Goal: Task Accomplishment & Management: Complete application form

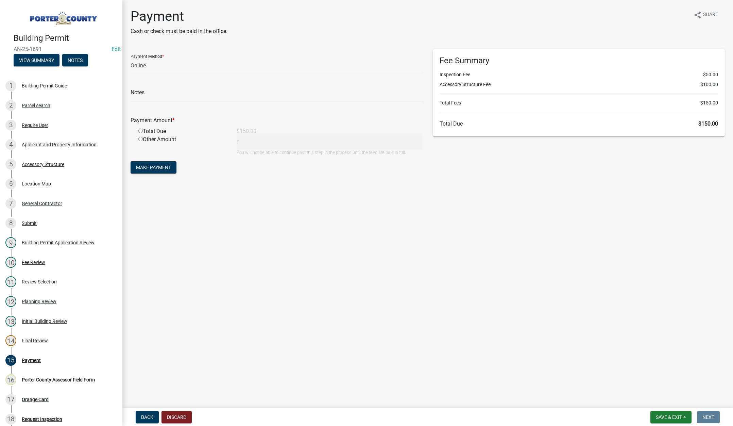
select select "3: 3"
click at [667, 417] on span "Save & Exit" at bounding box center [669, 416] width 26 height 5
click at [667, 398] on button "Save & Exit" at bounding box center [664, 399] width 54 height 16
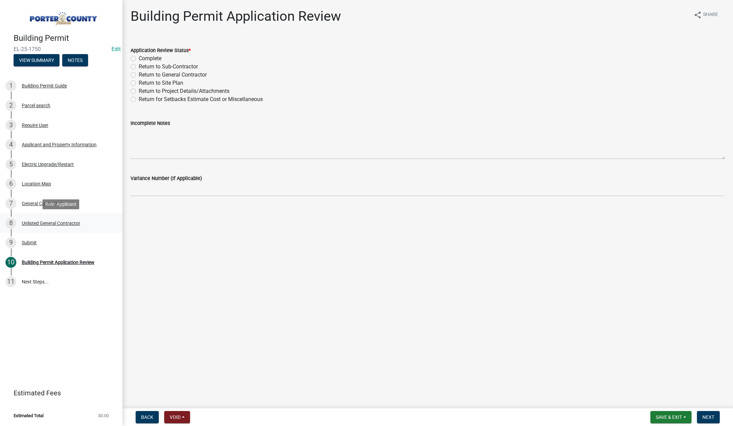
click at [51, 222] on div "Unlisted General Contractor" at bounding box center [51, 223] width 58 height 5
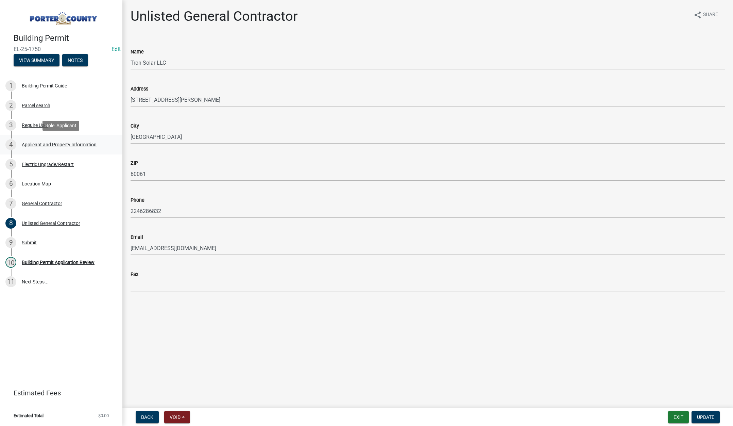
click at [47, 142] on div "Applicant and Property Information" at bounding box center [59, 144] width 75 height 5
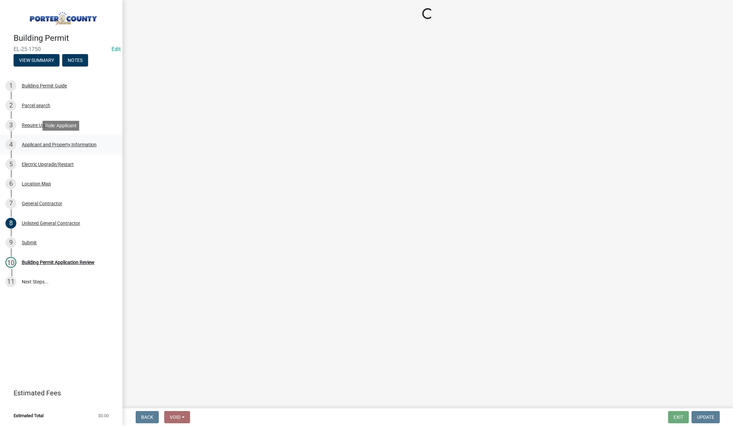
select select "4e6cbcac-7d48-4f78-b019-902ed53214cd"
select select "c796f995-08fe-487b-a20e-70ab553361d3"
select select "e2d1b1d7-ccc9-456b-9e96-e16306515997"
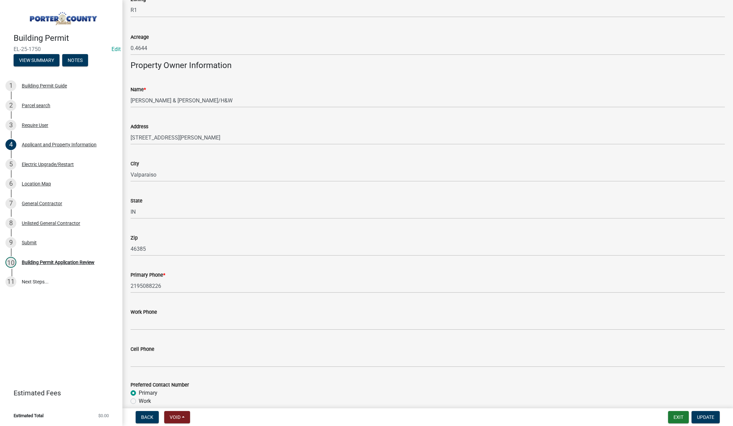
scroll to position [816, 0]
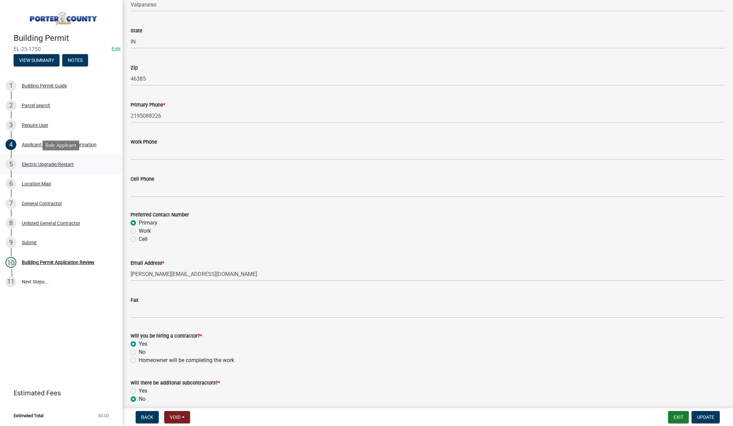
click at [47, 163] on div "Electric Upgrade/Restart" at bounding box center [48, 164] width 52 height 5
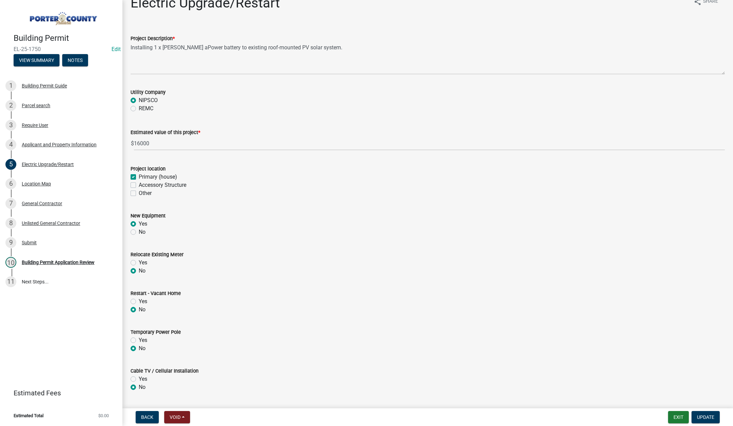
scroll to position [0, 0]
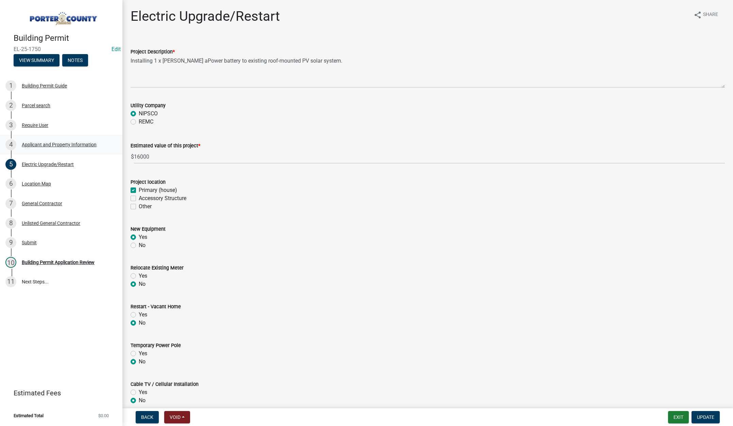
click at [67, 144] on div "Applicant and Property Information" at bounding box center [59, 144] width 75 height 5
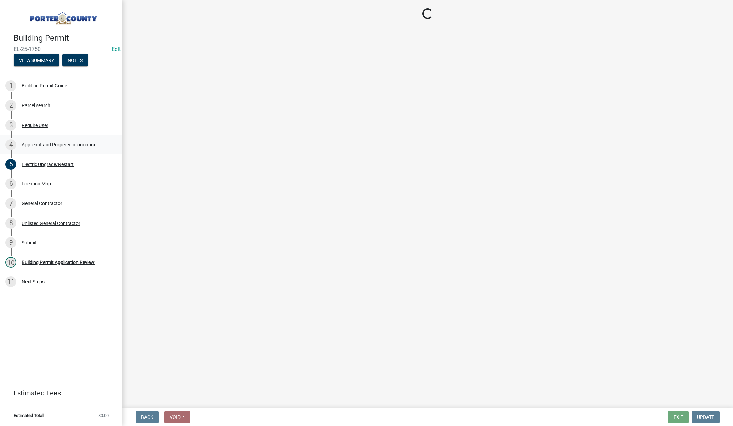
select select "4e6cbcac-7d48-4f78-b019-902ed53214cd"
select select "c796f995-08fe-487b-a20e-70ab553361d3"
select select "e2d1b1d7-ccc9-456b-9e96-e16306515997"
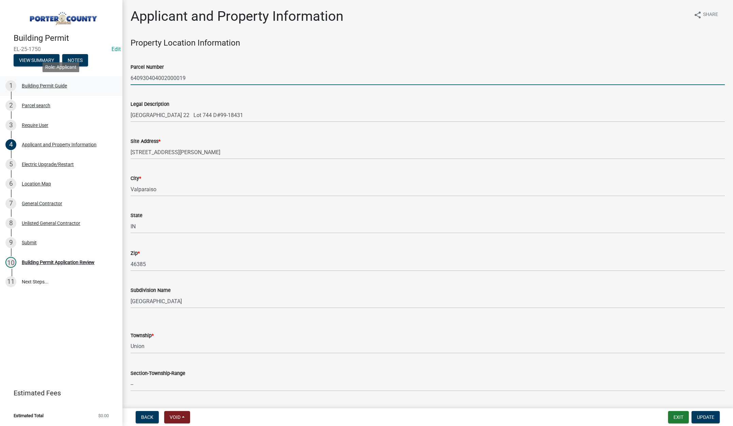
drag, startPoint x: 186, startPoint y: 77, endPoint x: 101, endPoint y: 79, distance: 84.3
click at [99, 80] on div "Building Permit EL-25-1750 Edit View Summary Notes 1 Building Permit Guide 2 Pa…" at bounding box center [366, 213] width 733 height 426
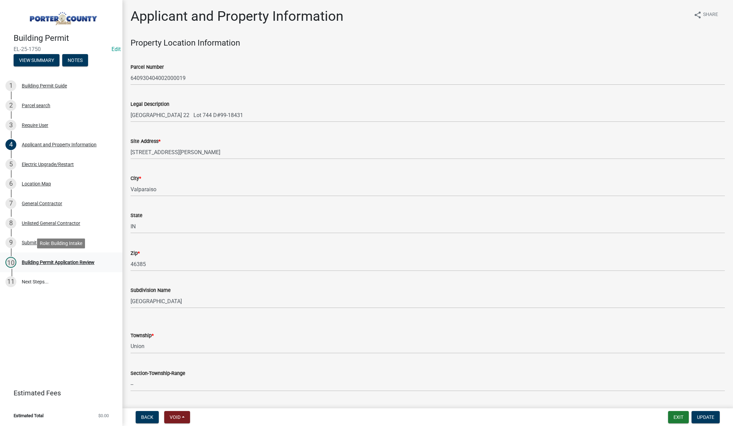
drag, startPoint x: 57, startPoint y: 261, endPoint x: 65, endPoint y: 259, distance: 8.6
click at [57, 261] on div "Building Permit Application Review" at bounding box center [58, 262] width 73 height 5
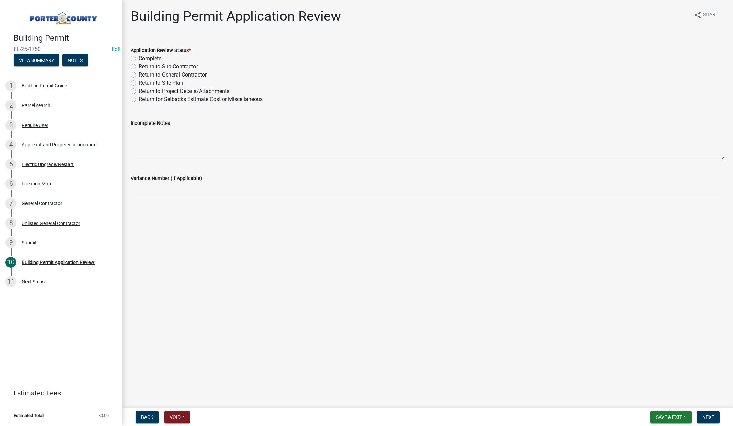
click at [139, 75] on label "Return to General Contractor" at bounding box center [173, 75] width 68 height 8
click at [139, 75] on input "Return to General Contractor" at bounding box center [141, 73] width 4 height 4
radio input "true"
click at [146, 132] on textarea "Incomplete Notes" at bounding box center [428, 143] width 594 height 32
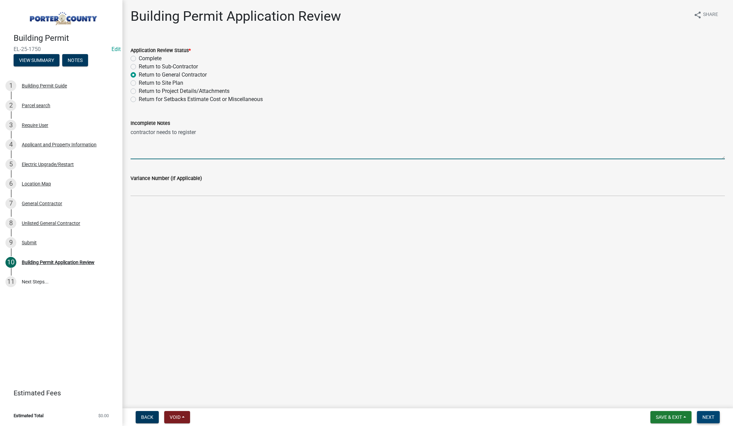
type textarea "contractor needs to register"
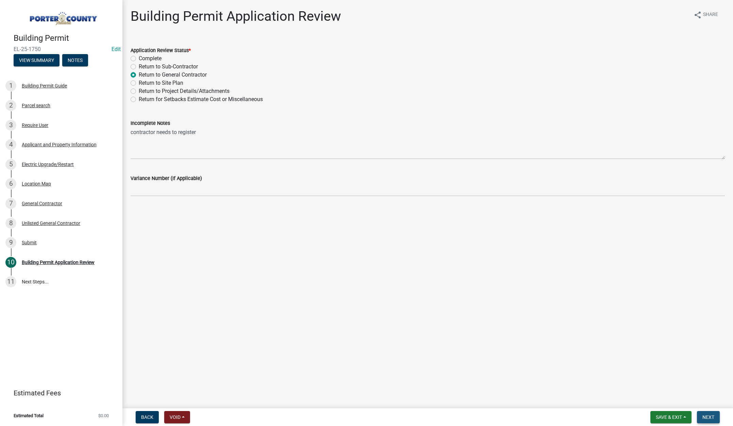
click at [707, 413] on button "Next" at bounding box center [708, 417] width 23 height 12
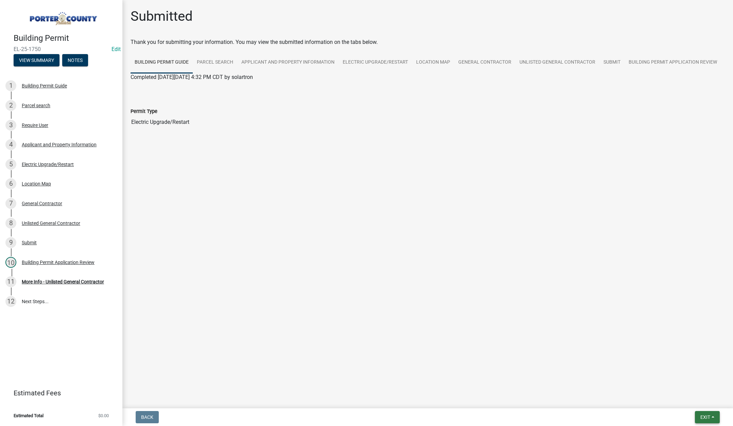
click at [702, 414] on span "Exit" at bounding box center [705, 416] width 10 height 5
click at [702, 403] on button "Save & Exit" at bounding box center [692, 399] width 54 height 16
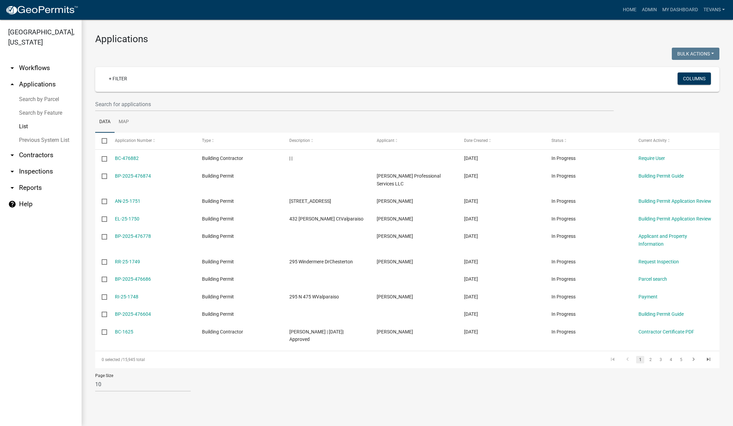
click at [48, 92] on link "Search by Parcel" at bounding box center [41, 99] width 82 height 14
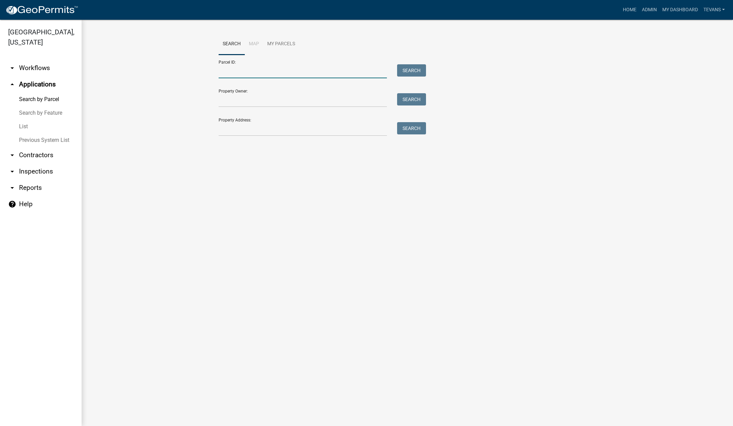
click at [228, 72] on input "Parcel ID:" at bounding box center [303, 71] width 168 height 14
paste input "640930404002000019"
type input "640930404002000019"
click at [416, 69] on button "Search" at bounding box center [411, 70] width 29 height 12
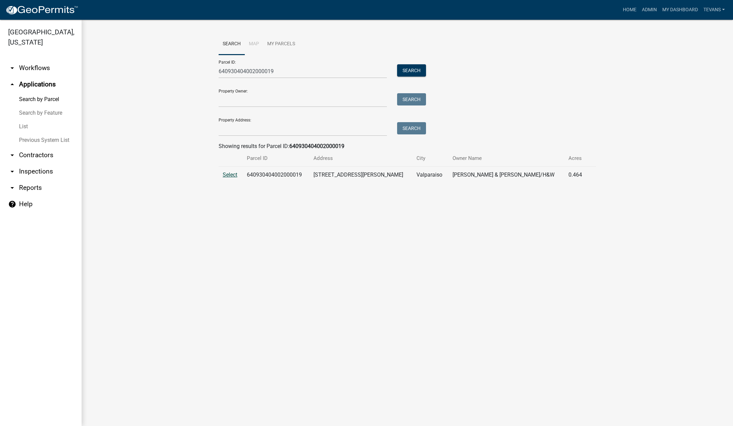
click at [227, 173] on span "Select" at bounding box center [230, 174] width 15 height 6
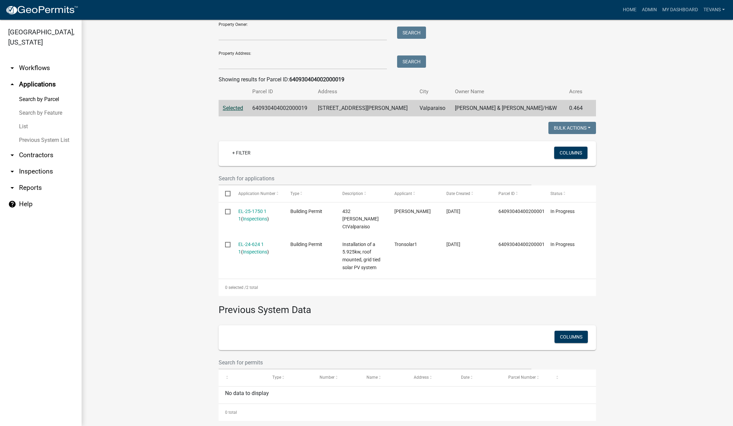
scroll to position [67, 0]
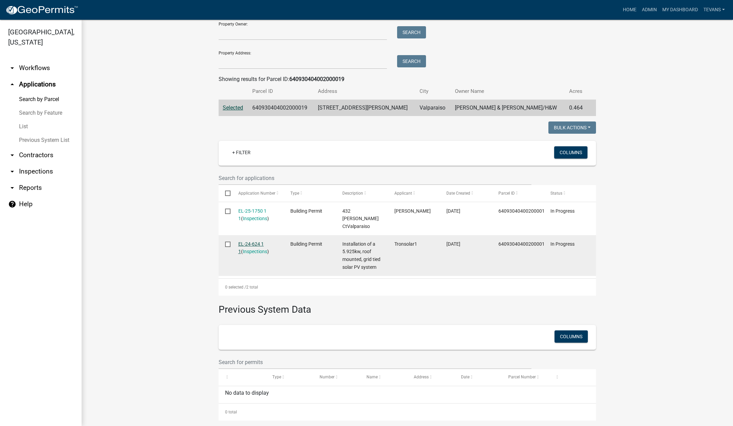
click at [253, 241] on link "EL-24-624 1 1" at bounding box center [250, 247] width 25 height 13
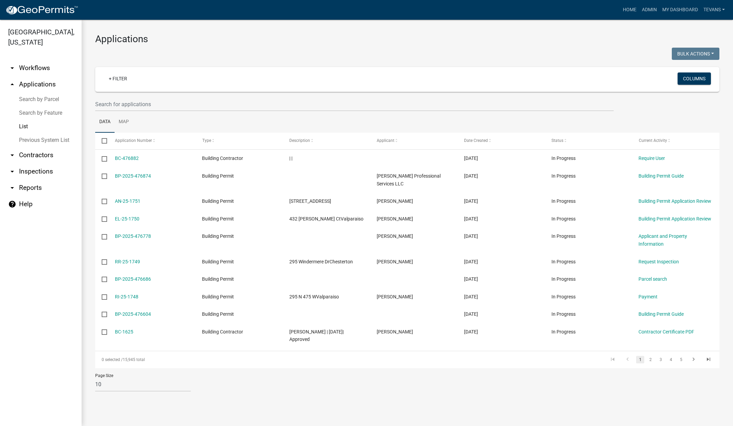
click at [37, 147] on link "arrow_drop_down Contractors" at bounding box center [41, 155] width 82 height 16
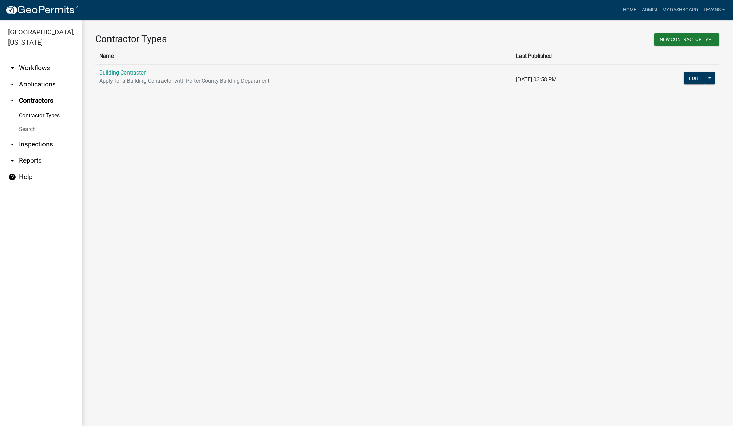
click at [26, 122] on link "Search" at bounding box center [41, 129] width 82 height 14
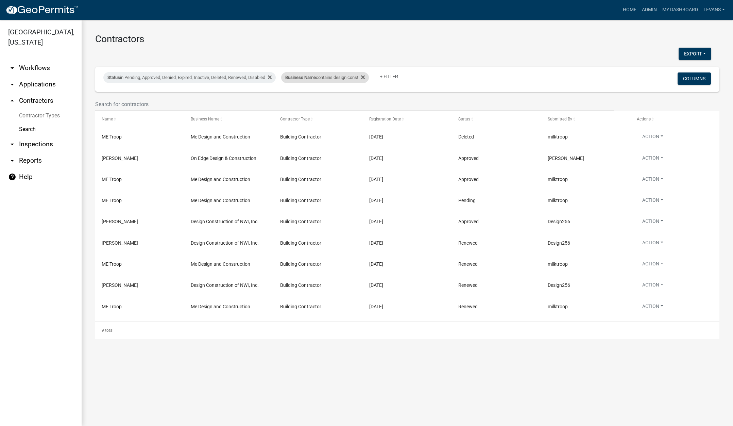
click at [316, 80] on div "Business Name contains design const" at bounding box center [325, 77] width 88 height 11
click at [342, 102] on input "design const" at bounding box center [330, 103] width 62 height 14
click at [342, 101] on input "design const" at bounding box center [330, 103] width 62 height 14
type input "tron solar"
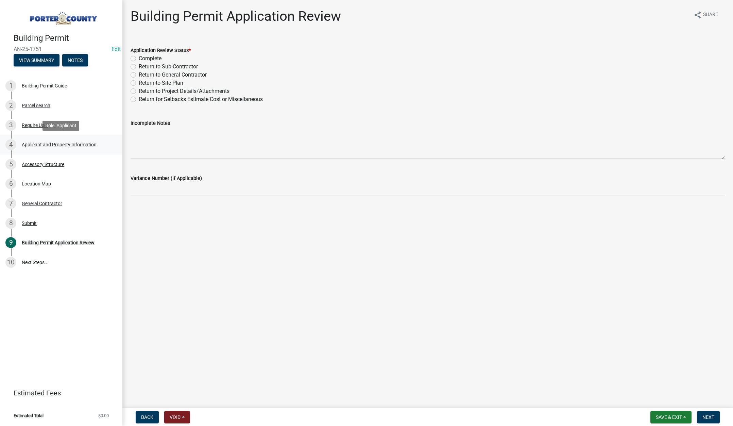
click at [68, 144] on div "Applicant and Property Information" at bounding box center [59, 144] width 75 height 5
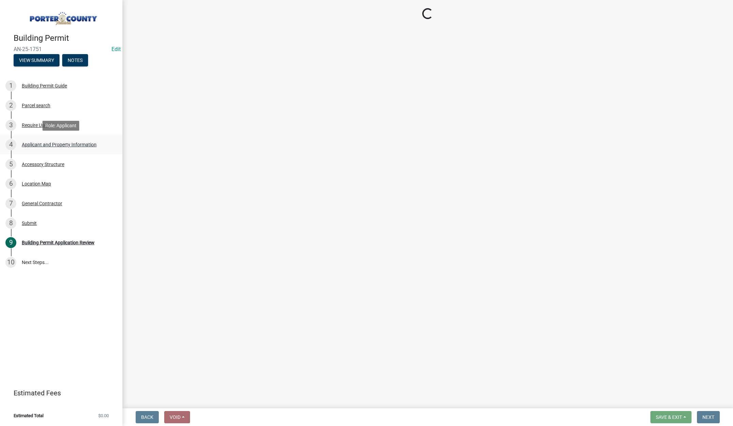
select select "eebc071e-620a-4db8-83e9-cb6b194c67e9"
select select "a20e43c1-3a85-4e6c-b7e5-7731678730b1"
select select "b0f6f87b-588c-48c3-b728-322303c6bafe"
select select "ea6751d4-6bf7-4a16-89ee-f7801ab82aa1"
select select "0d764019-f1ff-4f3b-9299-33f0d080acc7"
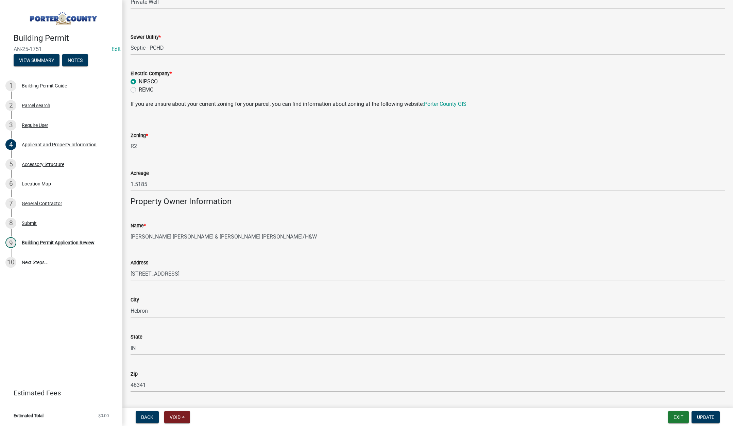
scroll to position [680, 0]
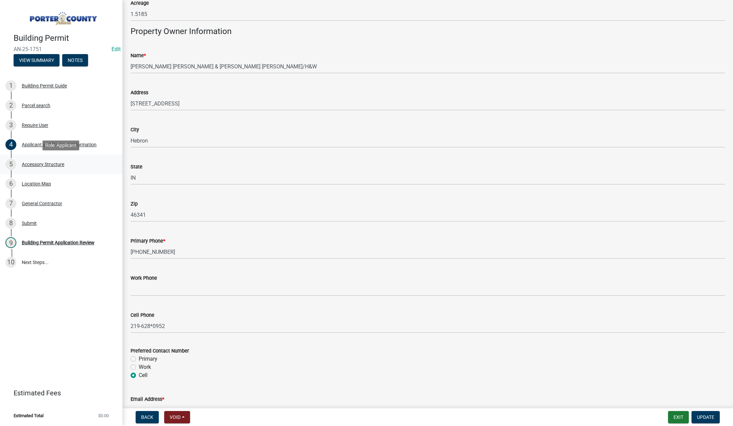
click at [48, 164] on div "Accessory Structure" at bounding box center [43, 164] width 42 height 5
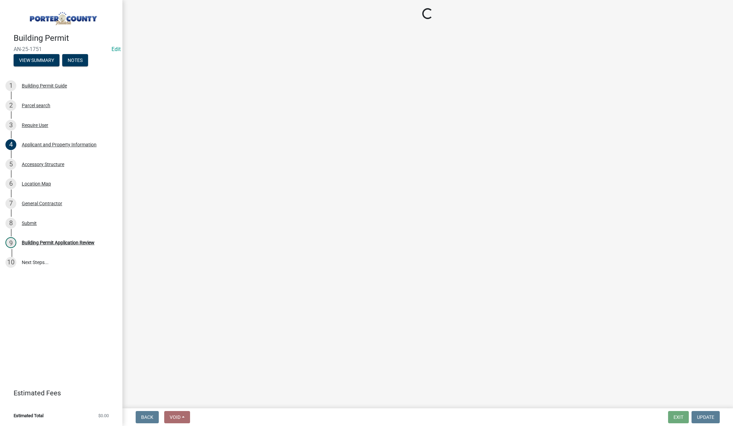
select select "de31ad38-eab4-417a-a8ac-eccf8406b967"
select select "968dc824-c675-4889-9261-eecf15873776"
select select "f445a0ba-bd7f-4793-84a4-aa7237a6abf8"
select select "d63a0ebc-b44d-481d-ab70-ec75eba29316"
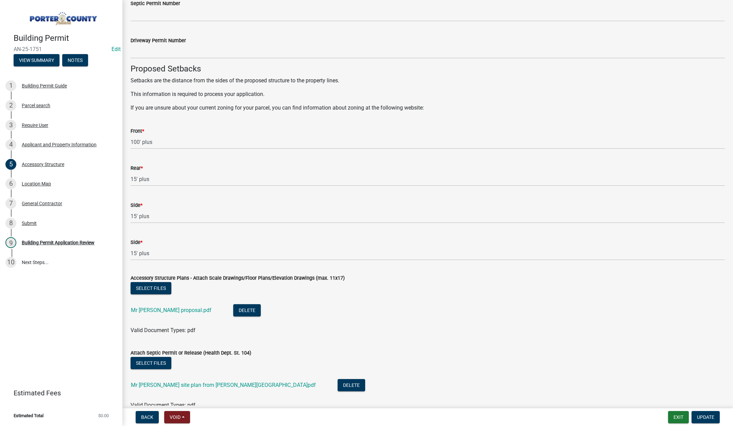
scroll to position [1086, 0]
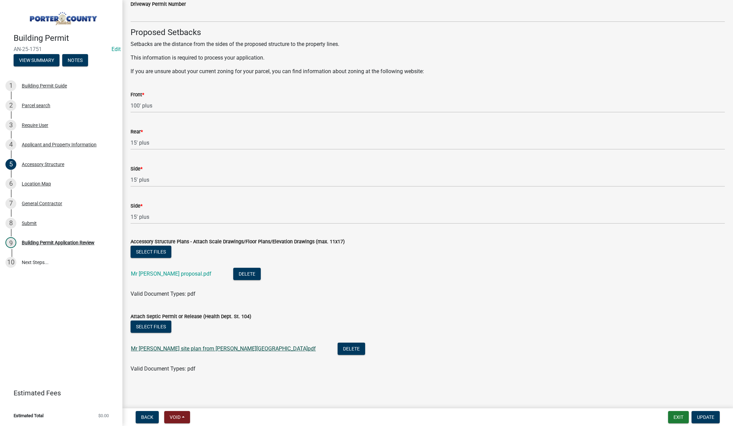
click at [205, 347] on link "Mr Tim Schultz site plan from shelby.pdf" at bounding box center [223, 348] width 185 height 6
click at [76, 241] on div "Building Permit Application Review" at bounding box center [58, 242] width 73 height 5
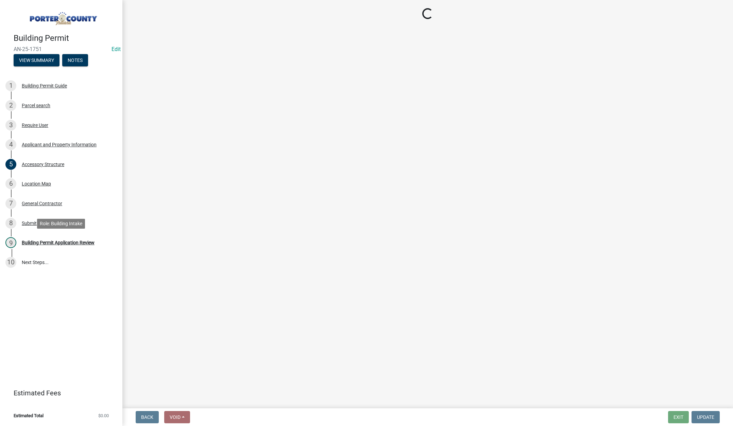
scroll to position [0, 0]
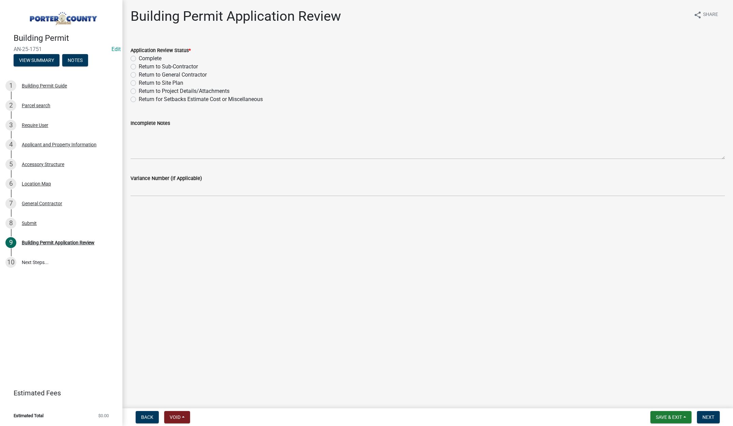
click at [139, 58] on label "Complete" at bounding box center [150, 58] width 23 height 8
click at [139, 58] on input "Complete" at bounding box center [141, 56] width 4 height 4
radio input "true"
click at [708, 415] on span "Next" at bounding box center [708, 416] width 12 height 5
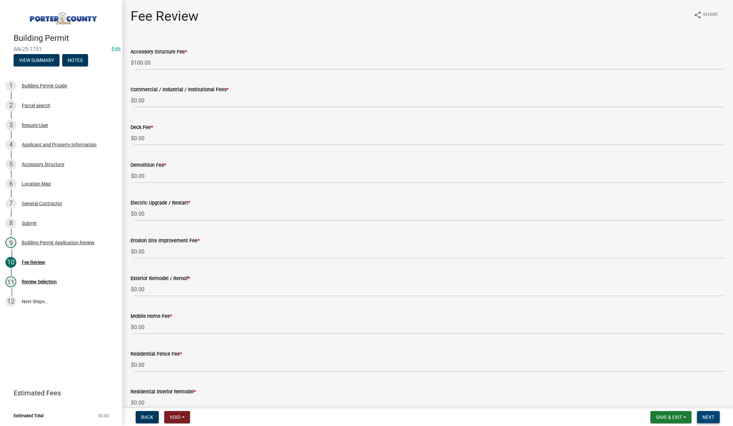
drag, startPoint x: 712, startPoint y: 414, endPoint x: 435, endPoint y: 337, distance: 287.9
click at [712, 414] on span "Next" at bounding box center [708, 416] width 12 height 5
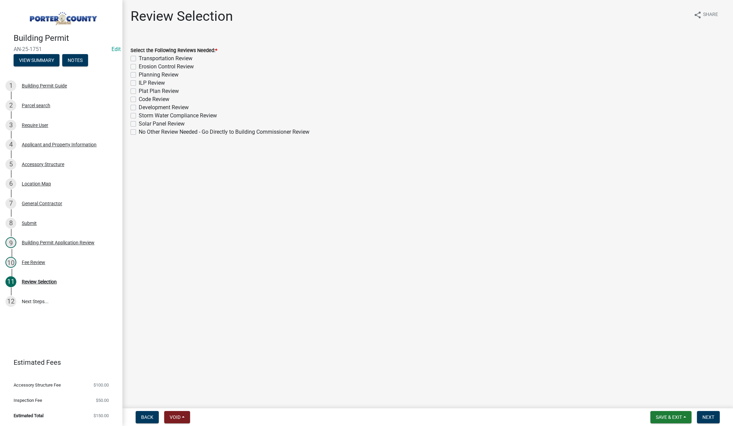
click at [139, 73] on label "Planning Review" at bounding box center [159, 75] width 40 height 8
click at [139, 73] on input "Planning Review" at bounding box center [141, 73] width 4 height 4
checkbox input "true"
checkbox input "false"
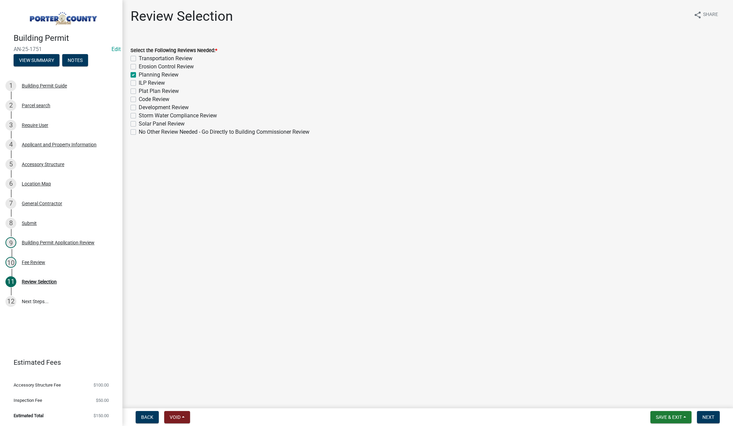
checkbox input "true"
checkbox input "false"
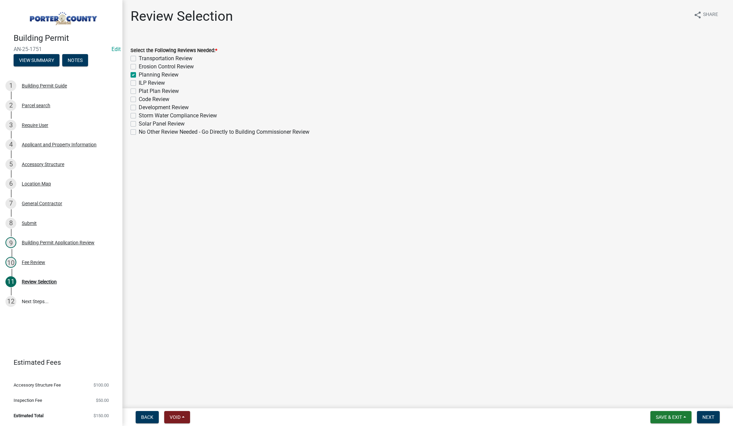
checkbox input "false"
click at [706, 415] on span "Next" at bounding box center [708, 416] width 12 height 5
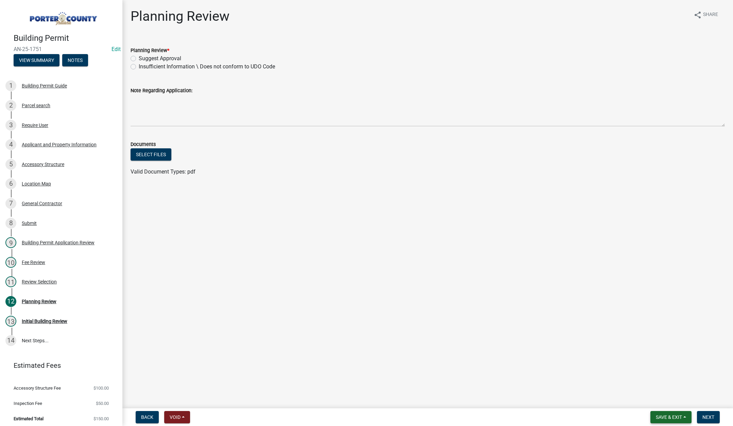
click at [669, 416] on span "Save & Exit" at bounding box center [669, 416] width 26 height 5
click at [670, 395] on button "Save & Exit" at bounding box center [664, 399] width 54 height 16
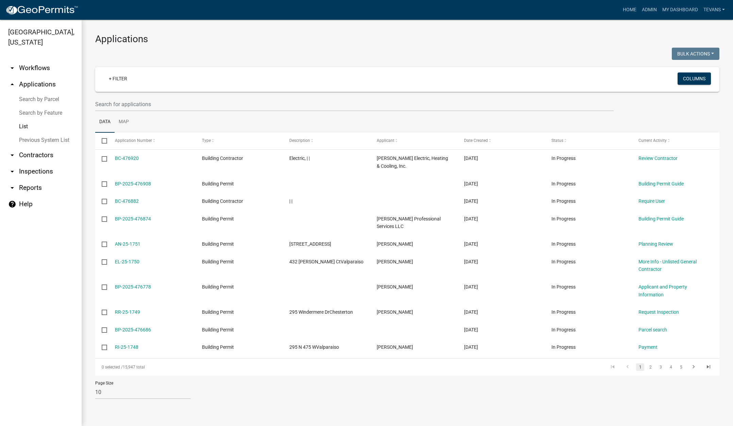
click at [37, 180] on link "arrow_drop_down Reports" at bounding box center [41, 188] width 82 height 16
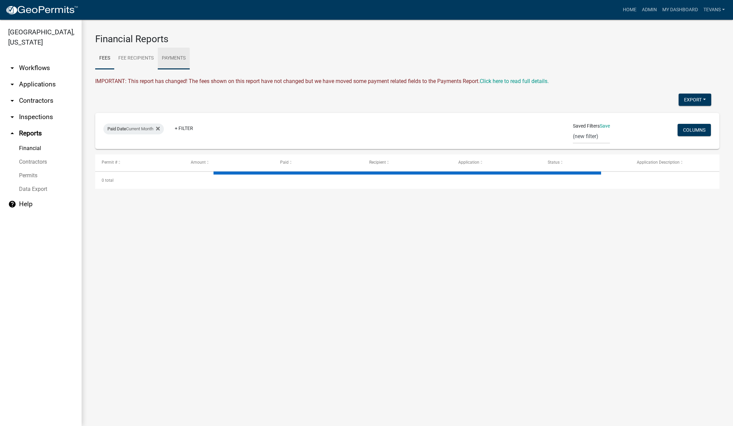
click at [181, 61] on link "Payments" at bounding box center [174, 59] width 32 height 22
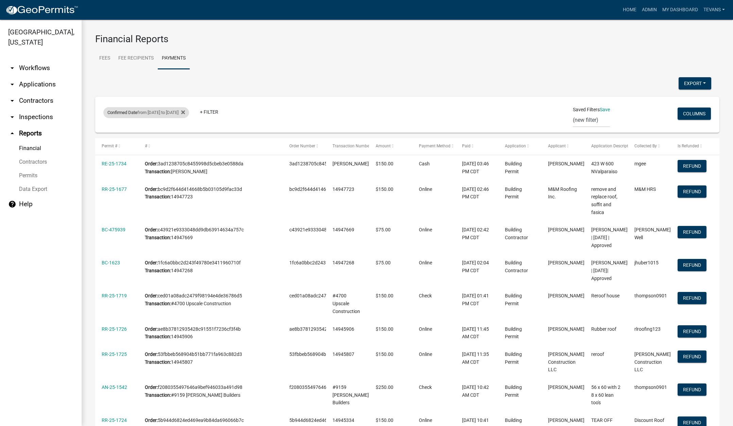
click at [175, 115] on div "Confirmed Date from 09/09/2025 to 09/09/2025" at bounding box center [146, 112] width 86 height 11
select select "custom"
click at [189, 167] on input "2025-09-09" at bounding box center [158, 167] width 68 height 14
type input "2025-09-10"
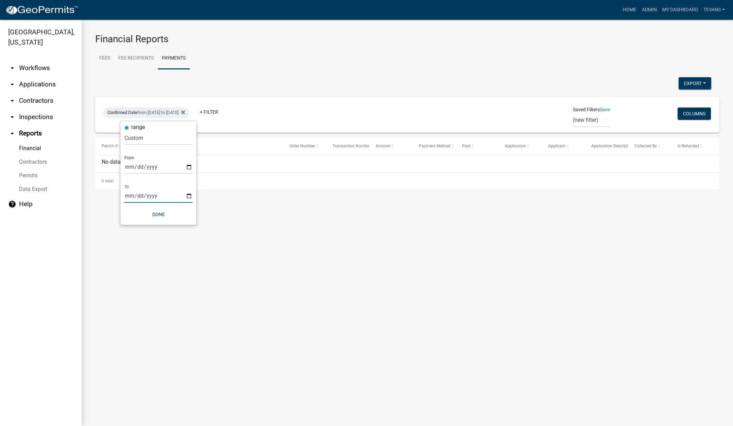
click at [189, 196] on input "2025-09-09" at bounding box center [158, 196] width 68 height 14
type input "2025-09-10"
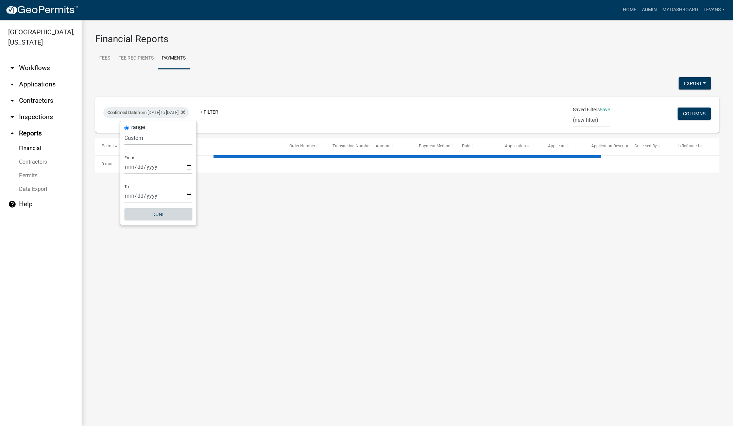
click at [160, 213] on button "Done" at bounding box center [158, 214] width 68 height 12
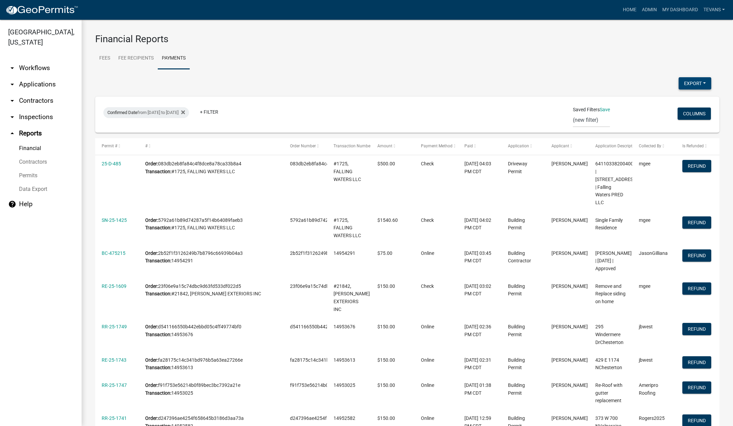
click at [687, 79] on button "Export" at bounding box center [695, 83] width 33 height 12
click at [659, 101] on button "Excel Format (.xlsx)" at bounding box center [680, 101] width 64 height 16
click at [26, 76] on link "arrow_drop_down Applications" at bounding box center [41, 84] width 82 height 16
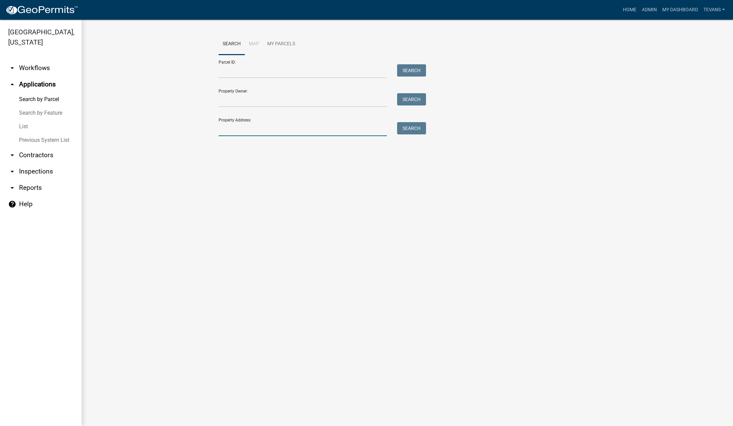
drag, startPoint x: 240, startPoint y: 132, endPoint x: 245, endPoint y: 129, distance: 5.7
click at [241, 132] on input "Property Address:" at bounding box center [303, 129] width 168 height 14
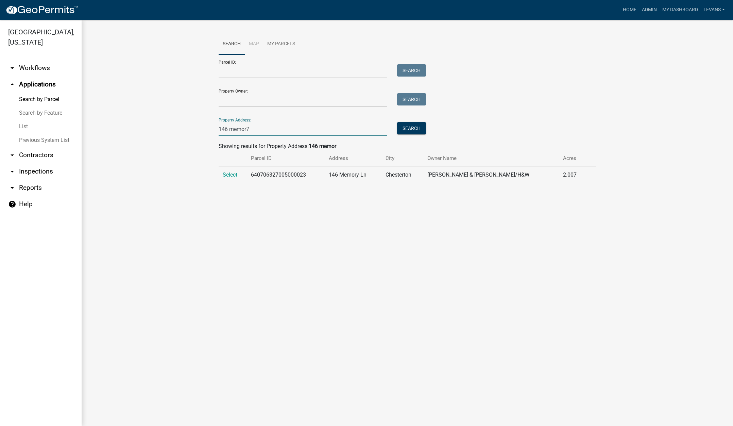
type input "146 memor7"
click at [46, 147] on link "arrow_drop_down Contractors" at bounding box center [41, 155] width 82 height 16
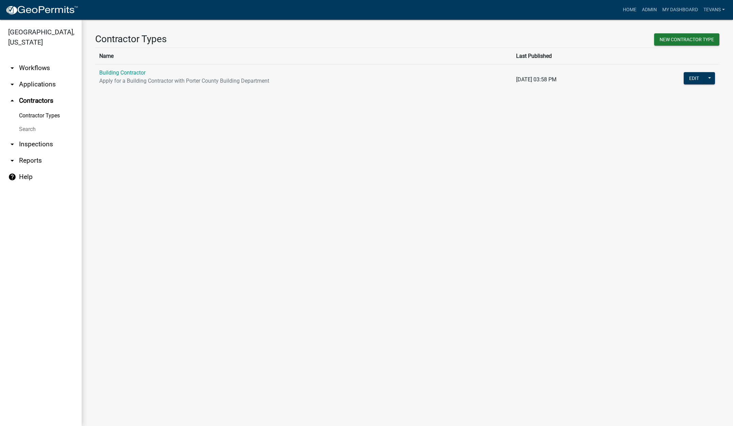
click at [28, 122] on link "Search" at bounding box center [41, 129] width 82 height 14
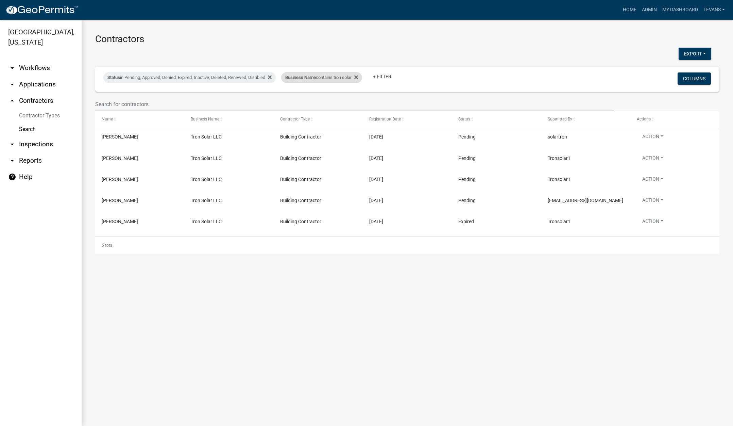
click at [338, 80] on div "Business Name contains tron solar" at bounding box center [321, 77] width 81 height 11
click at [337, 102] on input "tron solar" at bounding box center [327, 103] width 62 height 14
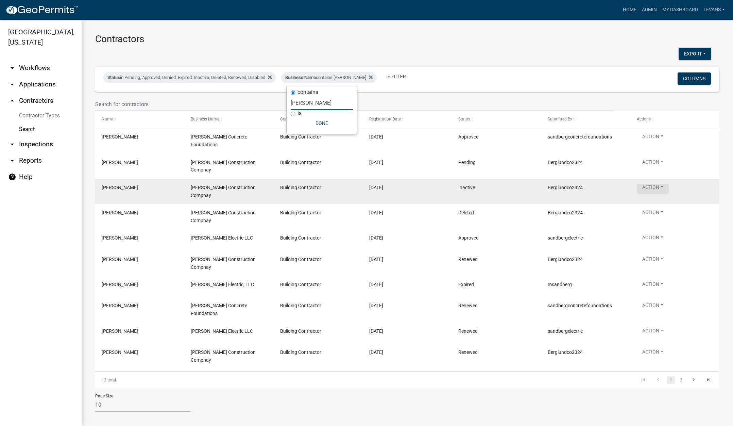
type input "berg"
click at [652, 184] on button "Action" at bounding box center [653, 189] width 32 height 10
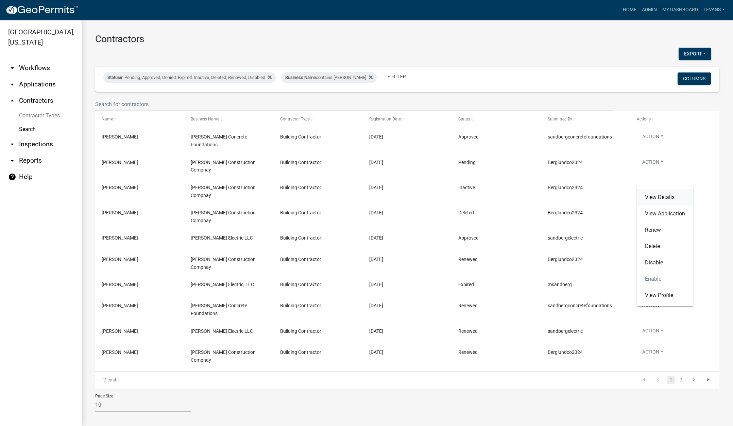
click at [656, 195] on link "View Details" at bounding box center [665, 197] width 56 height 16
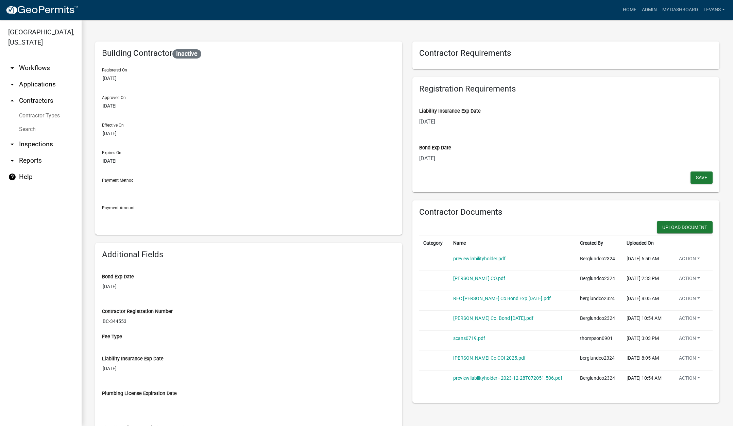
click at [457, 158] on div "[DATE]" at bounding box center [450, 158] width 62 height 14
click at [473, 171] on select "2025 2026 2027 2028 2029 2030 2031 2032 2033 2034 2035 2036 2037 2038 2039 2040…" at bounding box center [471, 173] width 27 height 10
select select "2026"
click at [458, 168] on select "2025 2026 2027 2028 2029 2030 2031 2032 2033 2034 2035 2036 2037 2038 2039 2040…" at bounding box center [471, 173] width 27 height 10
click at [468, 203] on div "11" at bounding box center [469, 205] width 11 height 11
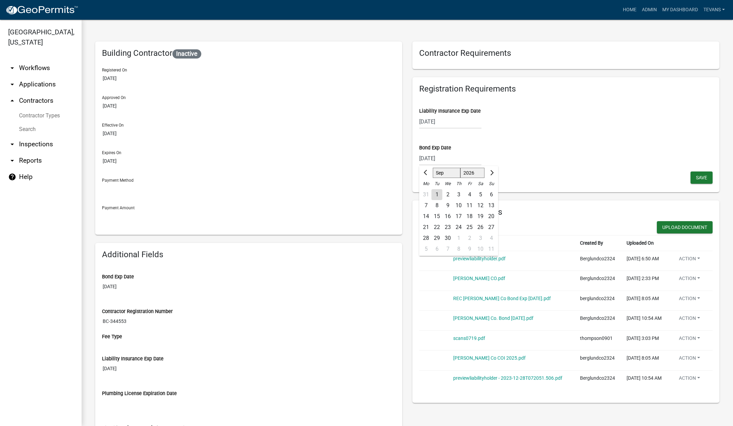
type input "[DATE]"
click at [696, 172] on button "Save" at bounding box center [701, 177] width 22 height 12
click at [669, 225] on button "Upload Document" at bounding box center [685, 227] width 56 height 12
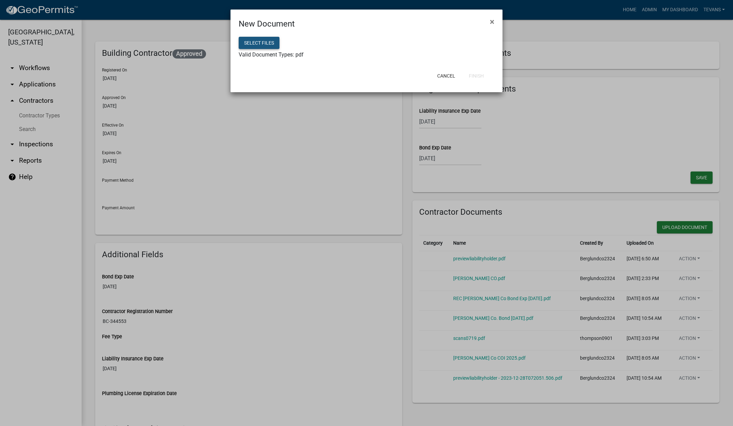
click at [265, 42] on button "Select files" at bounding box center [259, 43] width 41 height 12
click at [476, 73] on button "Finish" at bounding box center [476, 76] width 26 height 12
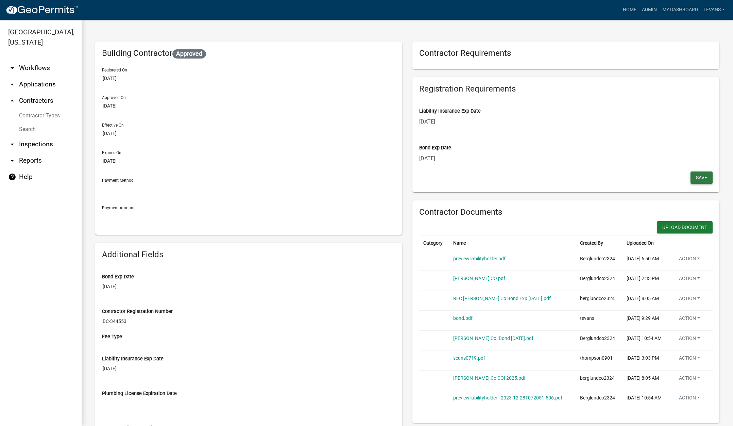
click at [699, 177] on span "Save" at bounding box center [701, 176] width 11 height 5
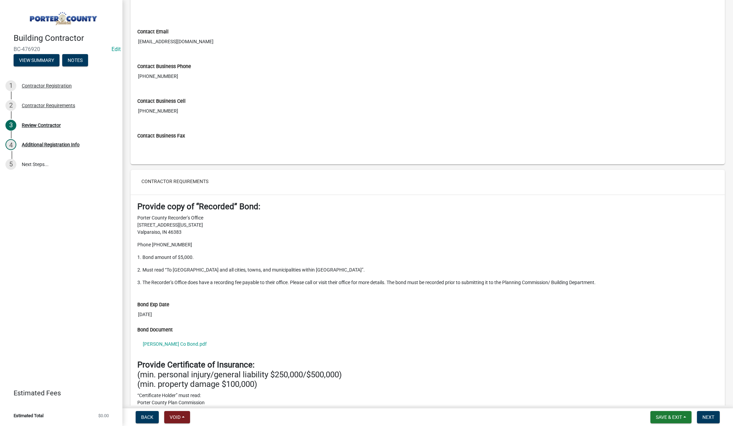
scroll to position [510, 0]
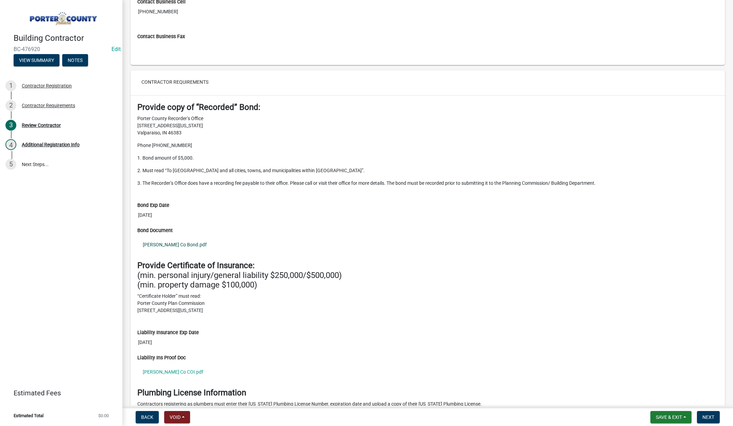
click at [176, 242] on link "[PERSON_NAME] Co Bond.pdf" at bounding box center [427, 245] width 581 height 16
click at [168, 371] on link "[PERSON_NAME] Co COI.pdf" at bounding box center [427, 372] width 581 height 16
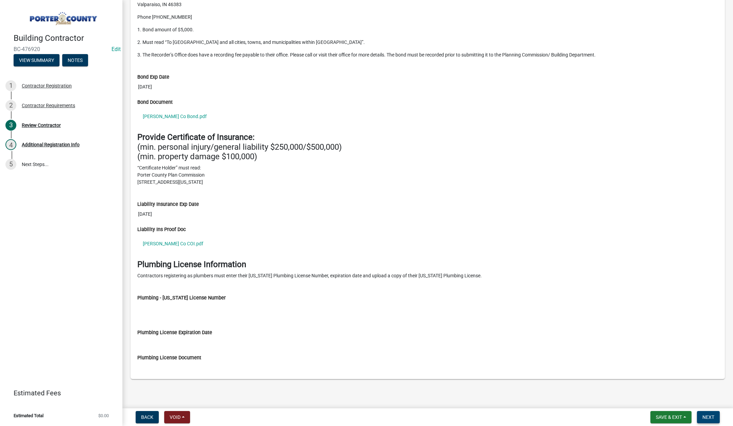
drag, startPoint x: 706, startPoint y: 420, endPoint x: 706, endPoint y: 415, distance: 4.1
click at [706, 420] on span "Next" at bounding box center [708, 416] width 12 height 5
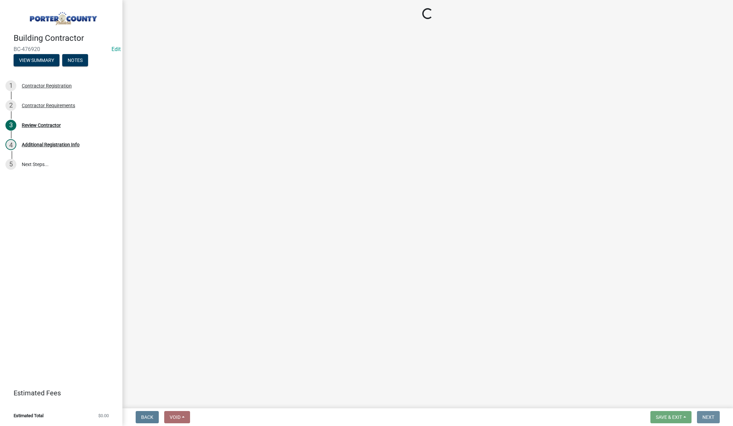
scroll to position [0, 0]
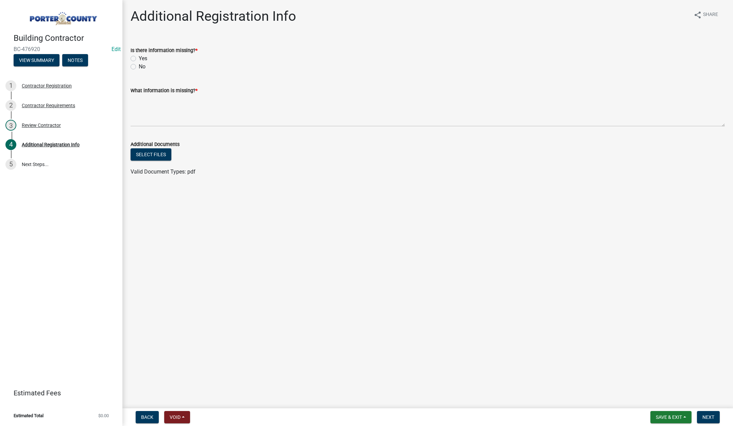
click at [139, 67] on label "No" at bounding box center [142, 67] width 7 height 8
click at [139, 67] on input "No" at bounding box center [141, 65] width 4 height 4
radio input "true"
click at [152, 111] on textarea "What information is missing? *" at bounding box center [428, 111] width 594 height 32
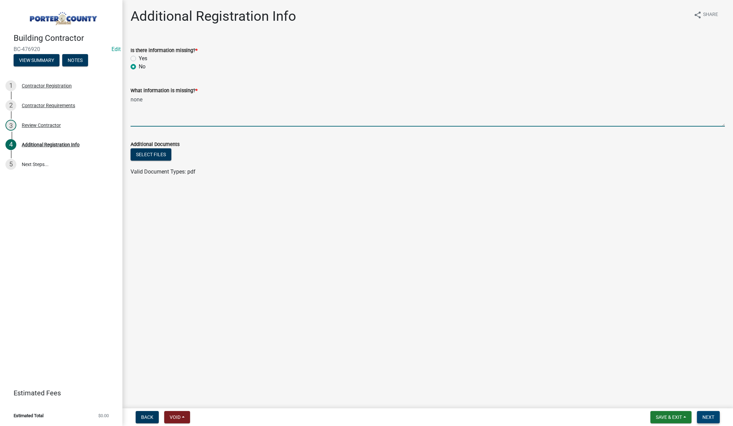
type textarea "none"
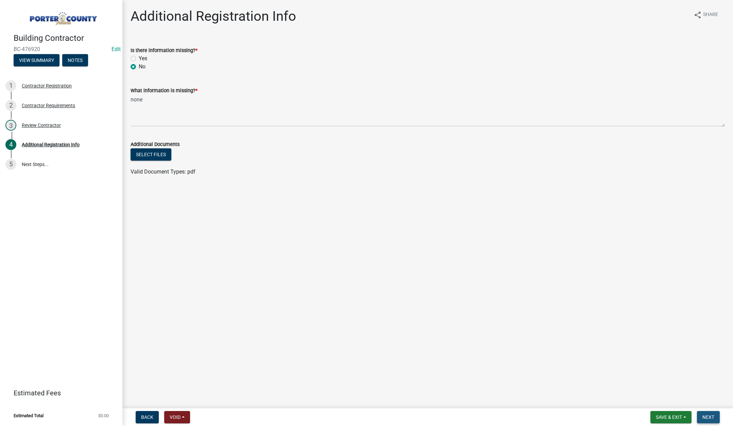
click at [704, 413] on button "Next" at bounding box center [708, 417] width 23 height 12
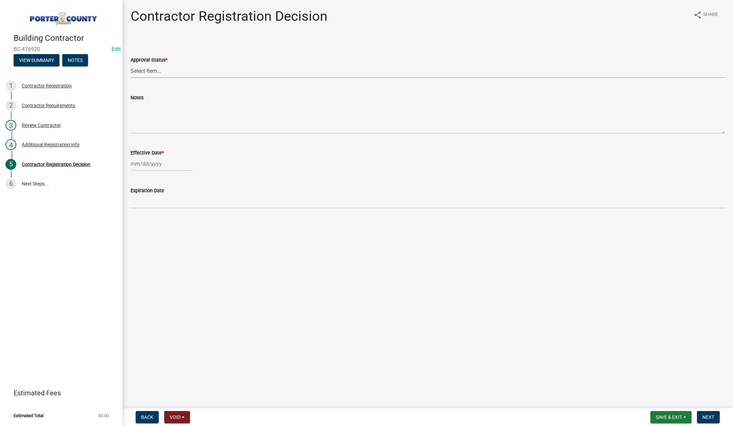
click at [154, 70] on select "Select Item... Approved Denied" at bounding box center [428, 71] width 594 height 14
click at [131, 64] on select "Select Item... Approved Denied" at bounding box center [428, 71] width 594 height 14
select select "4b86b809-39dd-4c68-9f3d-fdb3e7050482"
click at [171, 165] on div at bounding box center [162, 164] width 62 height 14
select select "9"
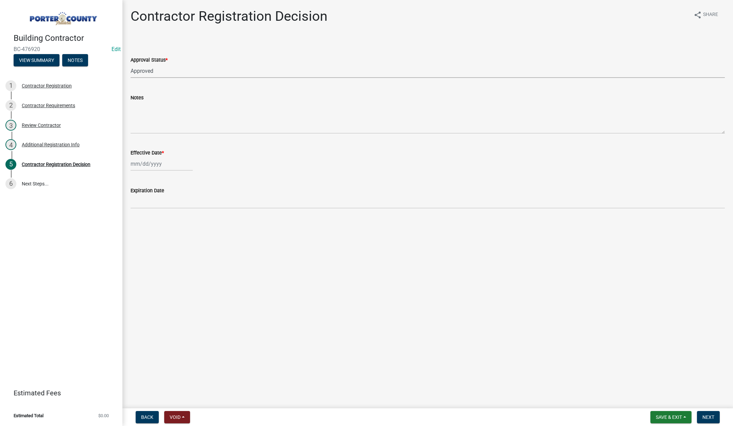
select select "2025"
click at [168, 208] on div "11" at bounding box center [170, 210] width 11 height 11
type input "[DATE]"
click at [707, 415] on span "Next" at bounding box center [708, 416] width 12 height 5
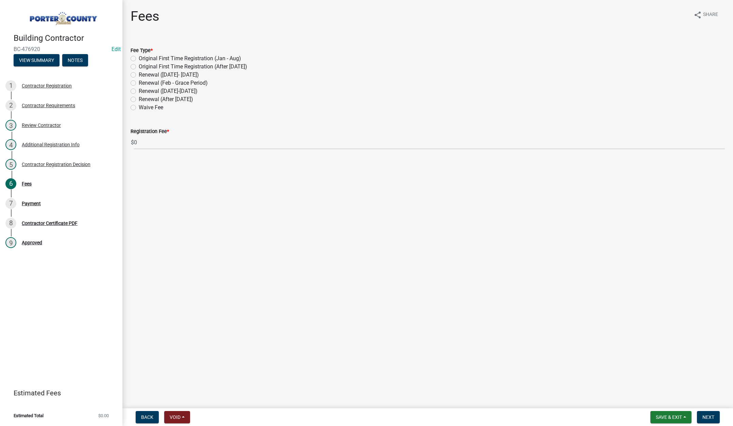
click at [139, 99] on label "Renewal (After [DATE])" at bounding box center [166, 99] width 54 height 8
click at [139, 99] on input "Renewal (After [DATE])" at bounding box center [141, 97] width 4 height 4
radio input "true"
click at [711, 416] on span "Next" at bounding box center [708, 416] width 12 height 5
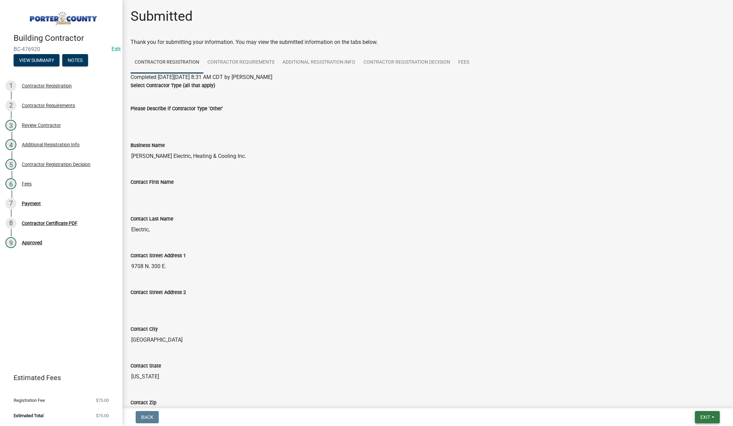
click at [703, 415] on span "Exit" at bounding box center [705, 416] width 10 height 5
click at [696, 398] on button "Save & Exit" at bounding box center [692, 399] width 54 height 16
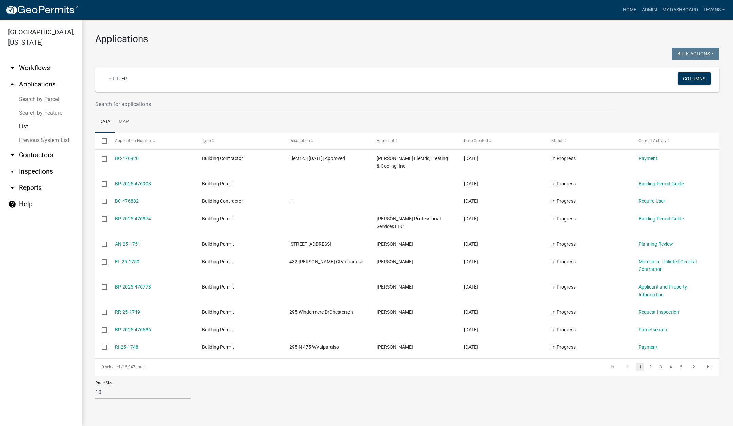
click at [54, 389] on ul "arrow_drop_down Workflows List arrow_drop_up Applications Search by Parcel Sear…" at bounding box center [41, 239] width 82 height 371
click at [56, 399] on ul "arrow_drop_down Workflows List arrow_drop_up Applications Search by Parcel Sear…" at bounding box center [41, 239] width 82 height 371
click at [625, 11] on link "Home" at bounding box center [629, 9] width 19 height 13
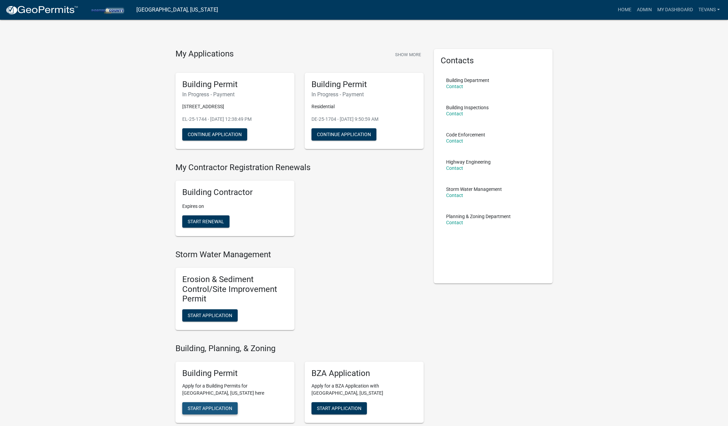
click at [200, 406] on span "Start Application" at bounding box center [210, 407] width 45 height 5
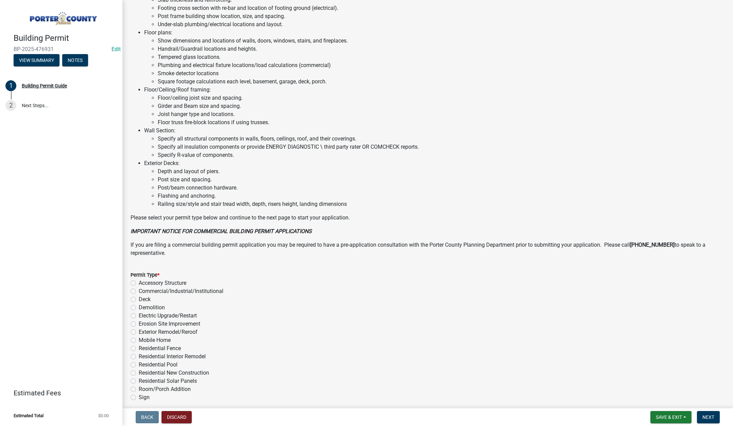
scroll to position [335, 0]
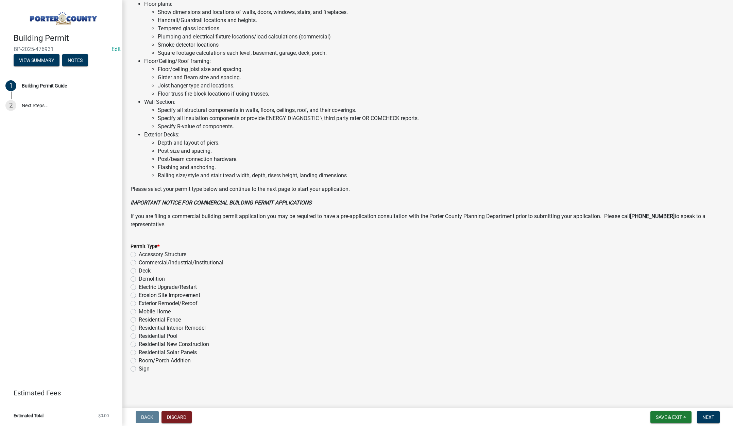
click at [139, 253] on label "Accessory Structure" at bounding box center [163, 254] width 48 height 8
click at [139, 253] on input "Accessory Structure" at bounding box center [141, 252] width 4 height 4
radio input "true"
click at [705, 414] on span "Next" at bounding box center [708, 416] width 12 height 5
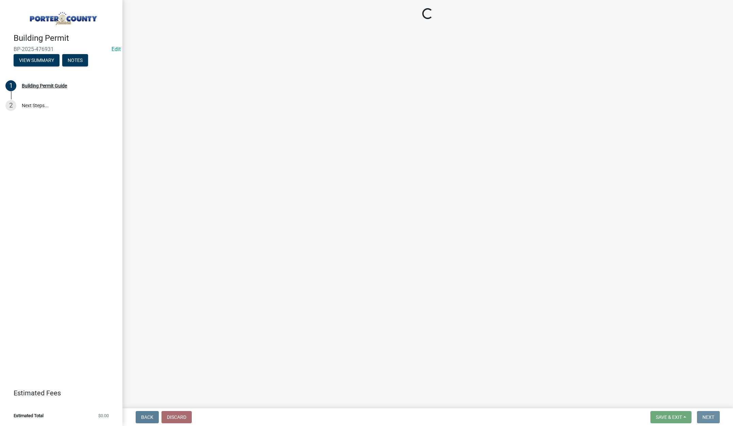
scroll to position [0, 0]
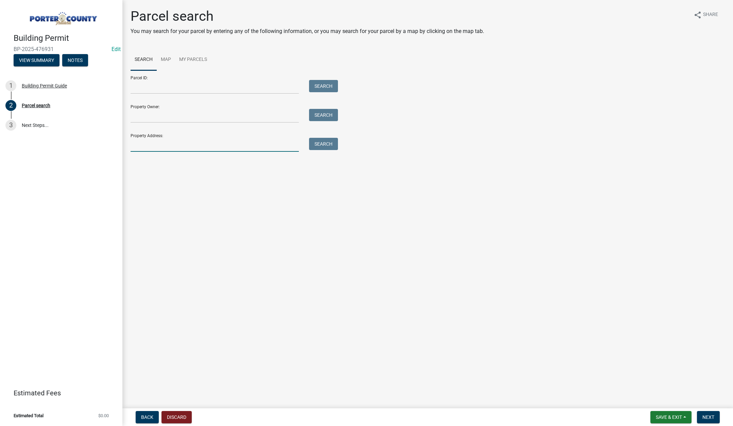
click at [155, 144] on input "Property Address:" at bounding box center [215, 145] width 168 height 14
type input "[STREET_ADDRESS]"
click at [325, 145] on button "Search" at bounding box center [323, 144] width 29 height 12
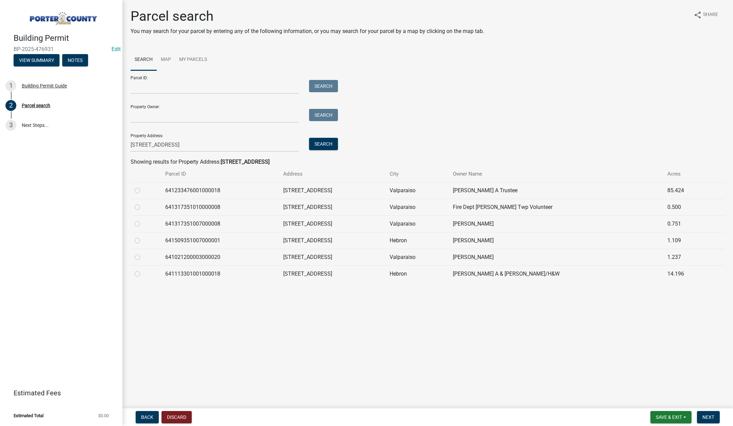
click at [143, 270] on label at bounding box center [143, 270] width 0 height 0
click at [143, 274] on input "radio" at bounding box center [145, 272] width 4 height 4
radio input "true"
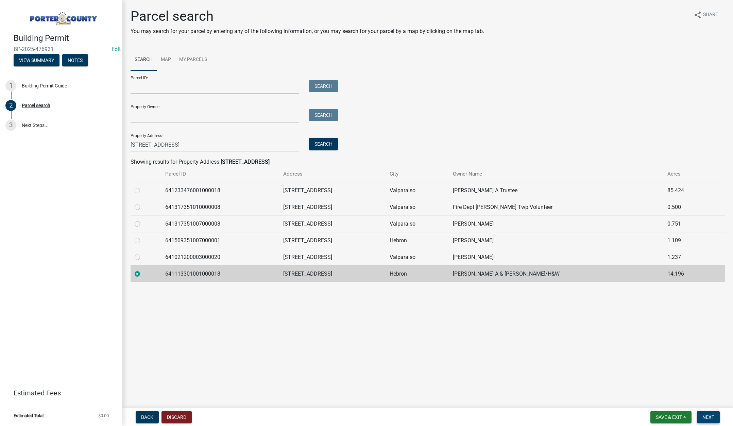
click at [708, 419] on span "Next" at bounding box center [708, 416] width 12 height 5
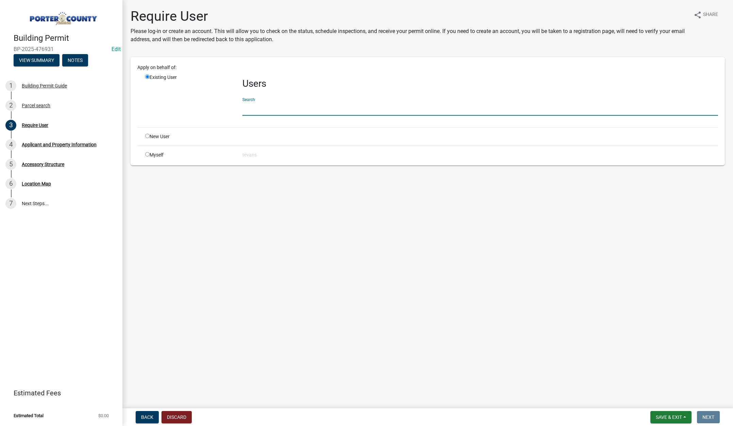
drag, startPoint x: 256, startPoint y: 111, endPoint x: 259, endPoint y: 112, distance: 3.5
click at [256, 111] on input "text" at bounding box center [480, 109] width 476 height 14
type input "[PERSON_NAME]"
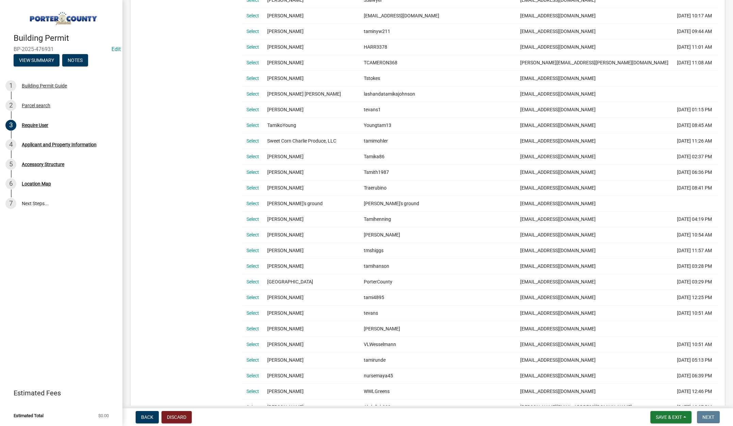
scroll to position [306, 0]
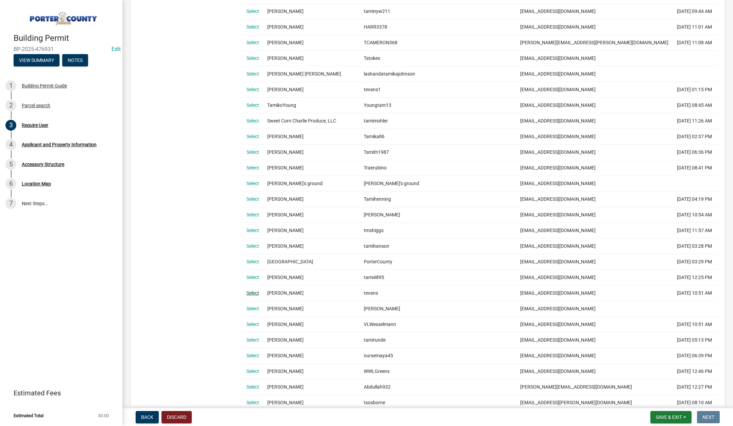
click at [252, 291] on link "Select" at bounding box center [252, 292] width 13 height 5
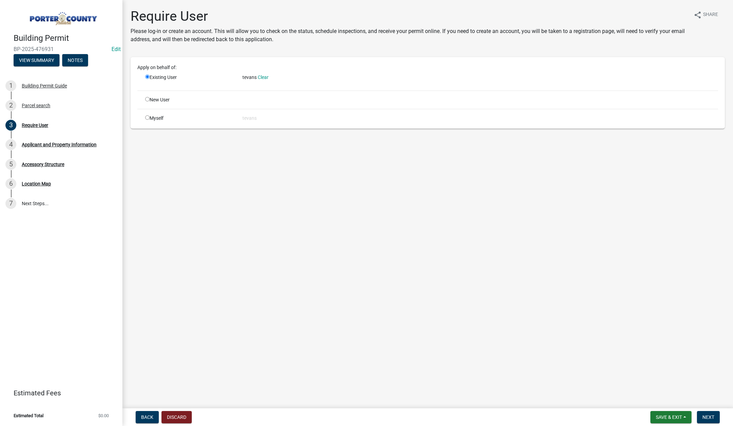
scroll to position [0, 0]
click at [708, 414] on span "Next" at bounding box center [708, 416] width 12 height 5
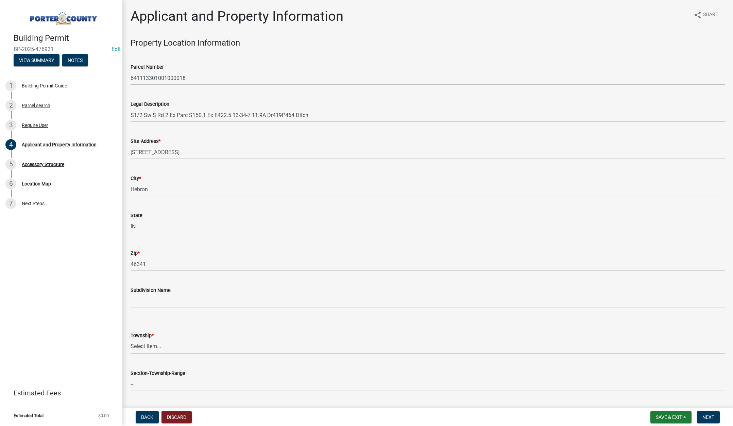
click at [150, 344] on select "Select Item... [PERSON_NAME][GEOGRAPHIC_DATA] [PERSON_NAME][GEOGRAPHIC_DATA] [G…" at bounding box center [428, 346] width 594 height 14
click at [131, 339] on select "Select Item... [PERSON_NAME][GEOGRAPHIC_DATA] [PERSON_NAME][GEOGRAPHIC_DATA] [G…" at bounding box center [428, 346] width 594 height 14
select select "eebc071e-620a-4db8-83e9-cb6b194c67e9"
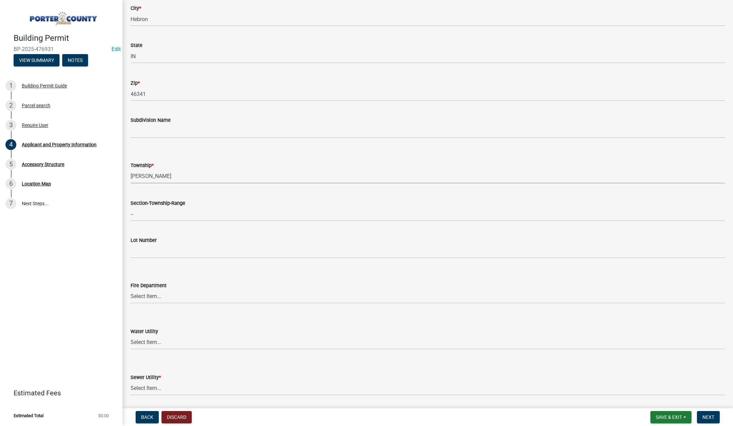
scroll to position [306, 0]
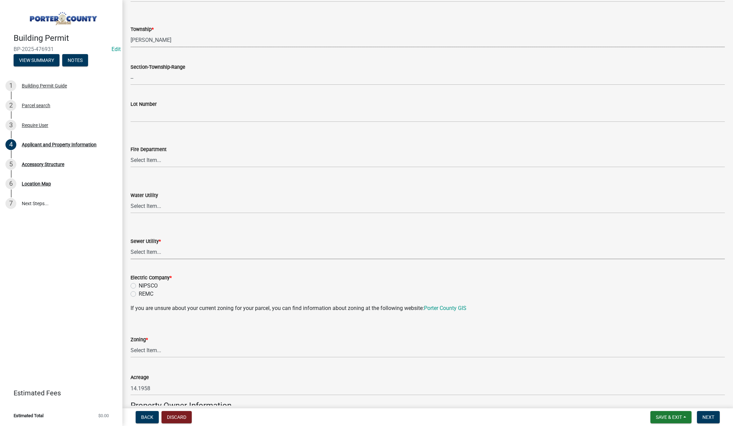
click at [154, 250] on select "Select Item... Aqua [US_STATE] Inc Damon Run Falling Waters Lake Eliza - LEACD …" at bounding box center [428, 252] width 594 height 14
click at [131, 245] on select "Select Item... Aqua [US_STATE] Inc Damon Run Falling Waters Lake Eliza - LEACD …" at bounding box center [428, 252] width 594 height 14
select select "ea6751d4-6bf7-4a16-89ee-f7801ab82aa1"
drag, startPoint x: 132, startPoint y: 294, endPoint x: 154, endPoint y: 279, distance: 26.5
click at [139, 294] on label "REMC" at bounding box center [146, 294] width 15 height 8
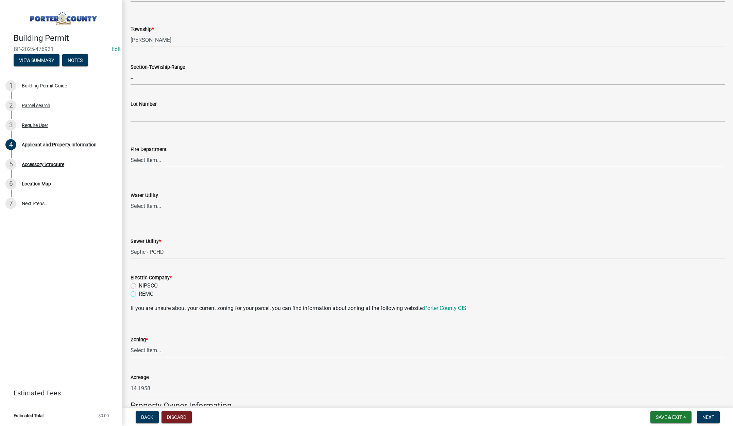
click at [139, 294] on input "REMC" at bounding box center [141, 292] width 4 height 4
radio input "true"
click at [140, 348] on select "Select Item... A1 A2 CH CM CN I1 I2 I3 IN MP OT P1 P2 PUD R1 R2 R3 R4 RL RR" at bounding box center [428, 350] width 594 height 14
click at [131, 343] on select "Select Item... A1 A2 CH CM CN I1 I2 I3 IN MP OT P1 P2 PUD R1 R2 R3 R4 RL RR" at bounding box center [428, 350] width 594 height 14
select select "92efe679-05f4-414a-9426-51627fba5de6"
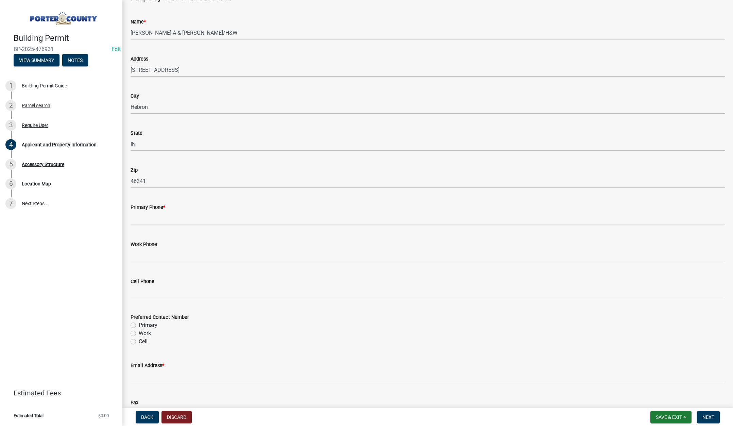
scroll to position [714, 0]
click at [165, 217] on input "Primary Phone *" at bounding box center [428, 218] width 594 height 14
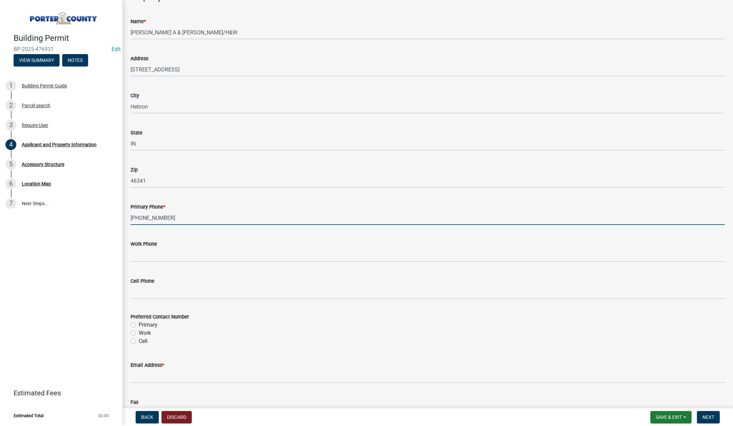
type input "[PHONE_NUMBER]"
click at [139, 324] on label "Primary" at bounding box center [148, 325] width 19 height 8
click at [139, 324] on input "Primary" at bounding box center [141, 323] width 4 height 4
radio input "true"
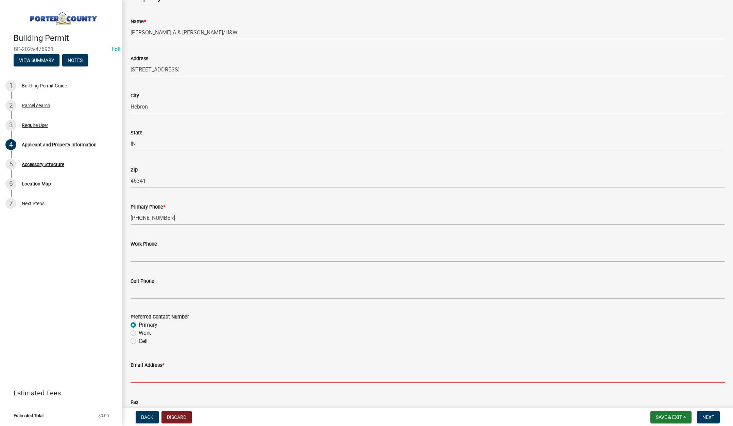
click at [148, 373] on input "Email Address *" at bounding box center [428, 376] width 594 height 14
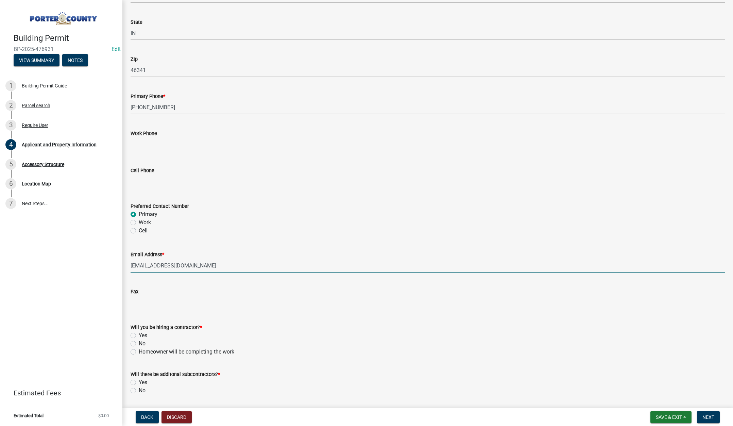
scroll to position [846, 0]
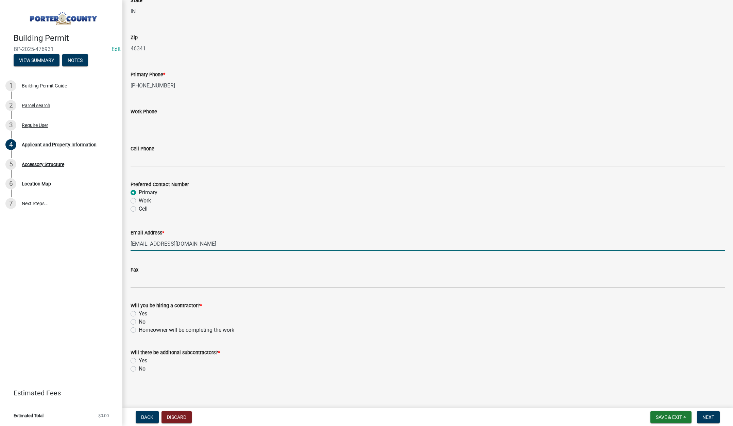
type input "[EMAIL_ADDRESS][DOMAIN_NAME]"
drag, startPoint x: 132, startPoint y: 329, endPoint x: 125, endPoint y: 340, distance: 12.9
click at [139, 329] on label "Homeowner will be completing the work" at bounding box center [187, 330] width 96 height 8
click at [139, 329] on input "Homeowner will be completing the work" at bounding box center [141, 328] width 4 height 4
radio input "true"
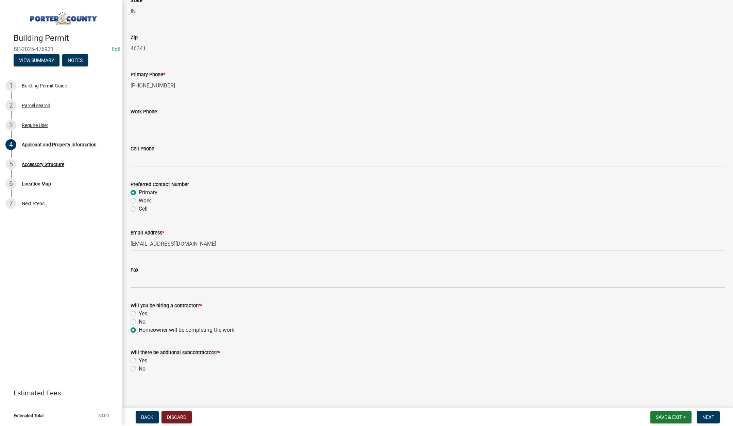
click at [139, 368] on label "No" at bounding box center [142, 368] width 7 height 8
click at [139, 368] on input "No" at bounding box center [141, 366] width 4 height 4
radio input "true"
click at [707, 418] on span "Next" at bounding box center [708, 416] width 12 height 5
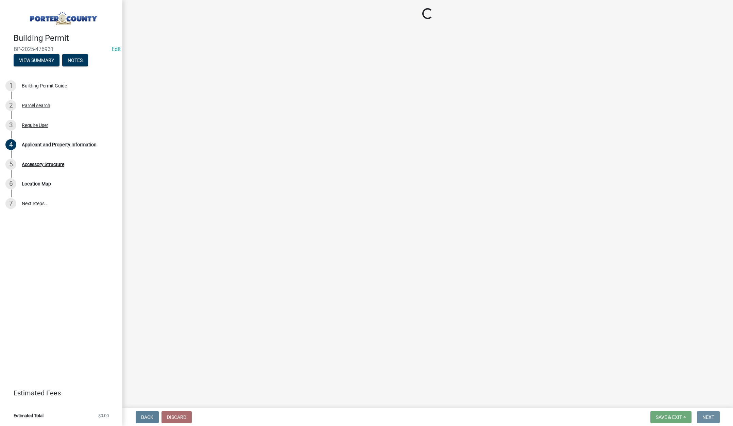
scroll to position [0, 0]
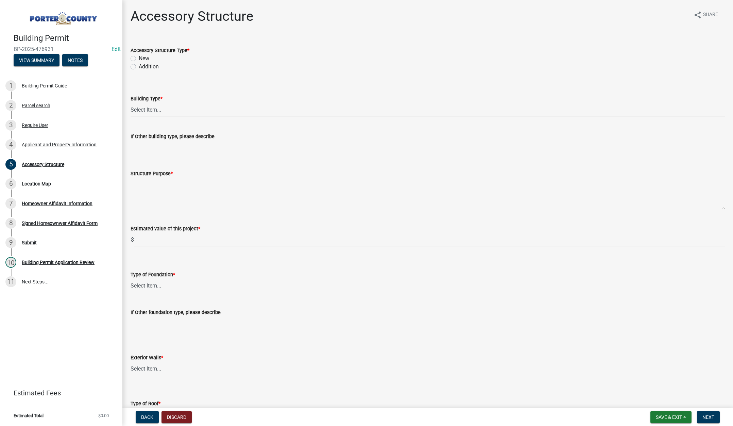
click at [139, 57] on label "New" at bounding box center [144, 58] width 11 height 8
click at [139, 57] on input "New" at bounding box center [141, 56] width 4 height 4
radio input "true"
click at [154, 107] on select "Select Item... Ag. Building Chicken Coop Detached Garage Exterior Remodel Gazeb…" at bounding box center [428, 110] width 594 height 14
click at [131, 103] on select "Select Item... Ag. Building Chicken Coop Detached Garage Exterior Remodel Gazeb…" at bounding box center [428, 110] width 594 height 14
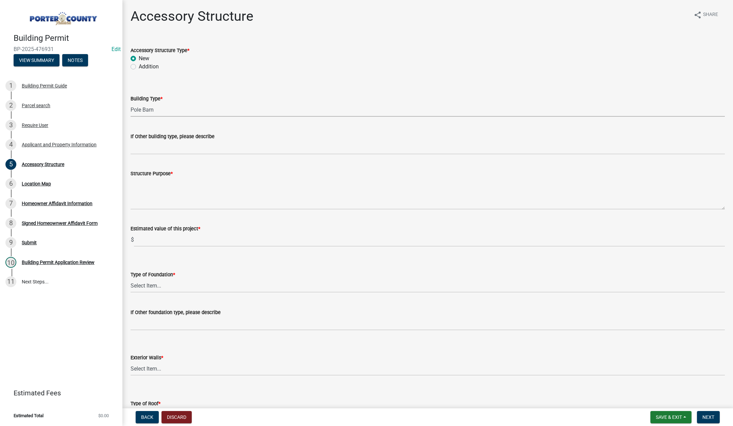
select select "de31ad38-eab4-417a-a8ac-eccf8406b967"
click at [139, 188] on textarea "Structure Purpose *" at bounding box center [428, 193] width 594 height 32
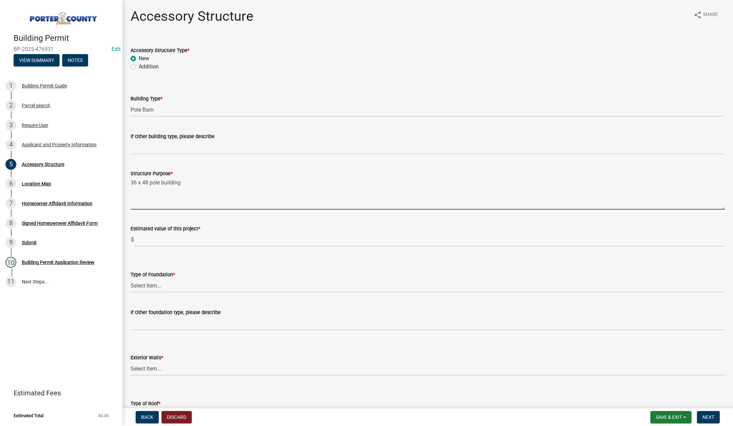
type textarea "36 x 48 pole building"
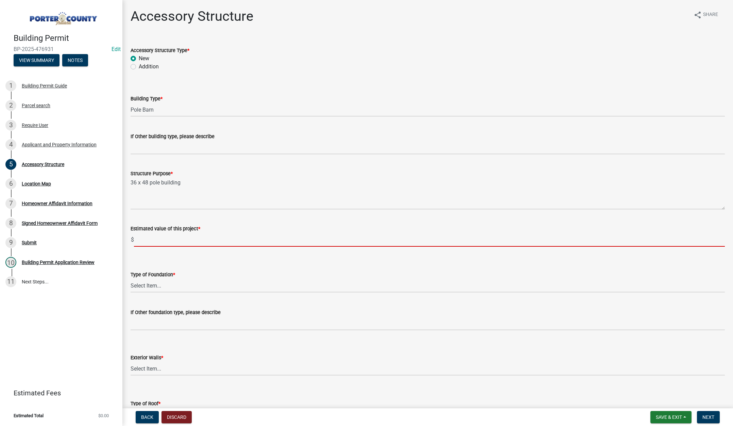
drag, startPoint x: 147, startPoint y: 242, endPoint x: 149, endPoint y: 237, distance: 5.3
click at [148, 242] on input "text" at bounding box center [429, 240] width 591 height 14
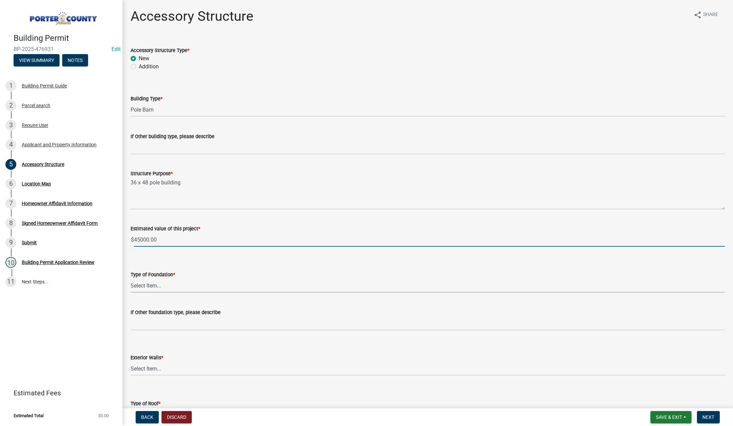
type input "45000"
click at [156, 286] on select "Select Item... Concrete Block Poured Concrete Post Frame Other" at bounding box center [428, 285] width 594 height 14
click at [131, 278] on select "Select Item... Concrete Block Poured Concrete Post Frame Other" at bounding box center [428, 285] width 594 height 14
select select "968dc824-c675-4889-9261-eecf15873776"
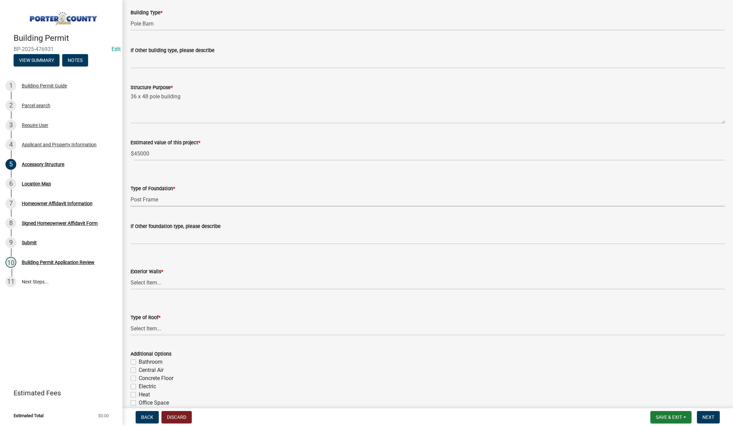
scroll to position [102, 0]
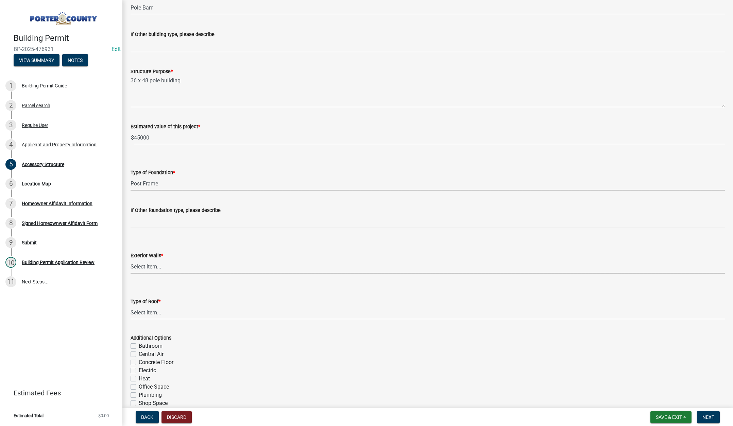
click at [148, 268] on select "Select Item... Masonry Wood Frame Post Frame Steel Frame" at bounding box center [428, 266] width 594 height 14
click at [131, 259] on select "Select Item... Masonry Wood Frame Post Frame Steel Frame" at bounding box center [428, 266] width 594 height 14
select select "3cff20c0-3f0c-46d5-8ea1-4d56f0396f42"
click at [146, 309] on select "Select Item... Shingles Steel" at bounding box center [428, 312] width 594 height 14
click at [131, 305] on select "Select Item... Shingles Steel" at bounding box center [428, 312] width 594 height 14
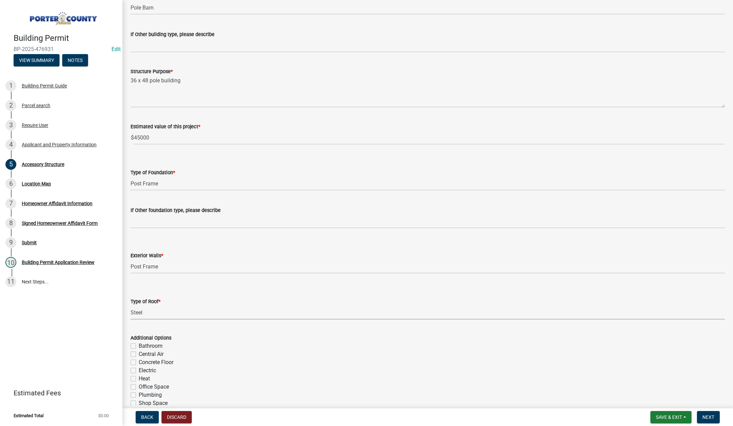
select select "d63a0ebc-b44d-481d-ab70-ec75eba29316"
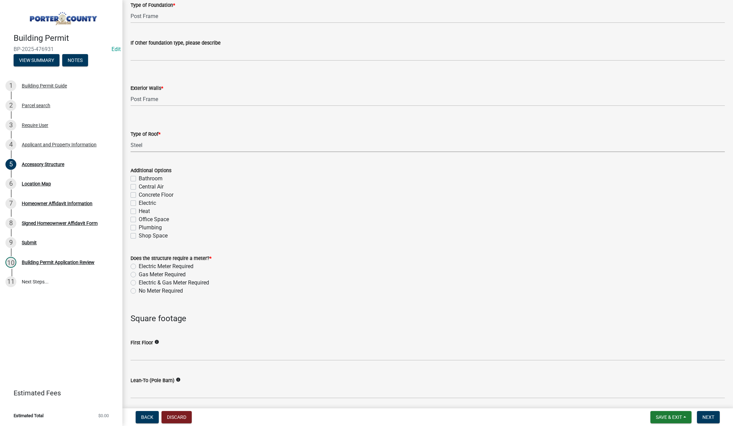
scroll to position [272, 0]
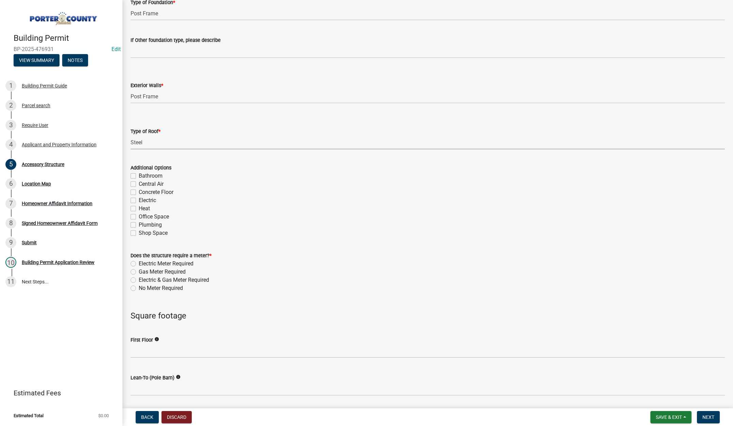
drag, startPoint x: 133, startPoint y: 287, endPoint x: 137, endPoint y: 301, distance: 14.4
click at [139, 287] on label "No Meter Required" at bounding box center [161, 288] width 44 height 8
click at [139, 287] on input "No Meter Required" at bounding box center [141, 286] width 4 height 4
radio input "true"
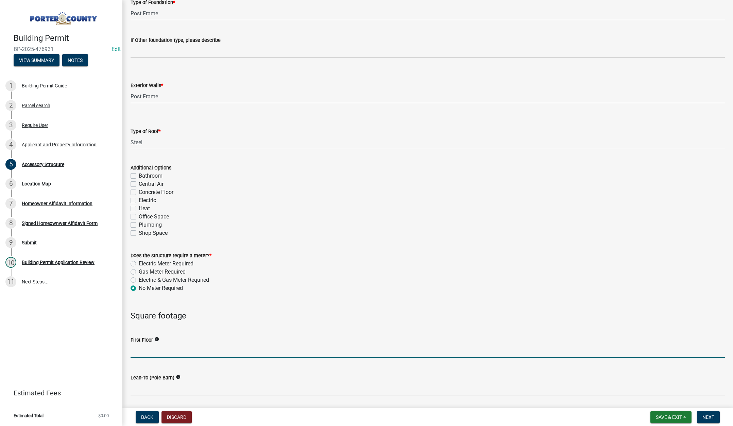
click at [142, 351] on input "text" at bounding box center [428, 351] width 594 height 14
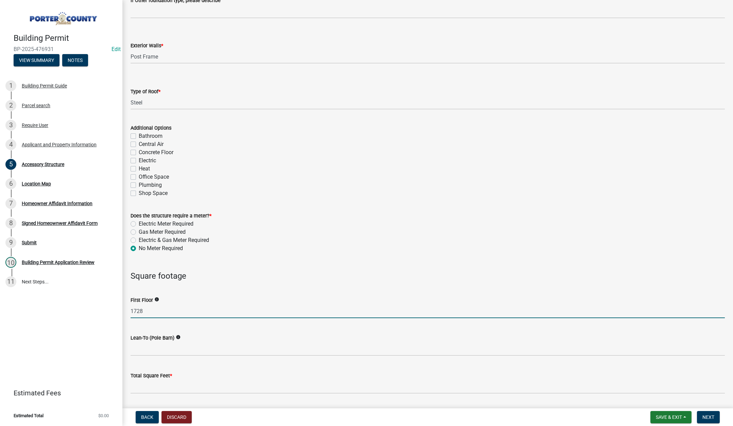
scroll to position [374, 0]
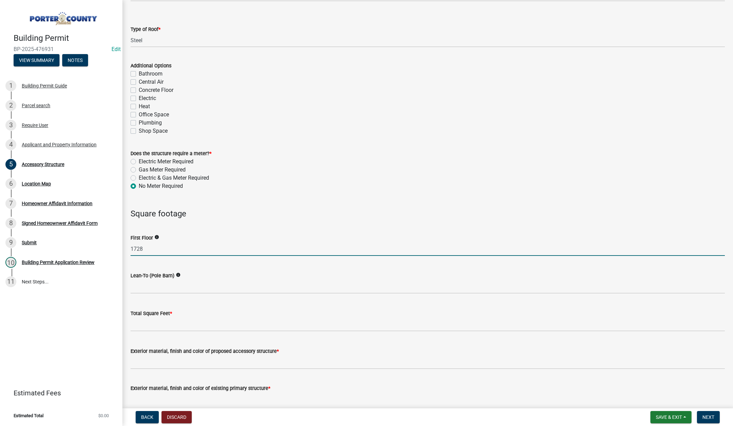
type input "1728"
click at [163, 316] on div "Total Square Feet *" at bounding box center [428, 313] width 594 height 8
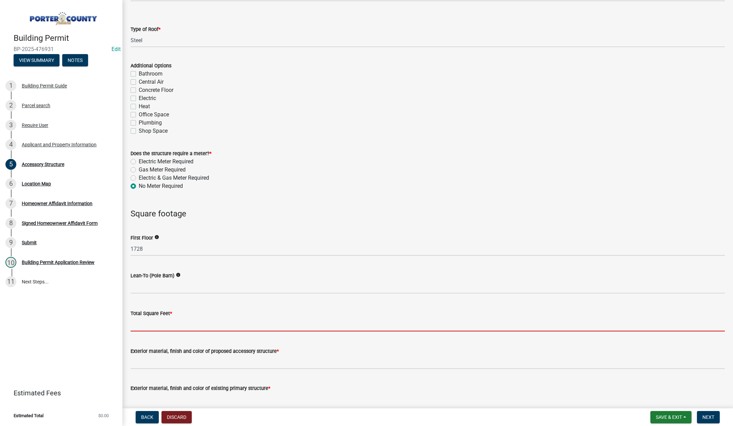
click at [158, 323] on input "text" at bounding box center [428, 324] width 594 height 14
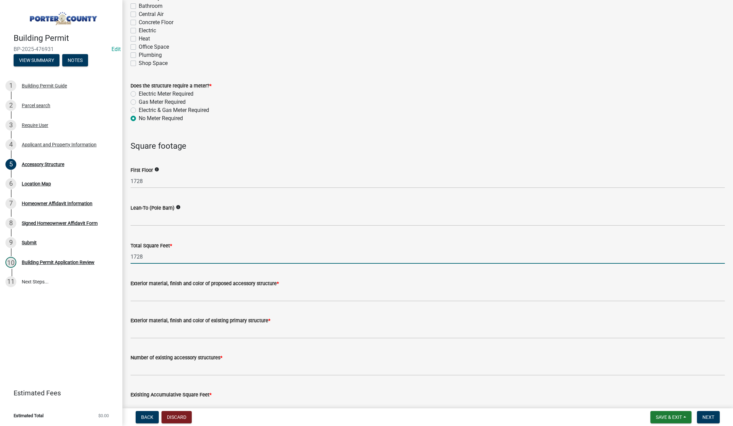
scroll to position [442, 0]
type input "1728"
click at [159, 295] on input "Exterior material, finish and color of proposed accessory structure *" at bounding box center [428, 294] width 594 height 14
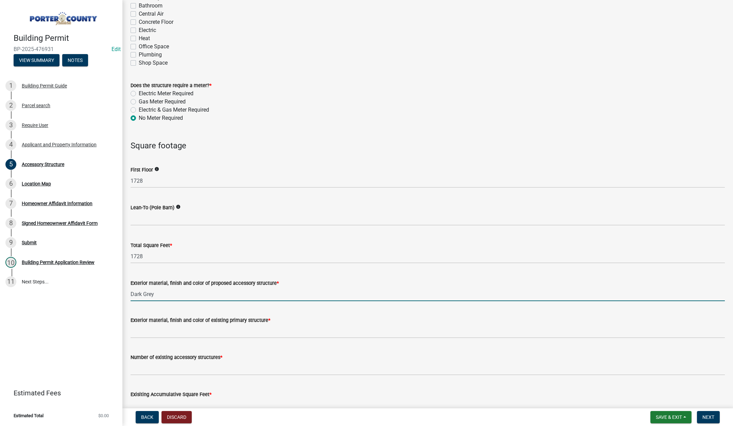
type input "Dark Grey"
click at [149, 332] on input "Exterior material, finish and color of existing primary structure *" at bounding box center [428, 331] width 594 height 14
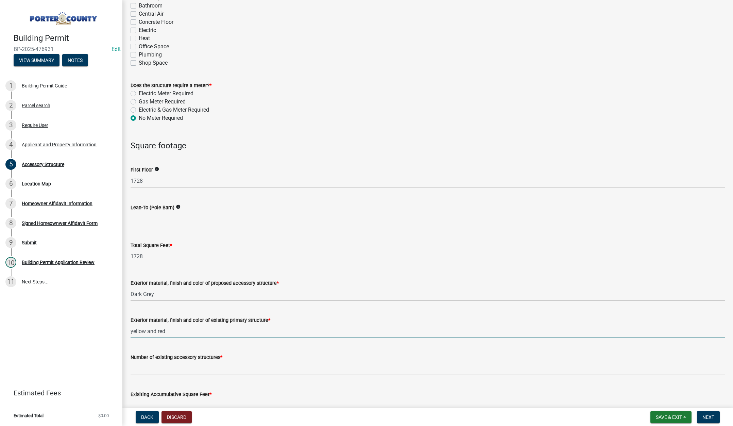
type input "yellow and red"
click at [192, 366] on input "Number of existing accessory structures *" at bounding box center [428, 368] width 594 height 14
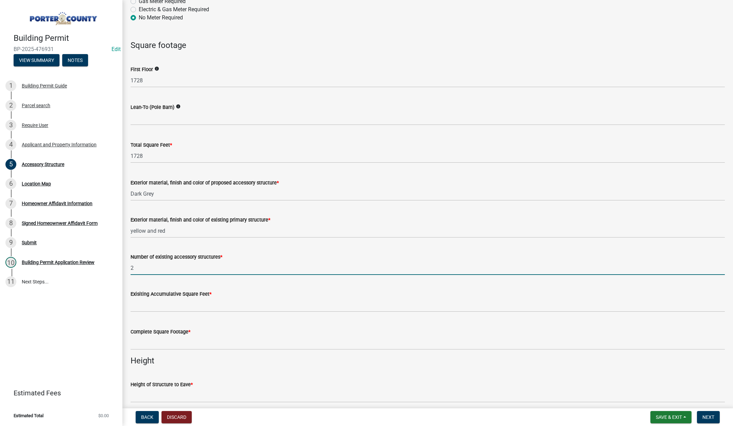
scroll to position [544, 0]
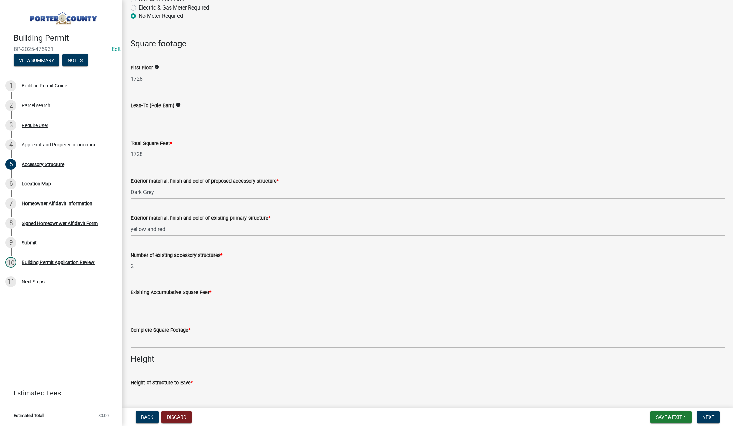
type input "2"
click at [191, 304] on input "text" at bounding box center [428, 303] width 594 height 14
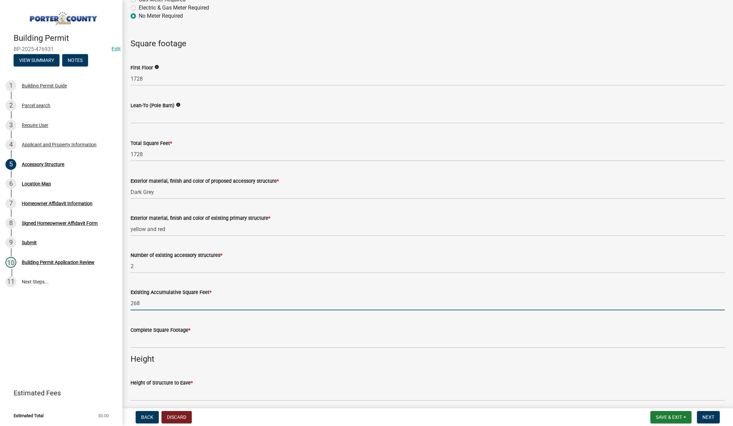
type input "268"
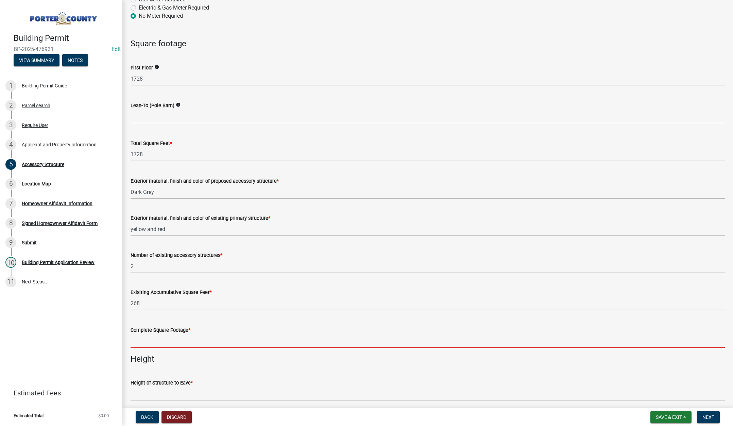
click at [168, 342] on input "text" at bounding box center [428, 341] width 594 height 14
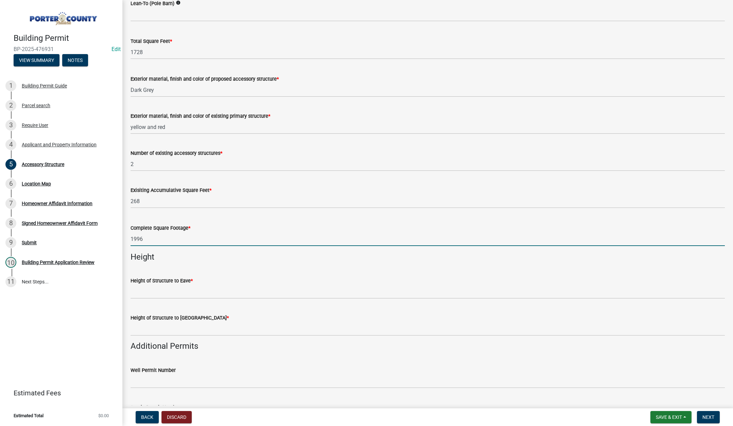
type input "1996"
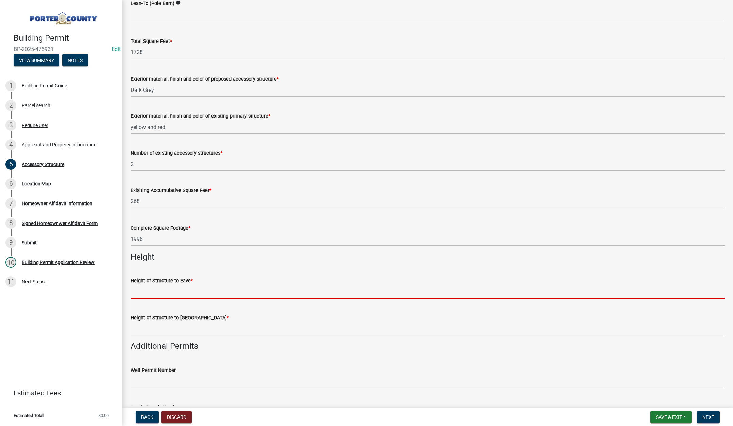
click at [184, 291] on input "Height of Structure to Eave *" at bounding box center [428, 292] width 594 height 14
type input "12"
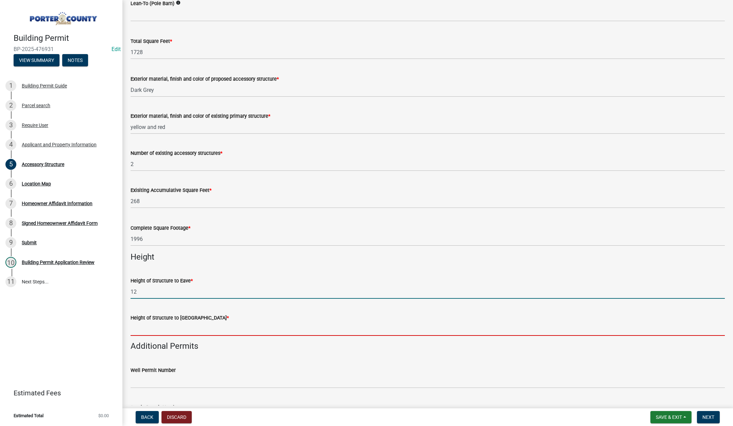
click at [140, 329] on input "Height of Structure to Roof Peak *" at bounding box center [428, 329] width 594 height 14
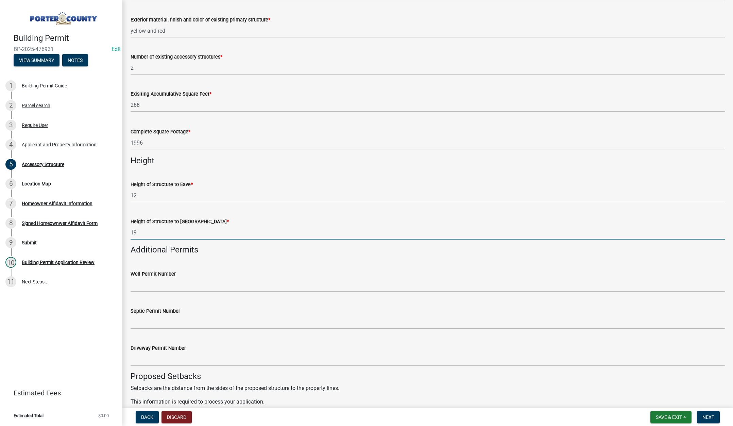
scroll to position [748, 0]
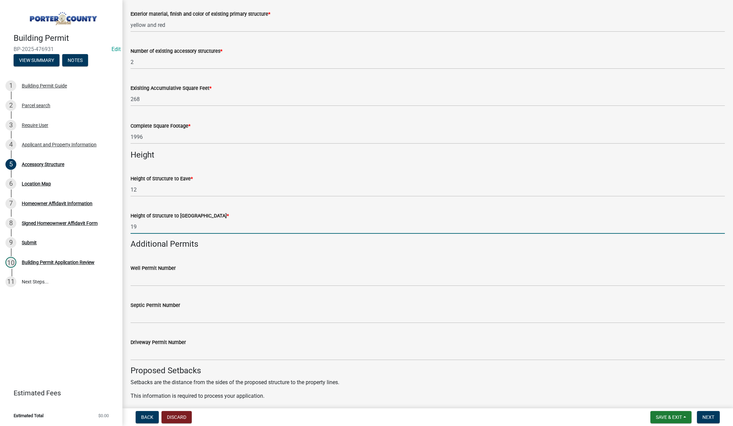
type input "19"
click at [160, 317] on input "Septic Permit Number" at bounding box center [428, 316] width 594 height 14
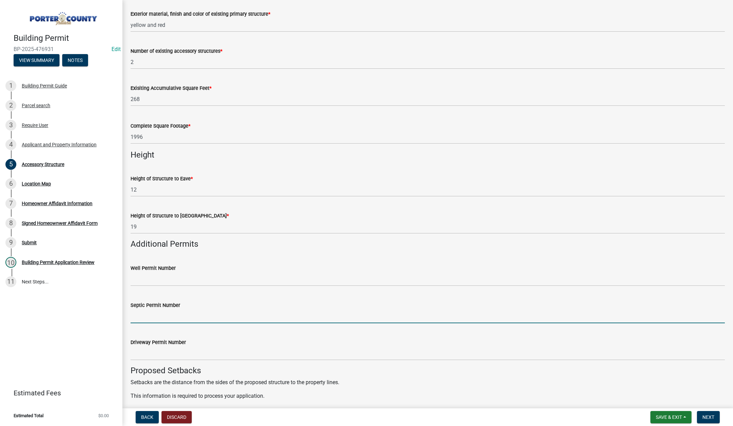
type input "stamped"
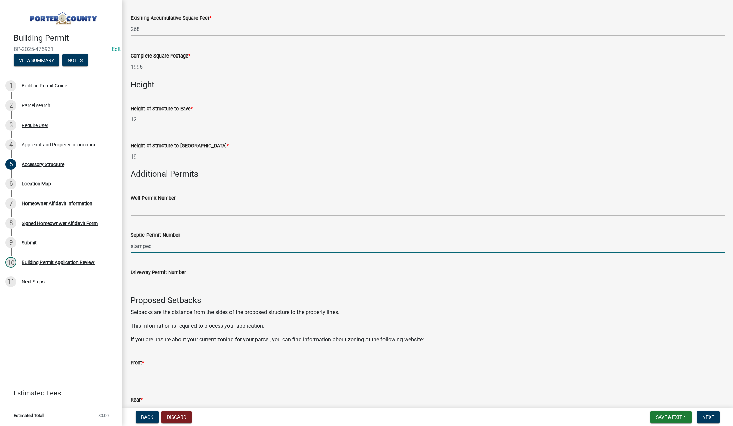
scroll to position [884, 0]
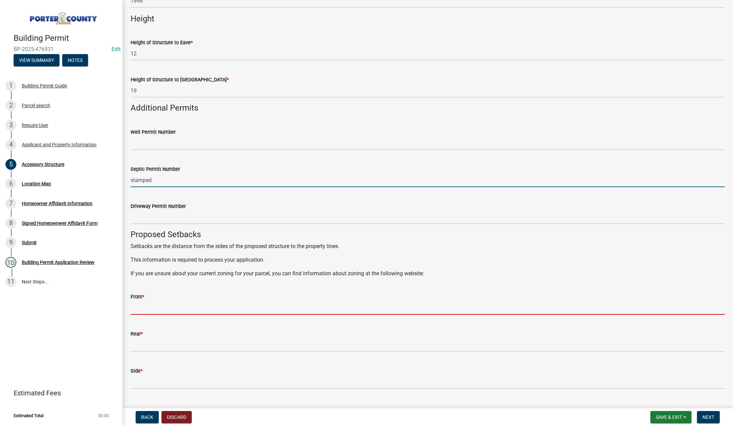
click at [148, 308] on input "Front *" at bounding box center [428, 308] width 594 height 14
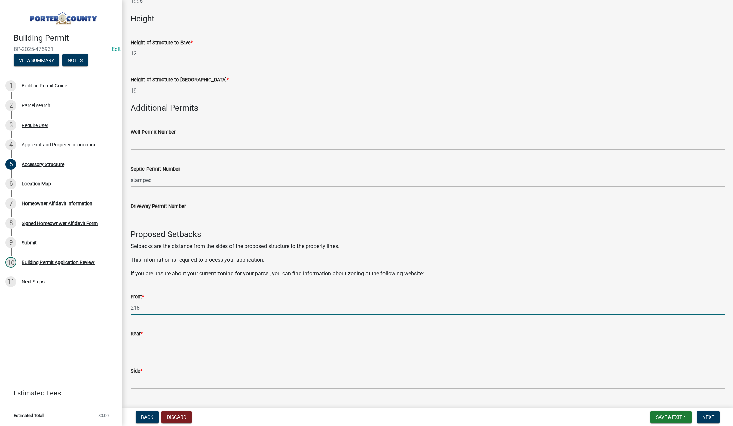
type input "218"
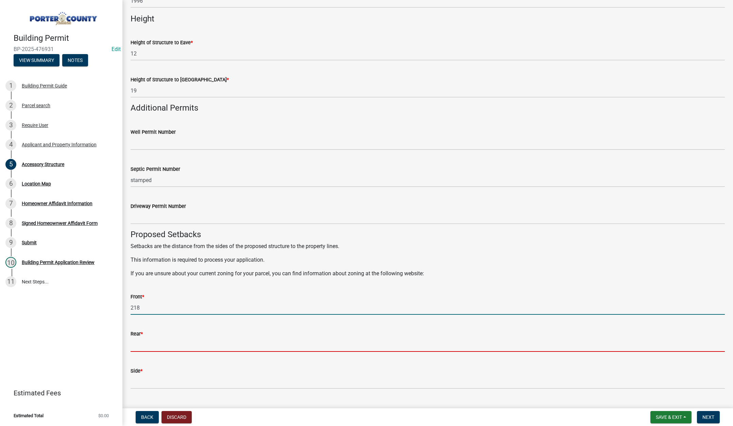
drag, startPoint x: 148, startPoint y: 347, endPoint x: 151, endPoint y: 344, distance: 3.9
click at [149, 346] on input "Rear *" at bounding box center [428, 345] width 594 height 14
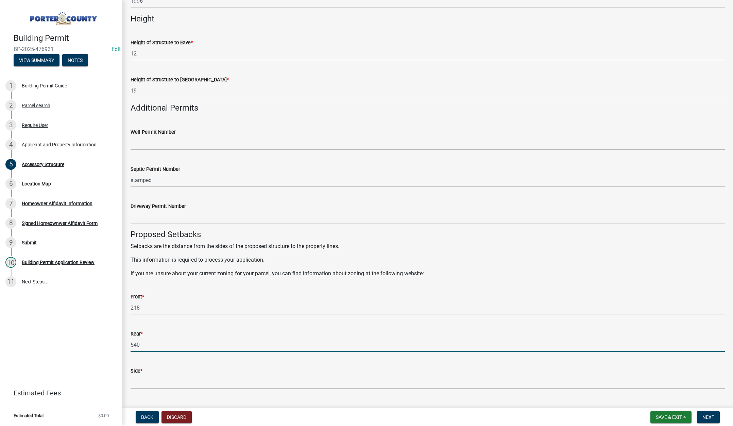
type input "540"
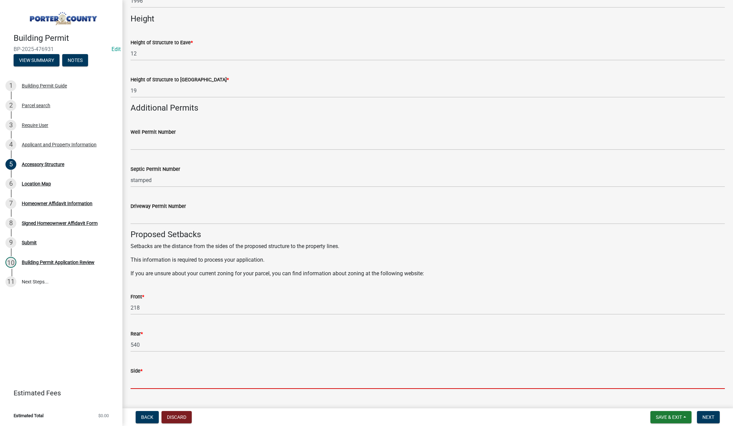
drag, startPoint x: 144, startPoint y: 385, endPoint x: 151, endPoint y: 361, distance: 24.7
click at [146, 382] on input "Side *" at bounding box center [428, 382] width 594 height 14
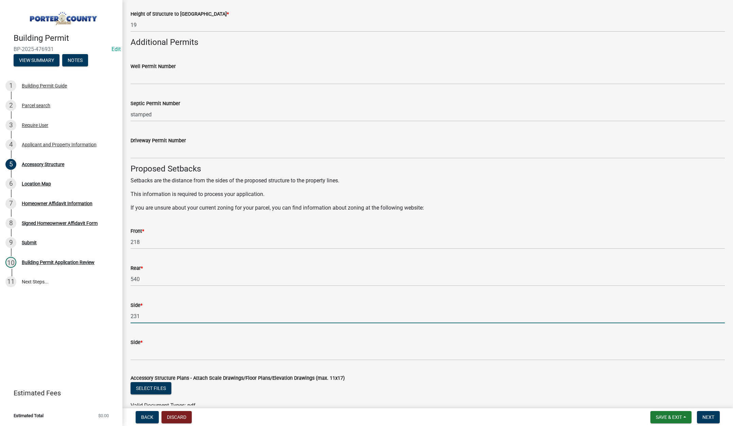
scroll to position [952, 0]
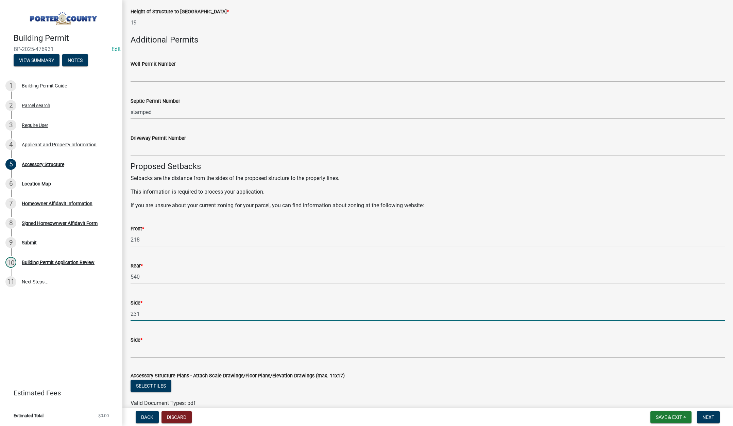
type input "231"
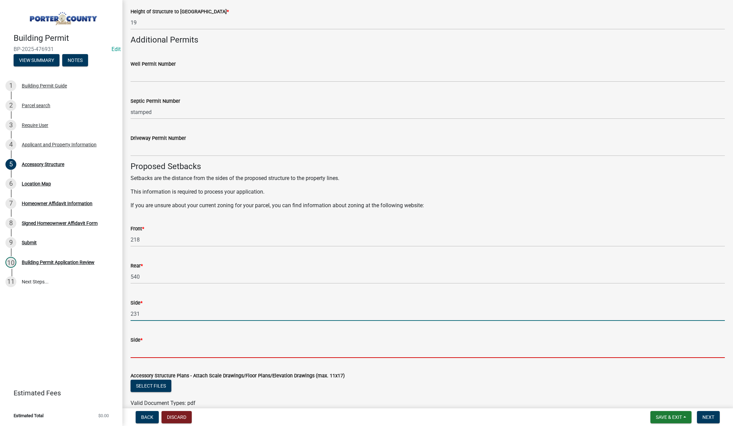
drag, startPoint x: 155, startPoint y: 353, endPoint x: 161, endPoint y: 348, distance: 8.0
click at [155, 353] on input "Side *" at bounding box center [428, 351] width 594 height 14
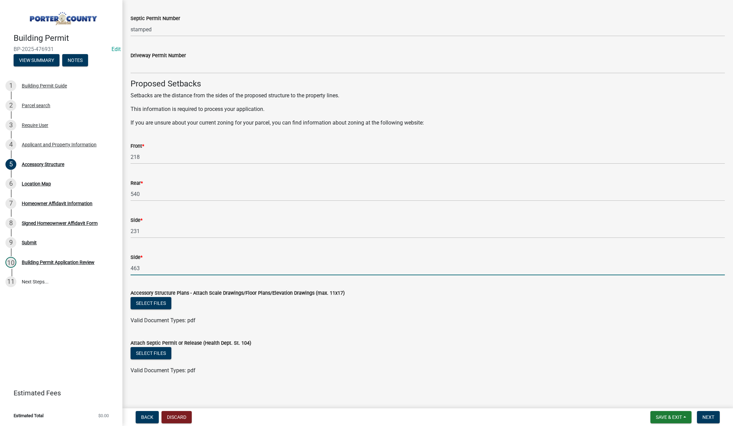
scroll to position [1036, 0]
type input "463"
click at [144, 302] on button "Select files" at bounding box center [151, 301] width 41 height 12
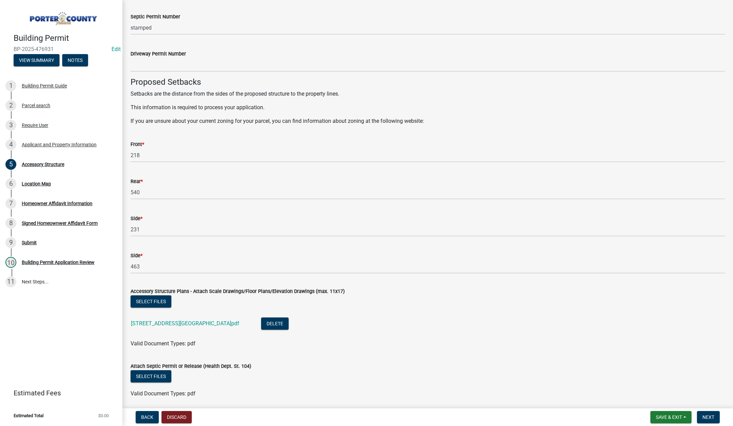
click at [160, 369] on div "Attach Septic Permit or Release (Health Dept. St. 104)" at bounding box center [428, 366] width 594 height 8
click at [154, 377] on button "Select files" at bounding box center [151, 376] width 41 height 12
click at [710, 413] on button "Next" at bounding box center [708, 417] width 23 height 12
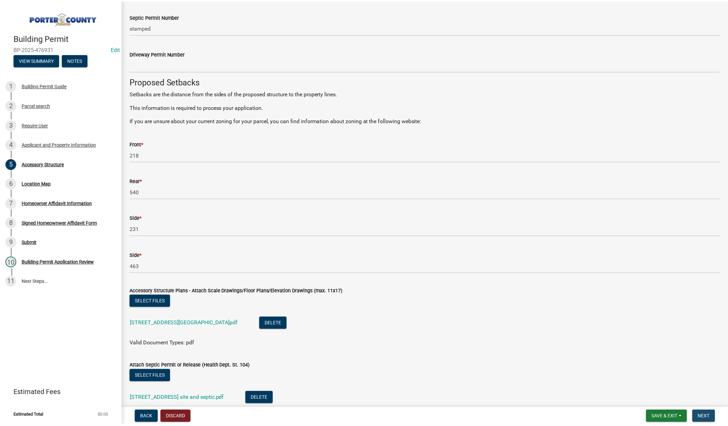
scroll to position [0, 0]
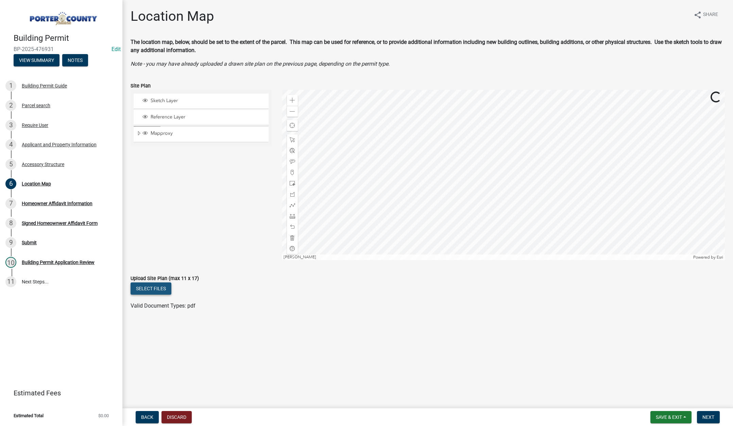
click at [153, 288] on button "Select files" at bounding box center [151, 288] width 41 height 12
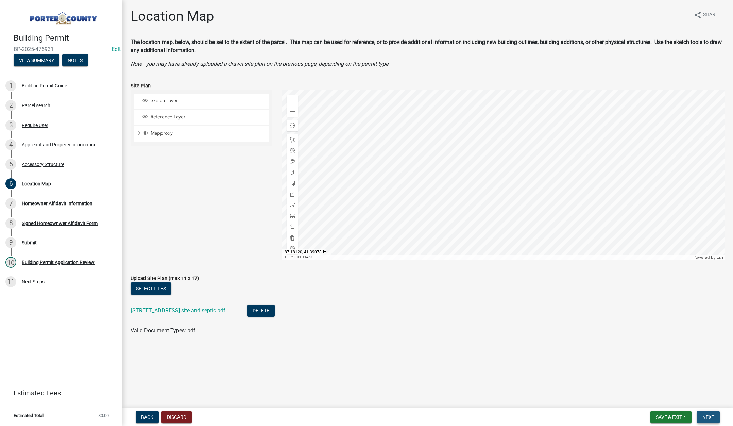
click at [706, 417] on span "Next" at bounding box center [708, 416] width 12 height 5
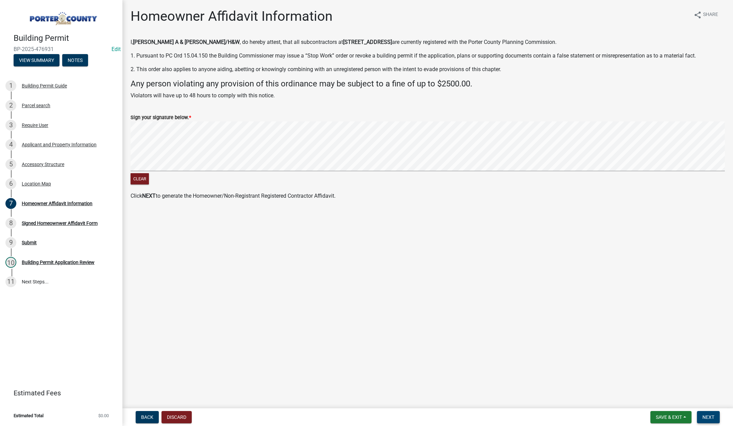
click at [703, 416] on span "Next" at bounding box center [708, 416] width 12 height 5
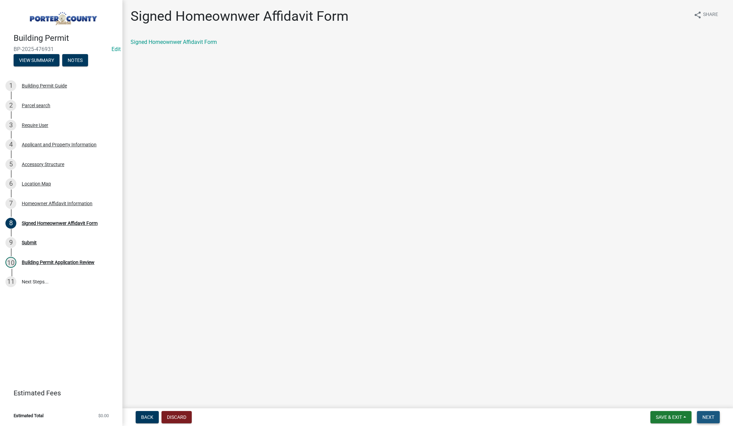
drag, startPoint x: 708, startPoint y: 416, endPoint x: 597, endPoint y: 355, distance: 126.6
click at [708, 416] on span "Next" at bounding box center [708, 416] width 12 height 5
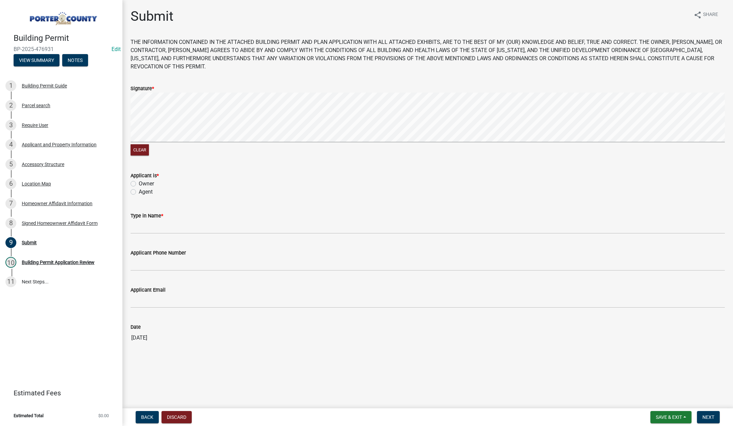
click at [139, 191] on label "Agent" at bounding box center [146, 192] width 14 height 8
click at [139, 191] on input "Agent" at bounding box center [141, 190] width 4 height 4
radio input "true"
click at [152, 218] on label "Type in Name *" at bounding box center [147, 215] width 33 height 5
click at [152, 220] on input "Type in Name *" at bounding box center [428, 227] width 594 height 14
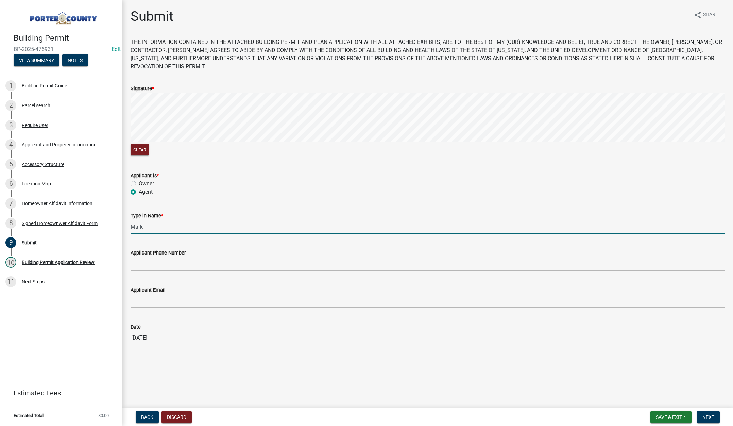
type input "Mark"
click at [156, 259] on input "Applicant Phone Number" at bounding box center [428, 264] width 594 height 14
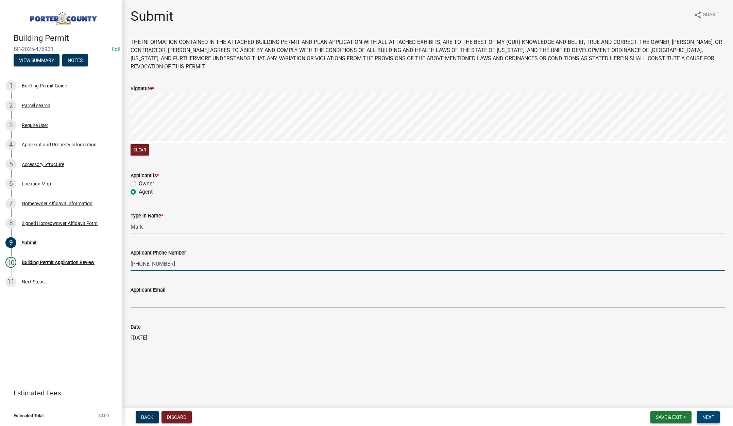
type input "219-306-6106"
click at [713, 413] on button "Next" at bounding box center [708, 417] width 23 height 12
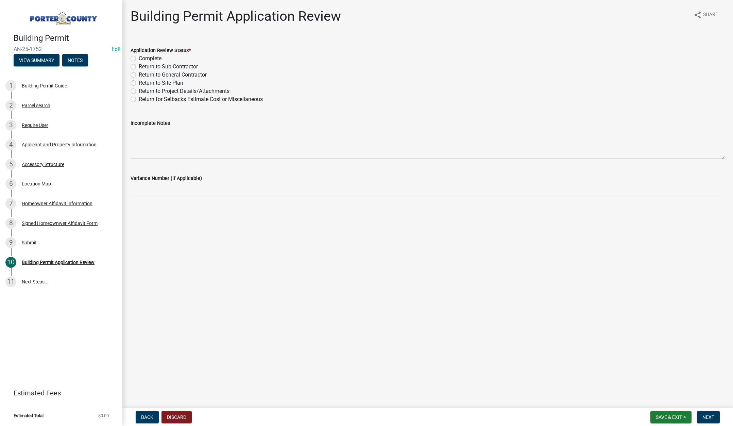
click at [139, 56] on label "Complete" at bounding box center [150, 58] width 23 height 8
click at [139, 56] on input "Complete" at bounding box center [141, 56] width 4 height 4
radio input "true"
click at [708, 414] on span "Next" at bounding box center [708, 416] width 12 height 5
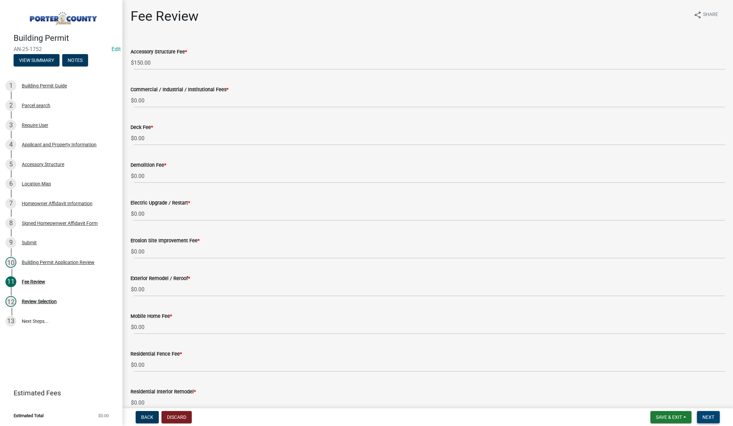
click at [710, 415] on span "Next" at bounding box center [708, 416] width 12 height 5
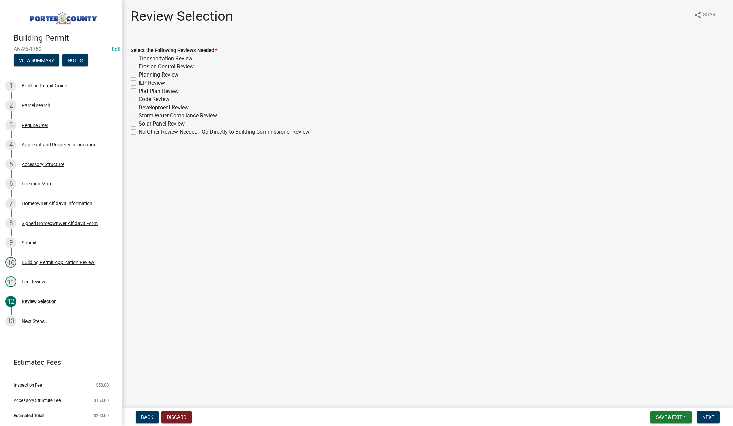
click at [139, 74] on label "Planning Review" at bounding box center [159, 75] width 40 height 8
click at [139, 74] on input "Planning Review" at bounding box center [141, 73] width 4 height 4
checkbox input "true"
checkbox input "false"
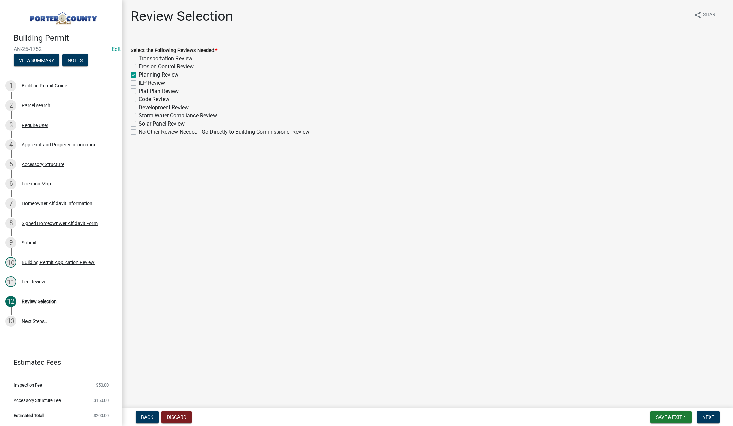
checkbox input "true"
checkbox input "false"
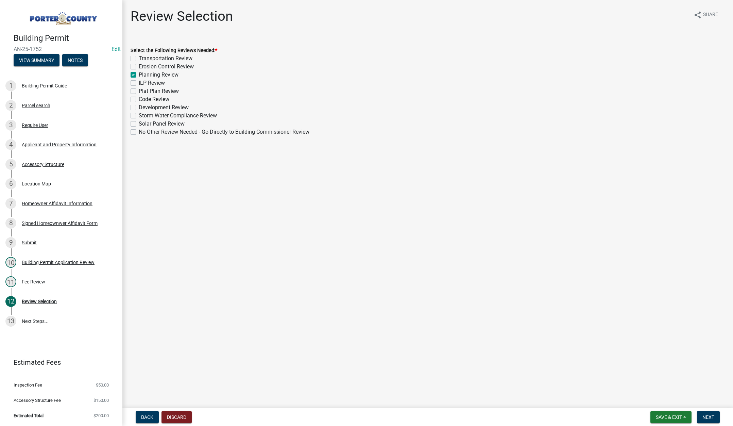
checkbox input "false"
click at [707, 412] on button "Next" at bounding box center [708, 417] width 23 height 12
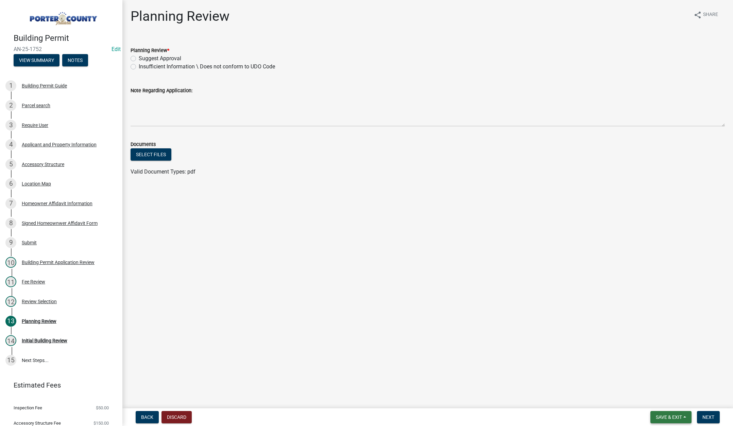
click at [674, 414] on span "Save & Exit" at bounding box center [669, 416] width 26 height 5
click at [668, 399] on button "Save & Exit" at bounding box center [664, 399] width 54 height 16
click at [659, 414] on span "Save & Exit" at bounding box center [669, 416] width 26 height 5
click at [659, 405] on button "Save & Exit" at bounding box center [664, 399] width 54 height 16
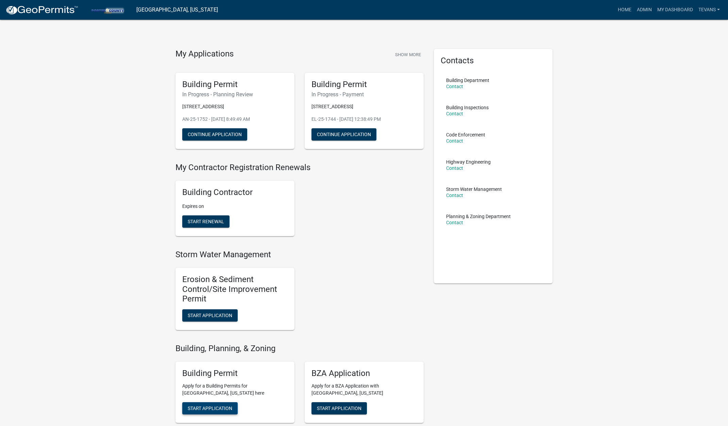
click at [203, 405] on button "Start Application" at bounding box center [209, 408] width 55 height 12
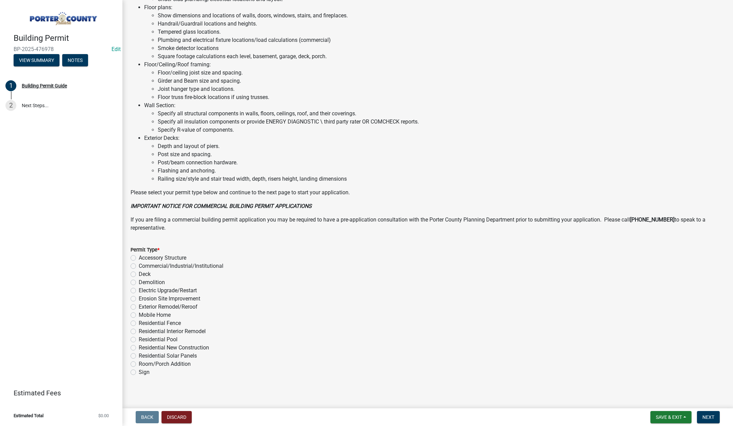
scroll to position [335, 0]
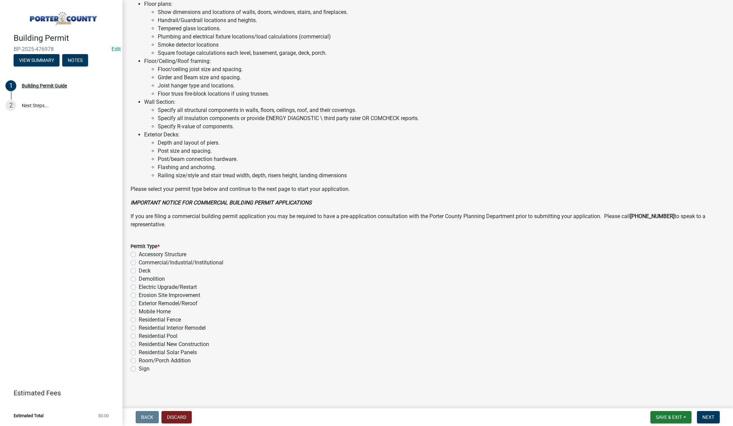
click at [139, 303] on label "Exterior Remodel/Reroof" at bounding box center [168, 303] width 59 height 8
click at [139, 303] on input "Exterior Remodel/Reroof" at bounding box center [141, 301] width 4 height 4
radio input "true"
click at [712, 414] on span "Next" at bounding box center [708, 416] width 12 height 5
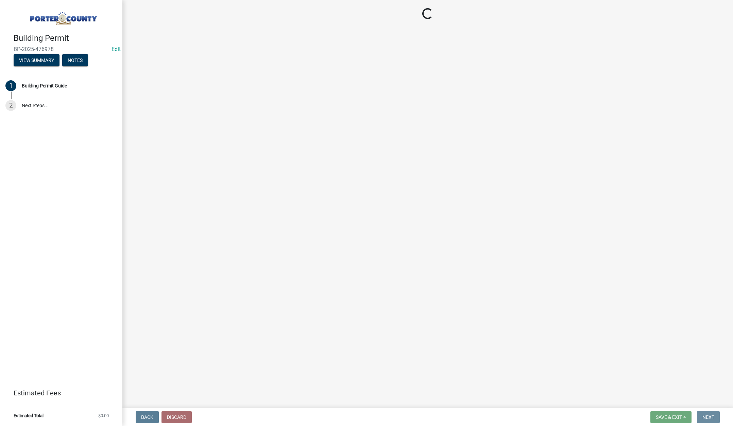
scroll to position [0, 0]
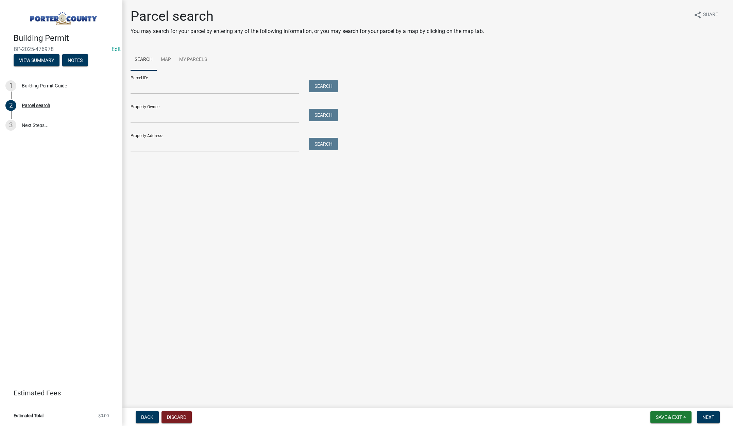
click at [229, 293] on main "Parcel search You may search for your parcel by entering any of the following i…" at bounding box center [427, 202] width 611 height 405
click at [222, 143] on input "Property Address:" at bounding box center [215, 145] width 168 height 14
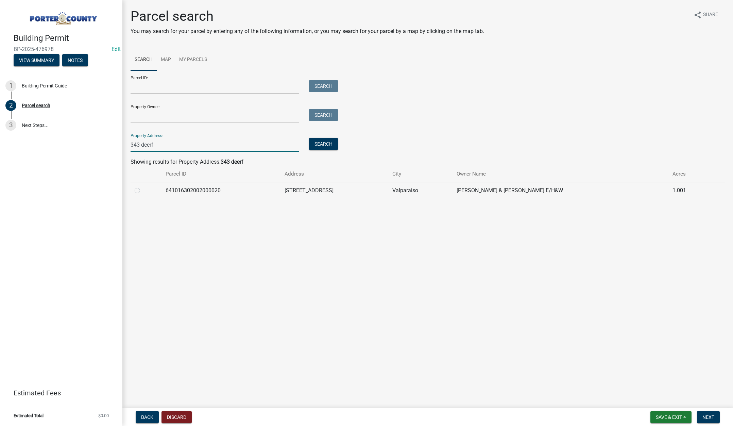
type input "343 deerf"
click at [143, 186] on label at bounding box center [143, 186] width 0 height 0
click at [143, 190] on input "radio" at bounding box center [145, 188] width 4 height 4
radio input "true"
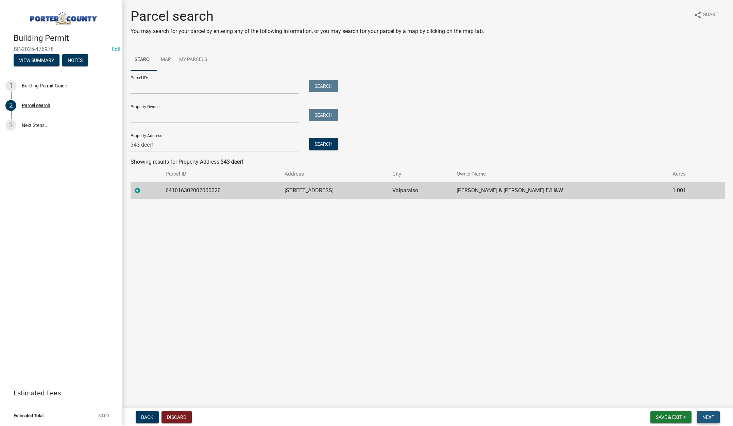
click at [702, 414] on span "Next" at bounding box center [708, 416] width 12 height 5
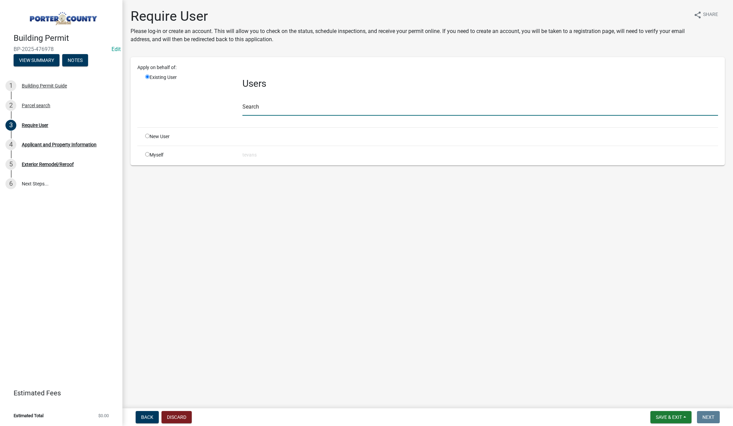
click at [258, 112] on input "text" at bounding box center [480, 109] width 476 height 14
type input "[PERSON_NAME]"
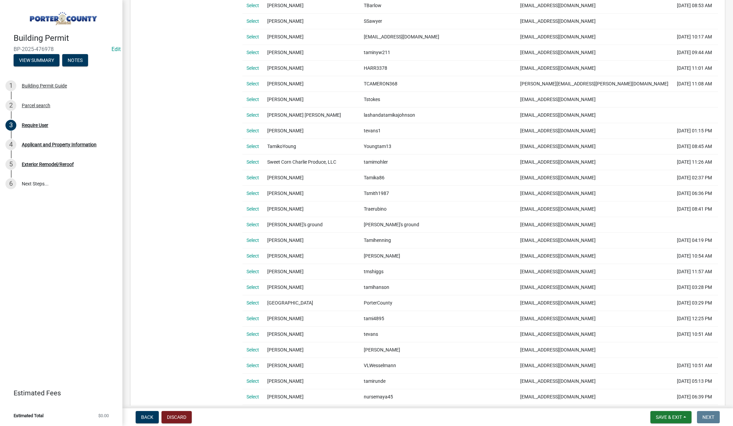
scroll to position [272, 0]
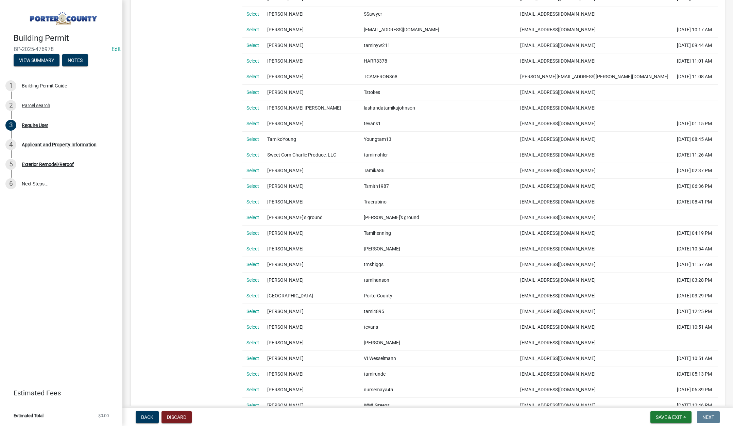
drag, startPoint x: 256, startPoint y: 324, endPoint x: 260, endPoint y: 324, distance: 3.8
click at [256, 324] on link "Select" at bounding box center [252, 326] width 13 height 5
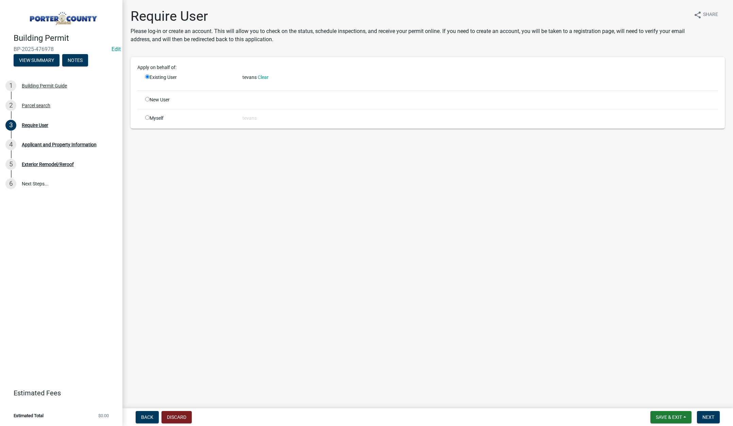
scroll to position [0, 0]
click at [708, 418] on span "Next" at bounding box center [708, 416] width 12 height 5
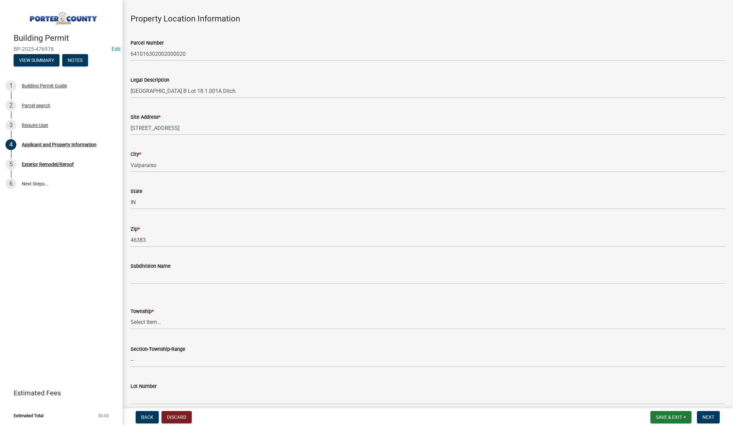
scroll to position [34, 0]
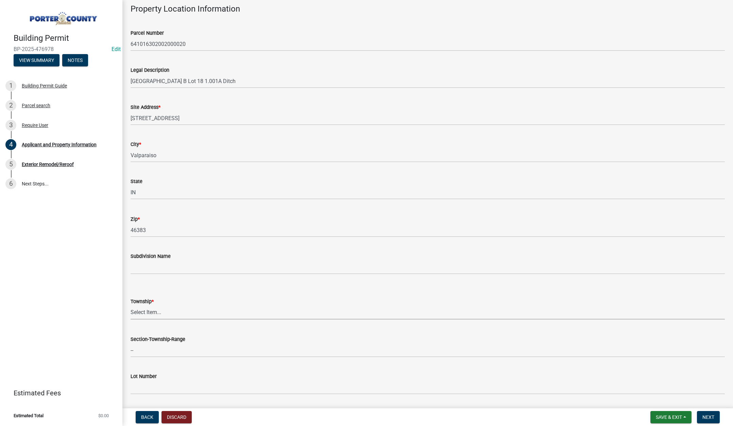
click at [143, 311] on select "Select Item... [PERSON_NAME][GEOGRAPHIC_DATA] [PERSON_NAME][GEOGRAPHIC_DATA] [G…" at bounding box center [428, 312] width 594 height 14
click at [131, 305] on select "Select Item... [PERSON_NAME][GEOGRAPHIC_DATA] [PERSON_NAME][GEOGRAPHIC_DATA] [G…" at bounding box center [428, 312] width 594 height 14
select select "3d0e3105-d46a-462c-9cf4-b32453f427e3"
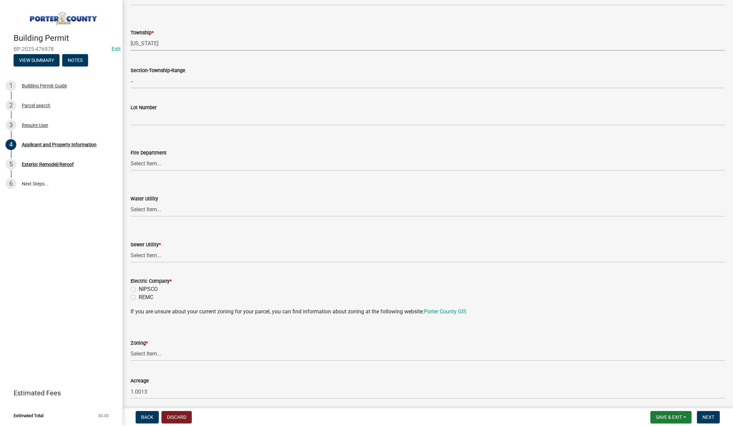
scroll to position [306, 0]
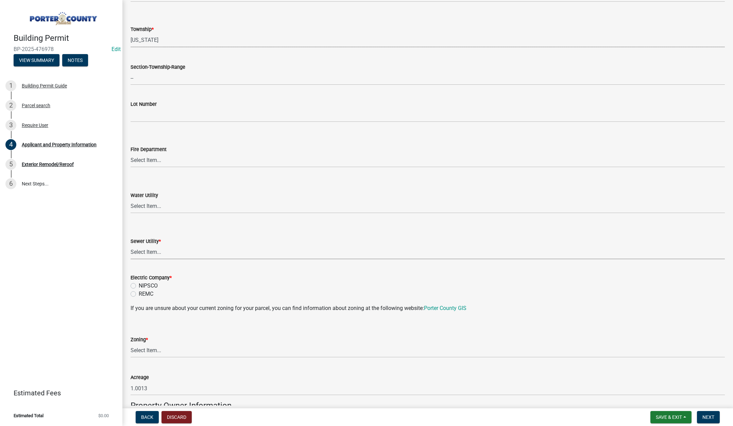
click at [144, 251] on select "Select Item... Aqua [US_STATE] Inc Damon Run Falling Waters Lake Eliza - LEACD …" at bounding box center [428, 252] width 594 height 14
click at [131, 245] on select "Select Item... Aqua [US_STATE] Inc Damon Run Falling Waters Lake Eliza - LEACD …" at bounding box center [428, 252] width 594 height 14
select select "ea6751d4-6bf7-4a16-89ee-f7801ab82aa1"
click at [139, 284] on label "NIPSCO" at bounding box center [148, 285] width 19 height 8
click at [139, 284] on input "NIPSCO" at bounding box center [141, 283] width 4 height 4
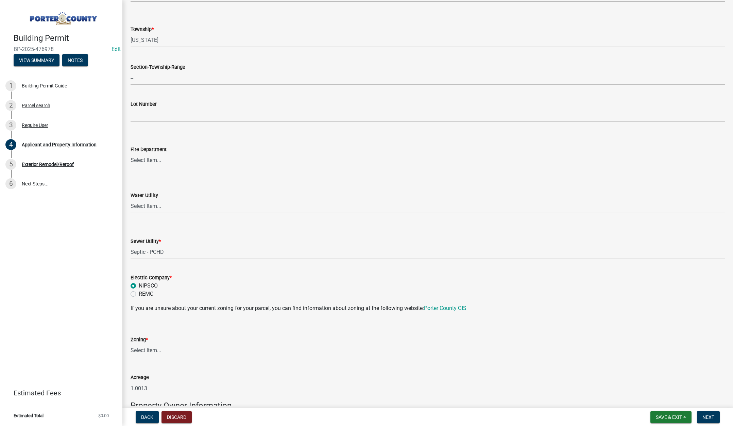
radio input "true"
click at [147, 350] on select "Select Item... A1 A2 CH CM CN I1 I2 I3 IN MP OT P1 P2 PUD R1 R2 R3 R4 RL RR" at bounding box center [428, 350] width 594 height 14
click at [131, 343] on select "Select Item... A1 A2 CH CM CN I1 I2 I3 IN MP OT P1 P2 PUD R1 R2 R3 R4 RL RR" at bounding box center [428, 350] width 594 height 14
select select "e2d1b1d7-ccc9-456b-9e96-e16306515997"
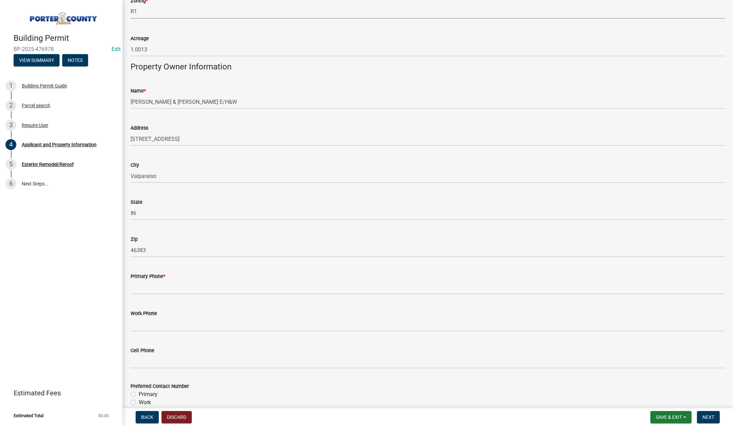
scroll to position [646, 0]
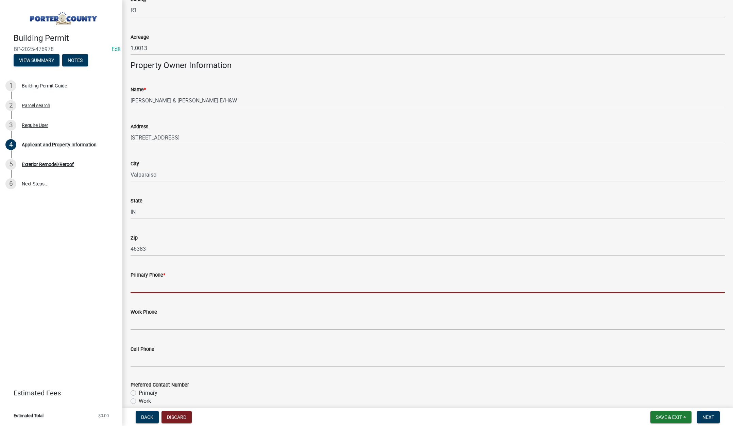
click at [163, 284] on input "Primary Phone *" at bounding box center [428, 286] width 594 height 14
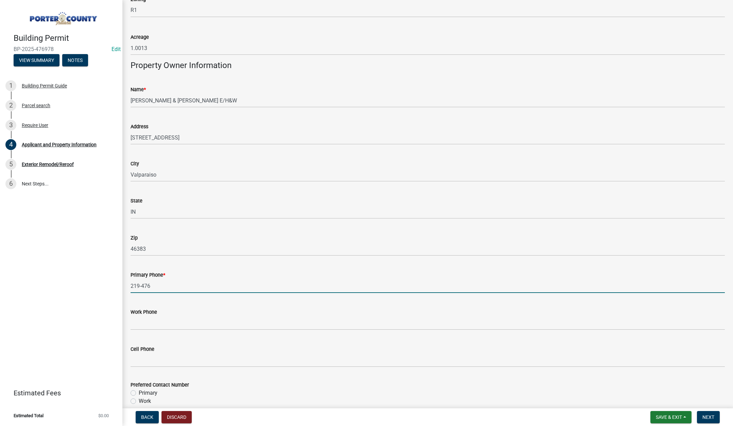
type input "[PHONE_NUMBER]"
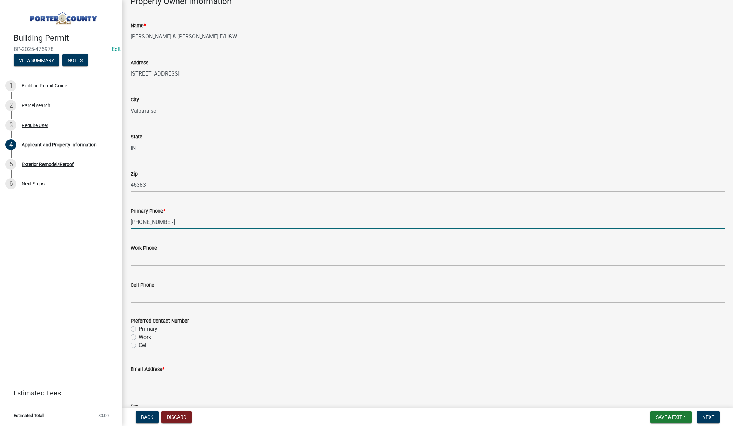
scroll to position [782, 0]
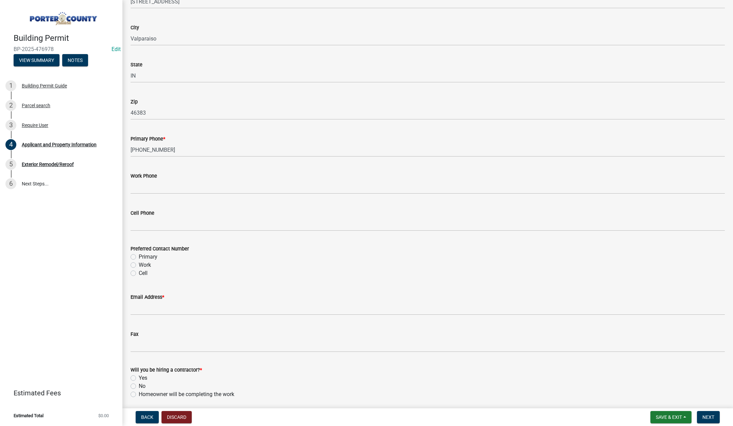
click at [139, 256] on label "Primary" at bounding box center [148, 257] width 19 height 8
click at [139, 256] on input "Primary" at bounding box center [141, 255] width 4 height 4
radio input "true"
click at [154, 307] on input "Email Address *" at bounding box center [428, 308] width 594 height 14
type input "[PERSON_NAME][EMAIL_ADDRESS][DOMAIN_NAME]"
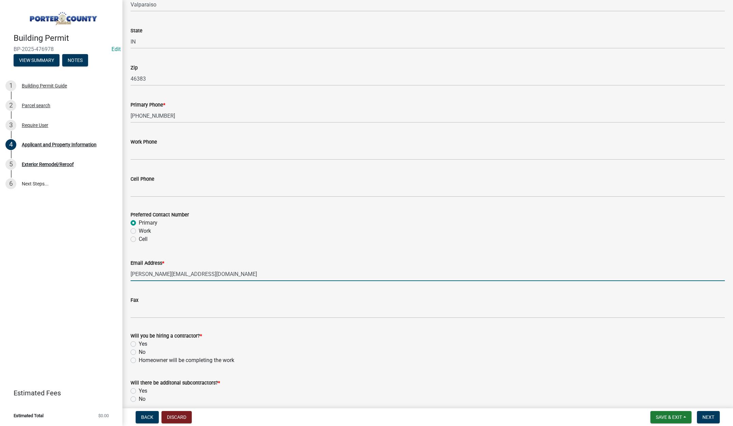
scroll to position [846, 0]
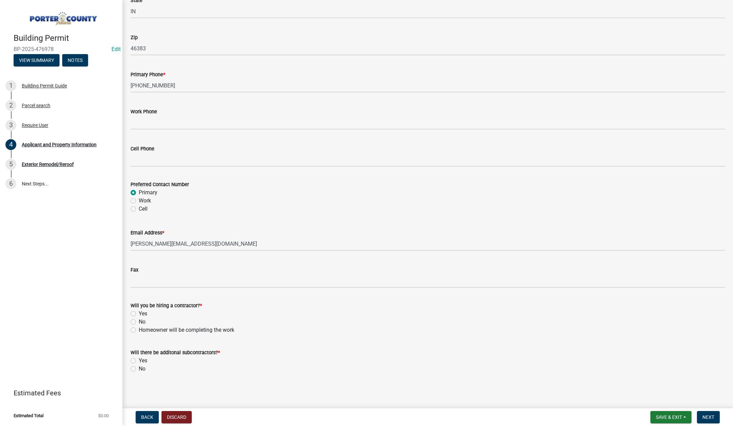
drag, startPoint x: 134, startPoint y: 313, endPoint x: 133, endPoint y: 328, distance: 15.0
click at [139, 313] on label "Yes" at bounding box center [143, 313] width 8 height 8
click at [139, 313] on input "Yes" at bounding box center [141, 311] width 4 height 4
radio input "true"
click at [139, 369] on label "No" at bounding box center [142, 368] width 7 height 8
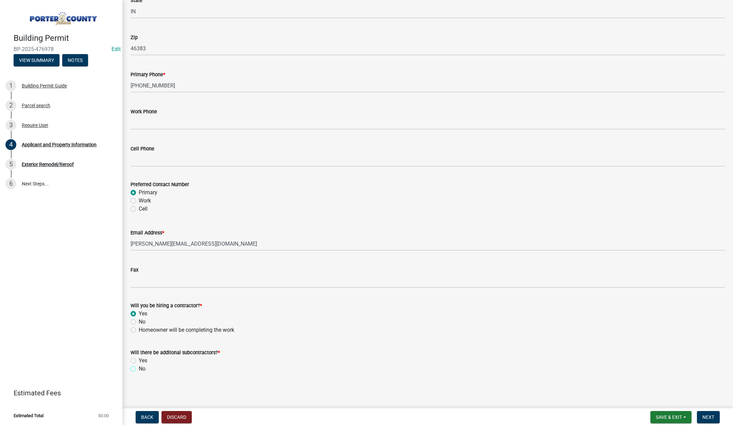
click at [139, 369] on input "No" at bounding box center [141, 366] width 4 height 4
radio input "true"
click at [711, 414] on span "Next" at bounding box center [708, 416] width 12 height 5
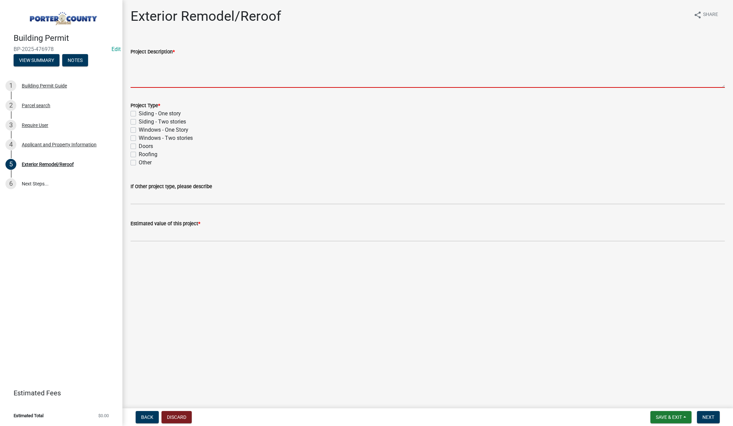
click at [155, 71] on textarea "Project Description *" at bounding box center [428, 72] width 594 height 32
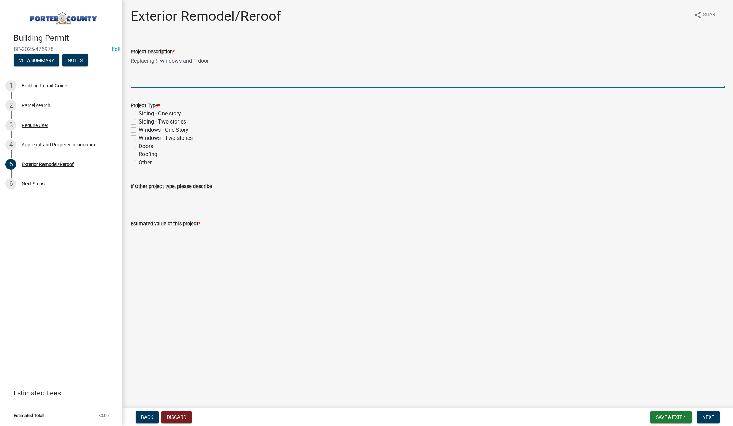
type textarea "Replacing 9 windows and 1 door"
click at [139, 137] on label "Windows - Two stories" at bounding box center [166, 138] width 54 height 8
click at [139, 137] on input "Windows - Two stories" at bounding box center [141, 136] width 4 height 4
checkbox input "true"
checkbox input "false"
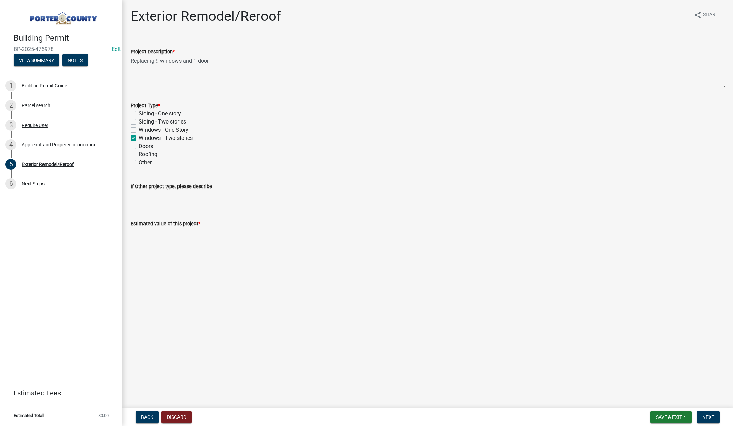
checkbox input "false"
checkbox input "true"
checkbox input "false"
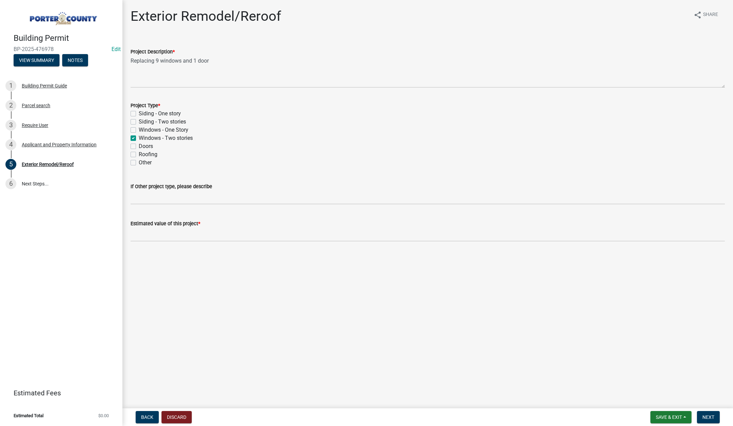
checkbox input "false"
click at [139, 148] on label "Doors" at bounding box center [146, 146] width 14 height 8
click at [139, 147] on input "Doors" at bounding box center [141, 144] width 4 height 4
checkbox input "true"
checkbox input "false"
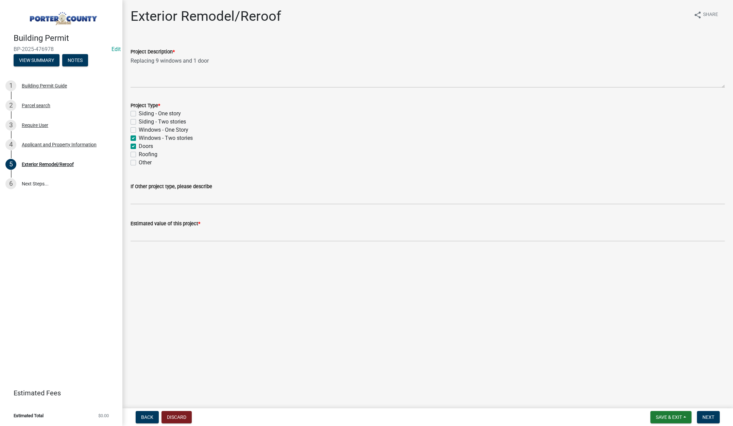
checkbox input "false"
checkbox input "true"
checkbox input "false"
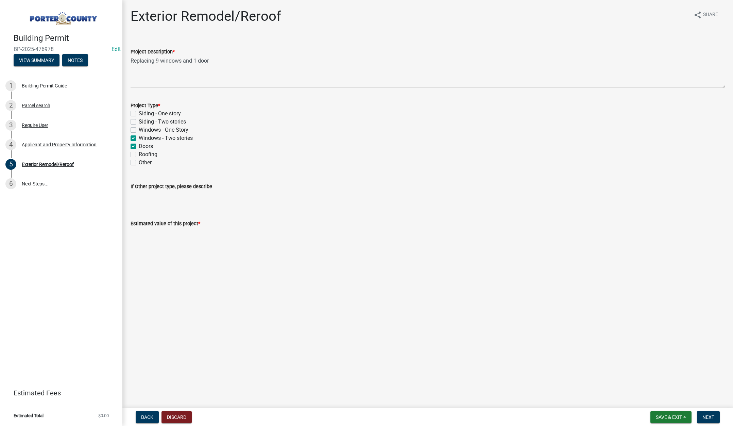
checkbox input "false"
click at [155, 236] on input "text" at bounding box center [428, 234] width 594 height 14
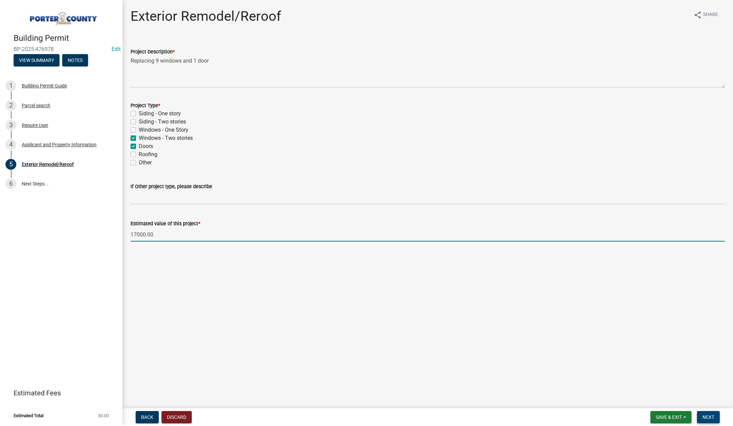
type input "17000"
click at [710, 420] on button "Next" at bounding box center [708, 417] width 23 height 12
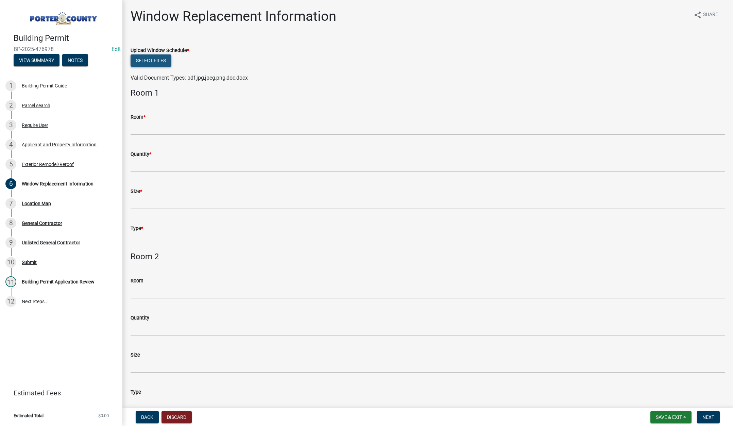
click at [148, 59] on button "Select files" at bounding box center [151, 60] width 41 height 12
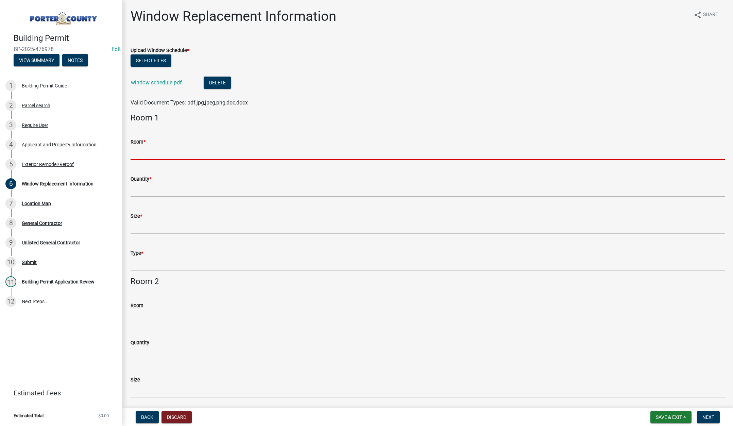
click at [156, 153] on input "Room *" at bounding box center [428, 153] width 594 height 14
type input "see attached"
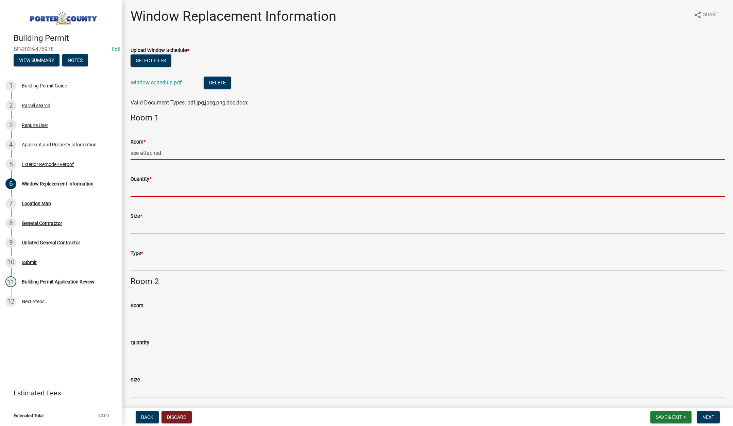
click at [157, 190] on input "Quantity *" at bounding box center [428, 190] width 594 height 14
type input "see attached"
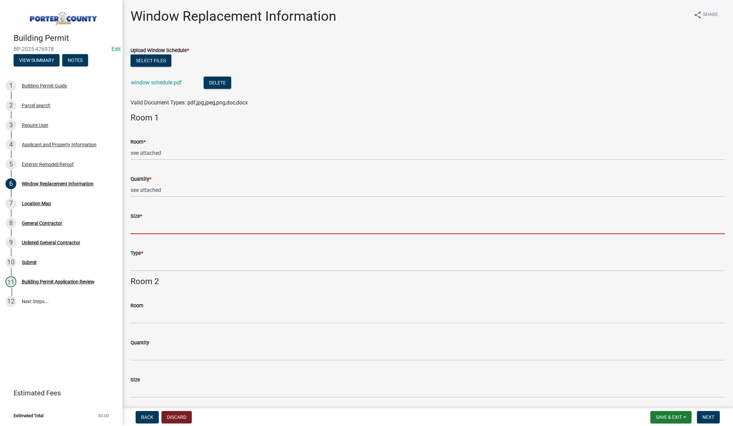
click at [142, 227] on input "Size *" at bounding box center [428, 227] width 594 height 14
type input "see attached"
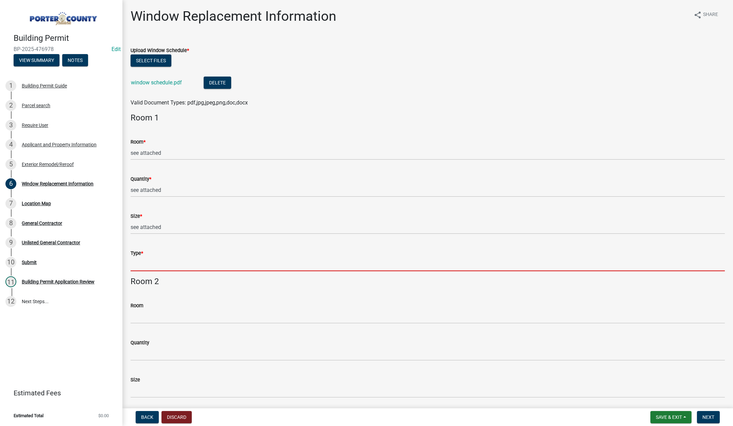
drag, startPoint x: 149, startPoint y: 265, endPoint x: 163, endPoint y: 269, distance: 14.6
click at [149, 265] on input "Type *" at bounding box center [428, 264] width 594 height 14
type input "see attached"
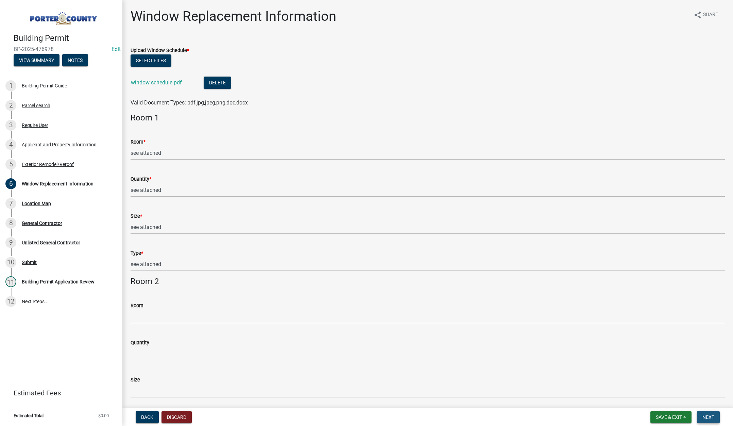
click at [704, 417] on span "Next" at bounding box center [708, 416] width 12 height 5
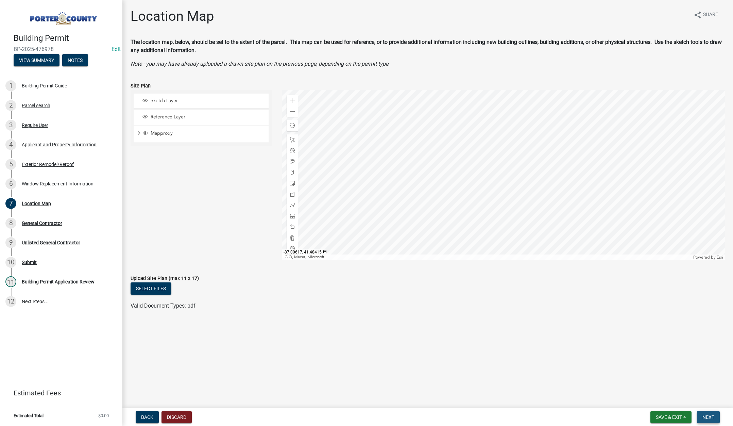
click at [712, 416] on span "Next" at bounding box center [708, 416] width 12 height 5
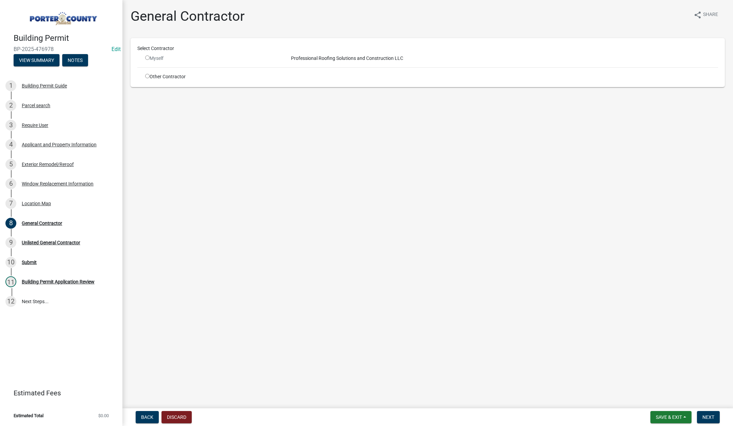
click at [148, 75] on input "radio" at bounding box center [147, 76] width 4 height 4
radio input "true"
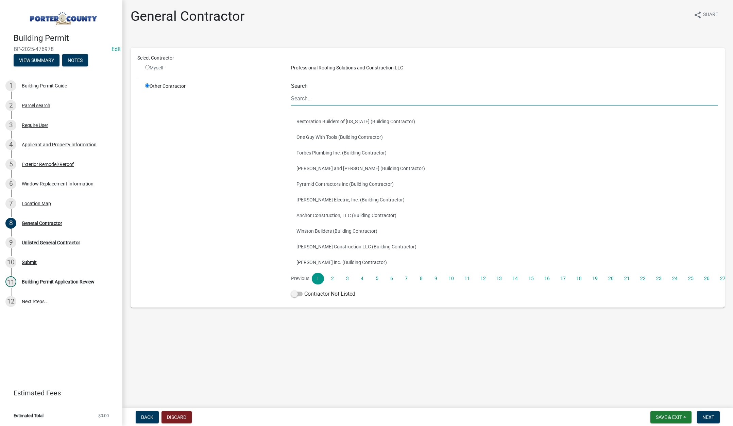
click at [346, 96] on input "Search" at bounding box center [504, 98] width 427 height 14
type input "[PERSON_NAME]"
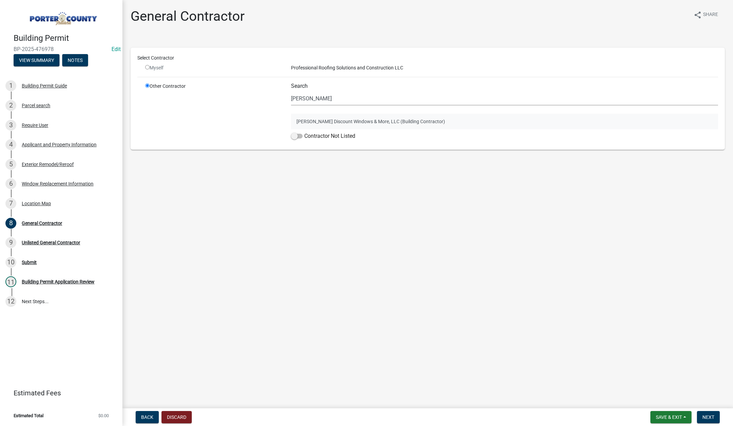
click at [336, 120] on button "[PERSON_NAME] Discount Windows & More, LLC (Building Contractor)" at bounding box center [504, 122] width 427 height 16
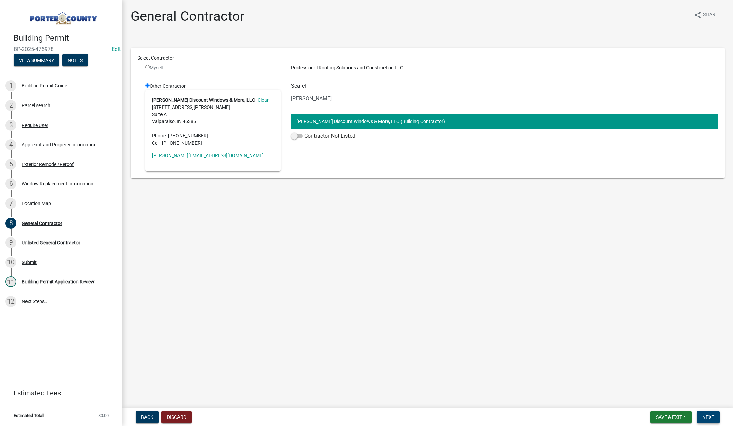
click at [720, 416] on button "Next" at bounding box center [708, 417] width 23 height 12
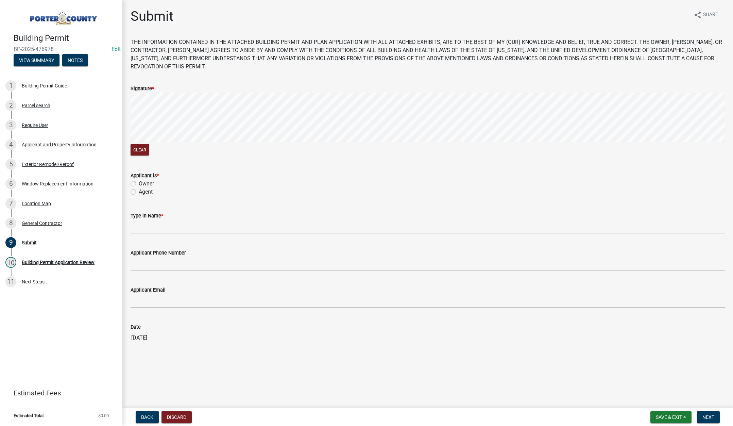
drag, startPoint x: 133, startPoint y: 193, endPoint x: 143, endPoint y: 228, distance: 36.8
click at [139, 193] on label "Agent" at bounding box center [146, 192] width 14 height 8
click at [139, 192] on input "Agent" at bounding box center [141, 190] width 4 height 4
radio input "true"
click at [148, 224] on input "Type in Name *" at bounding box center [428, 227] width 594 height 14
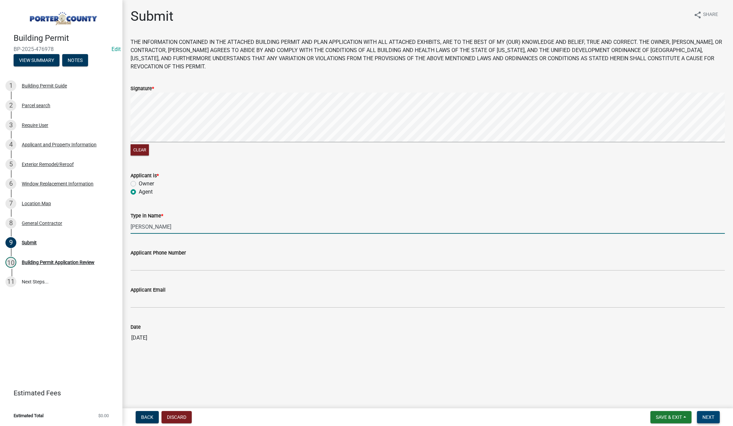
type input "[PERSON_NAME]"
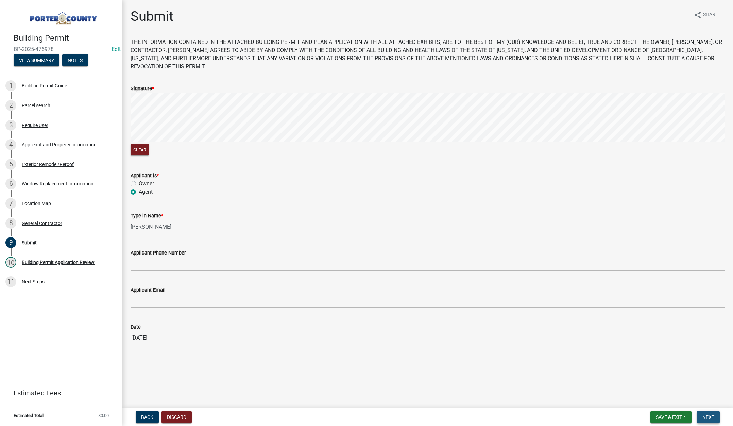
click at [713, 415] on span "Next" at bounding box center [708, 416] width 12 height 5
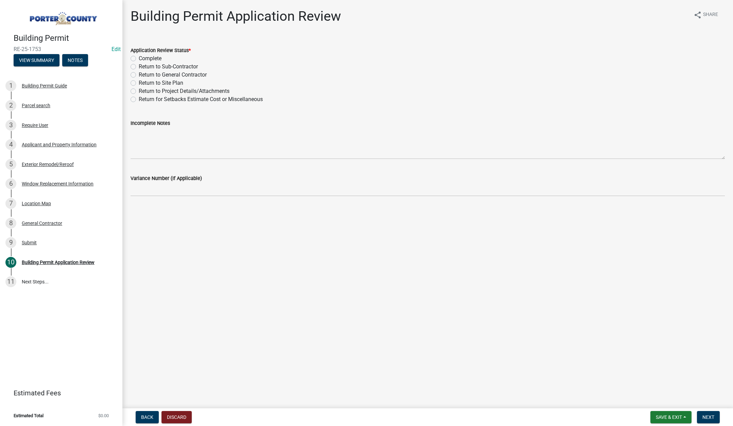
click at [139, 58] on label "Complete" at bounding box center [150, 58] width 23 height 8
click at [139, 58] on input "Complete" at bounding box center [141, 56] width 4 height 4
radio input "true"
click at [707, 414] on span "Next" at bounding box center [708, 416] width 12 height 5
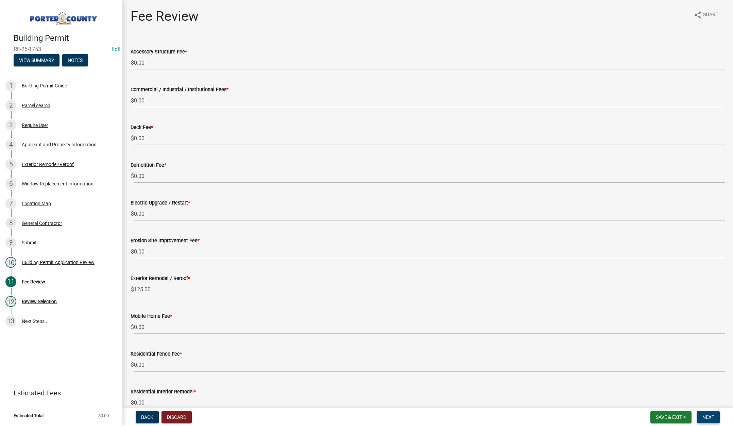
click at [703, 413] on button "Next" at bounding box center [708, 417] width 23 height 12
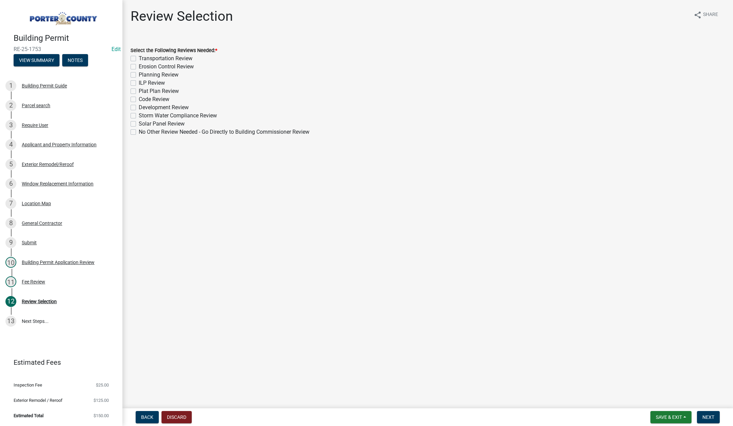
click at [139, 130] on label "No Other Review Needed - Go Directly to Building Commissioner Review" at bounding box center [224, 132] width 171 height 8
click at [139, 130] on input "No Other Review Needed - Go Directly to Building Commissioner Review" at bounding box center [141, 130] width 4 height 4
checkbox input "true"
checkbox input "false"
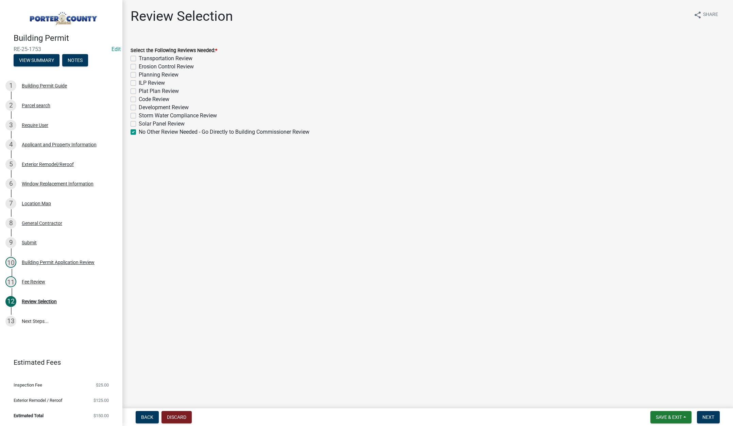
checkbox input "false"
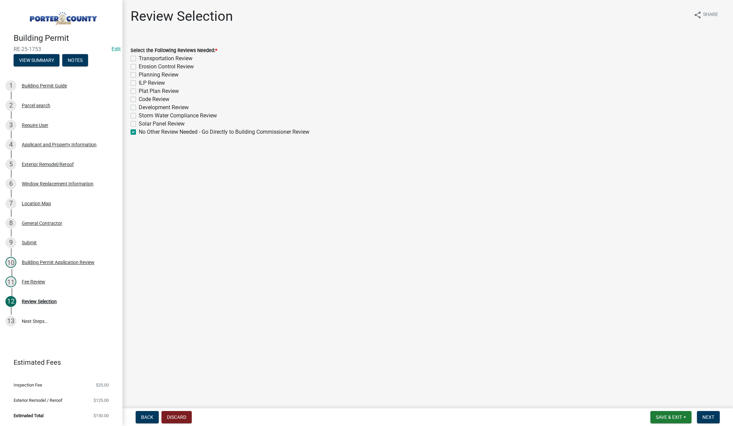
checkbox input "false"
checkbox input "true"
drag, startPoint x: 710, startPoint y: 418, endPoint x: 706, endPoint y: 407, distance: 11.6
click at [710, 417] on span "Next" at bounding box center [708, 416] width 12 height 5
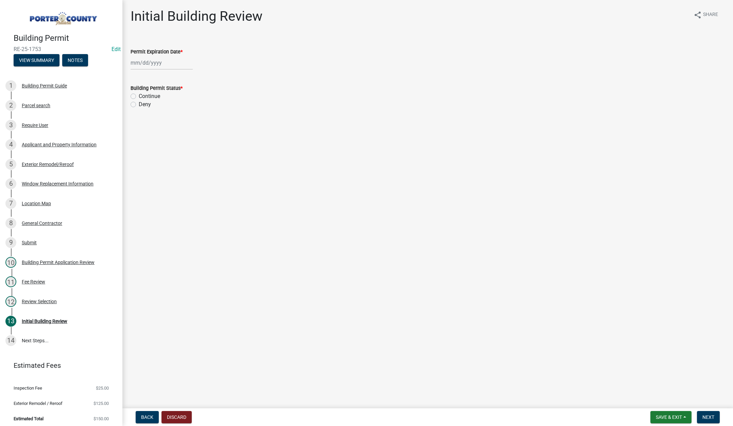
click at [170, 65] on div at bounding box center [162, 63] width 62 height 14
select select "9"
drag, startPoint x: 189, startPoint y: 77, endPoint x: 178, endPoint y: 61, distance: 19.8
click at [189, 77] on select "1525 1526 1527 1528 1529 1530 1531 1532 1533 1534 1535 1536 1537 1538 1539 1540…" at bounding box center [184, 77] width 24 height 10
select select "2026"
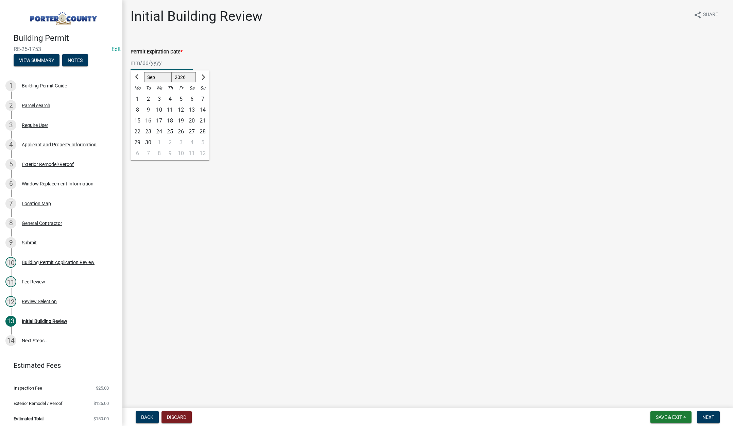
click at [172, 72] on select "1525 1526 1527 1528 1529 1530 1531 1532 1533 1534 1535 1536 1537 1538 1539 1540…" at bounding box center [184, 77] width 24 height 10
click at [183, 108] on div "11" at bounding box center [180, 109] width 11 height 11
type input "[DATE]"
click at [139, 96] on label "Continue" at bounding box center [149, 96] width 21 height 8
click at [139, 96] on input "Continue" at bounding box center [141, 94] width 4 height 4
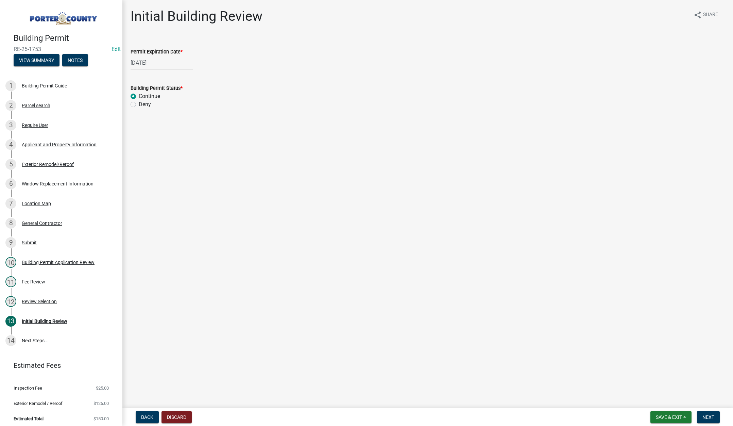
radio input "true"
click at [707, 416] on span "Next" at bounding box center [708, 416] width 12 height 5
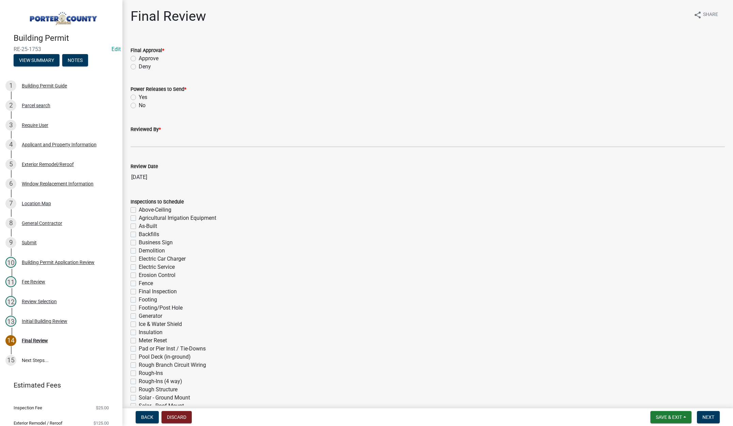
click at [139, 57] on label "Approve" at bounding box center [149, 58] width 20 height 8
click at [139, 57] on input "Approve" at bounding box center [141, 56] width 4 height 4
radio input "true"
click at [139, 104] on label "No" at bounding box center [142, 105] width 7 height 8
click at [139, 104] on input "No" at bounding box center [141, 103] width 4 height 4
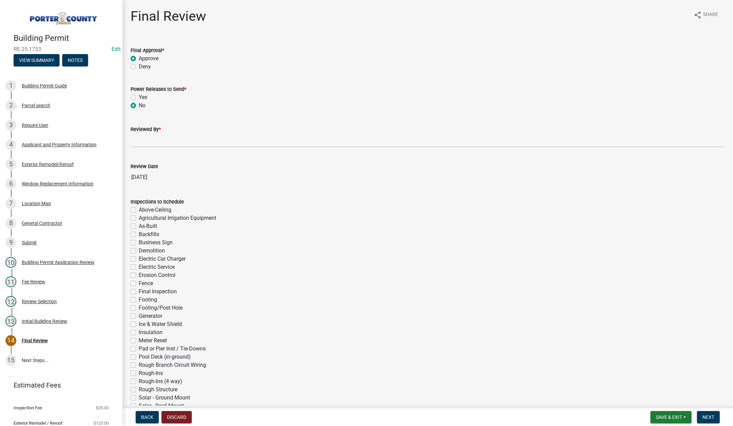
radio input "true"
click at [138, 139] on input "Reviewed By *" at bounding box center [428, 140] width 594 height 14
type input "[PERSON_NAME]"
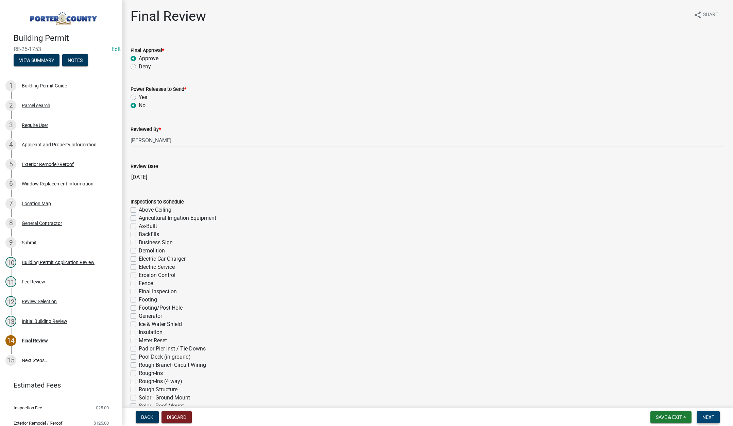
click at [708, 415] on span "Next" at bounding box center [708, 416] width 12 height 5
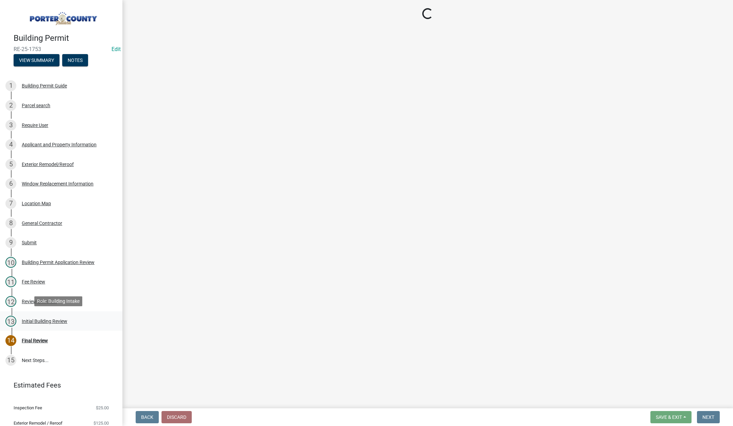
select select "3: 3"
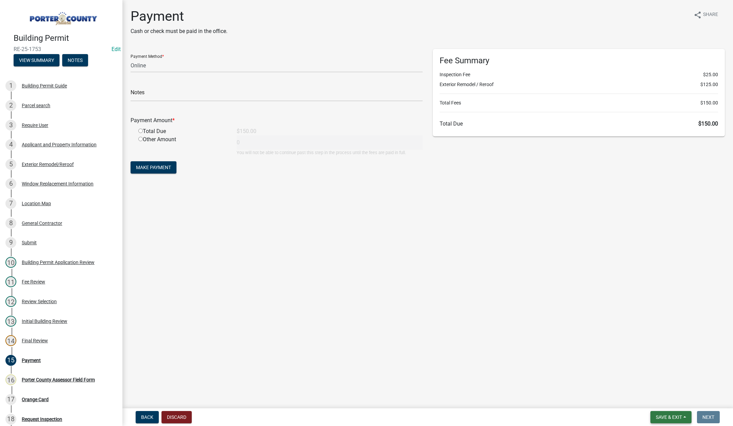
click at [660, 415] on span "Save & Exit" at bounding box center [669, 416] width 26 height 5
click at [664, 399] on button "Save & Exit" at bounding box center [664, 399] width 54 height 16
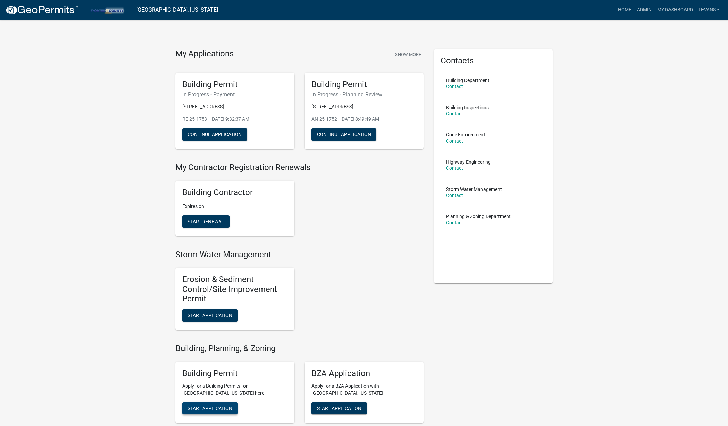
click at [220, 405] on span "Start Application" at bounding box center [210, 407] width 45 height 5
